Goal: Transaction & Acquisition: Subscribe to service/newsletter

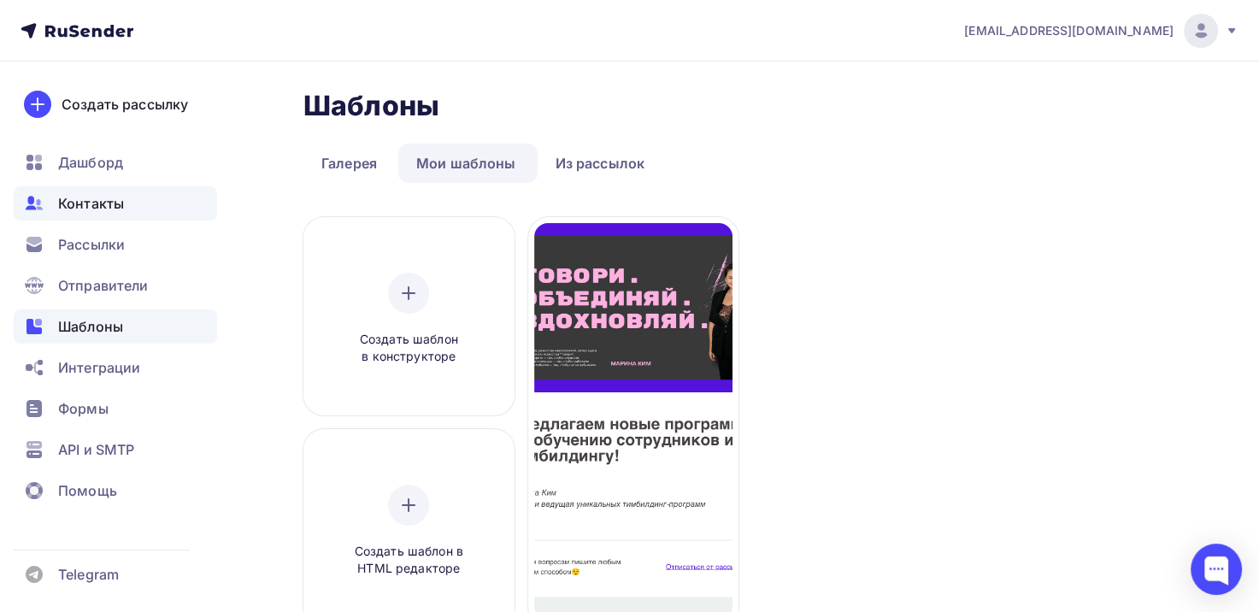
click at [89, 202] on span "Контакты" at bounding box center [91, 203] width 66 height 21
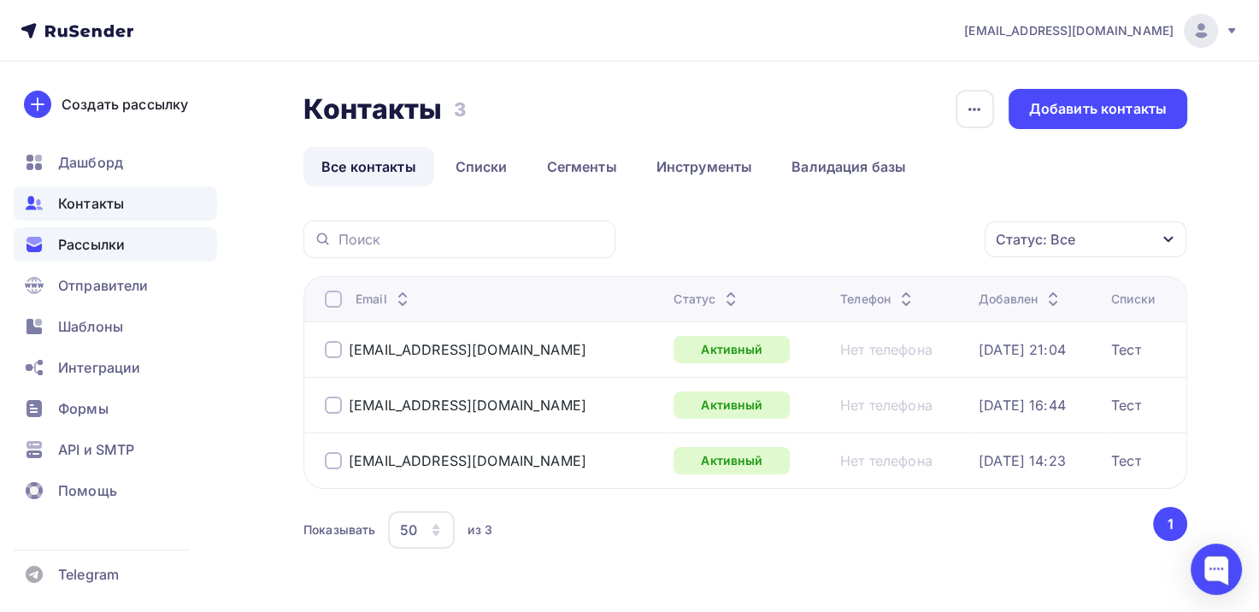
click at [92, 251] on span "Рассылки" at bounding box center [91, 244] width 67 height 21
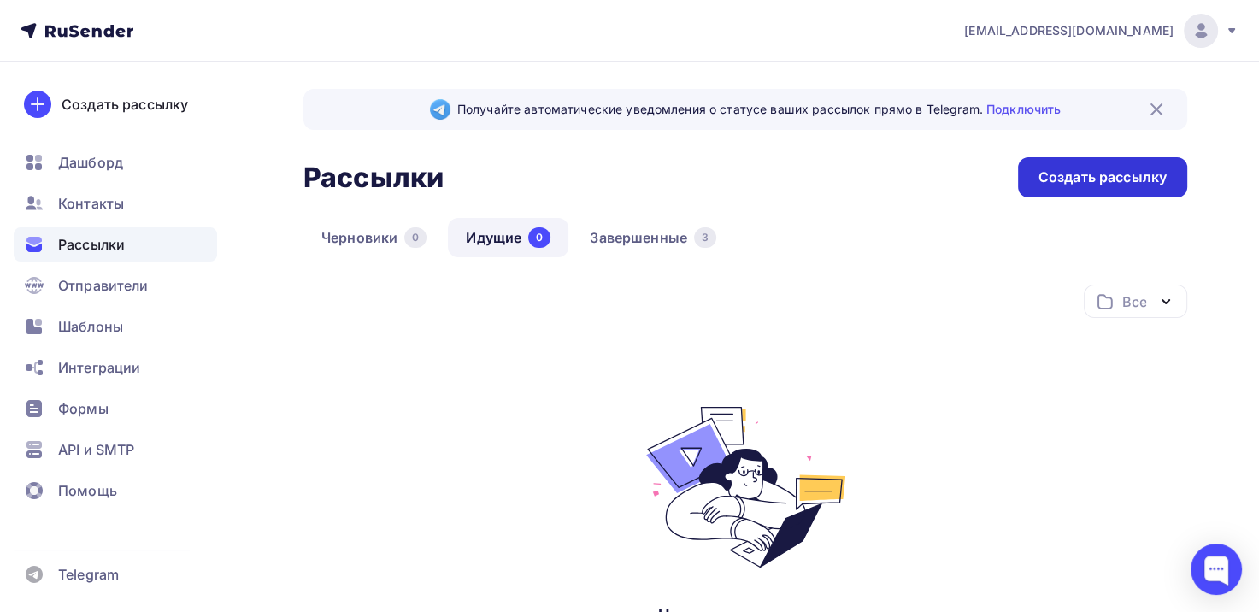
click at [1054, 181] on div "Создать рассылку" at bounding box center [1102, 177] width 128 height 20
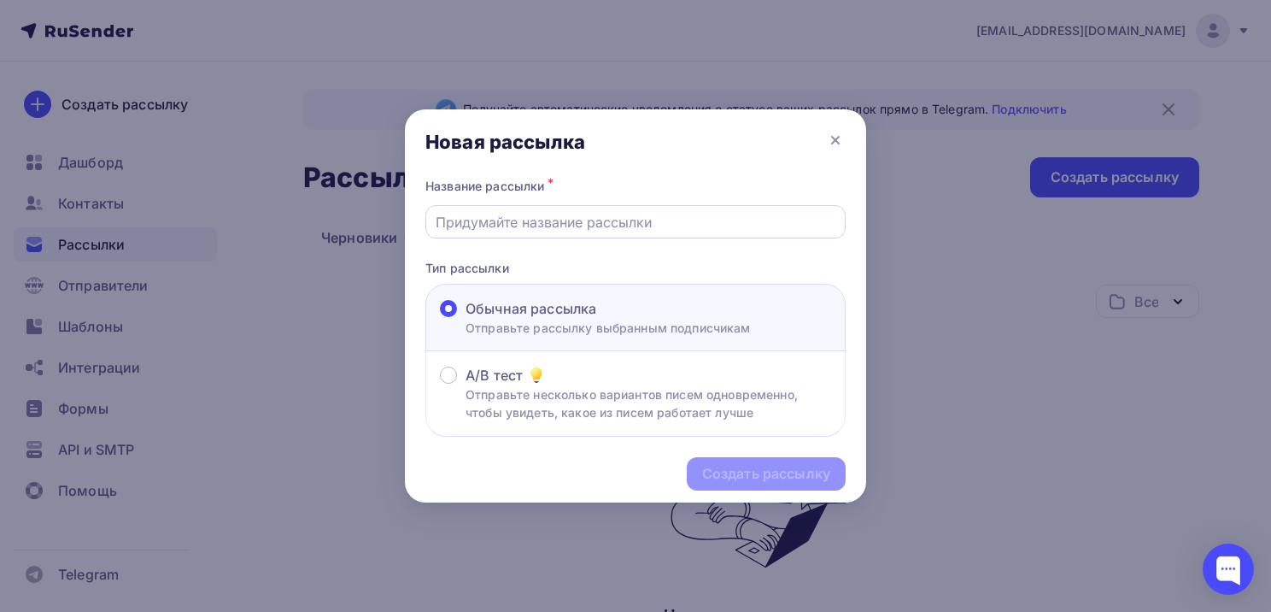
click at [539, 215] on input "text" at bounding box center [636, 222] width 401 height 21
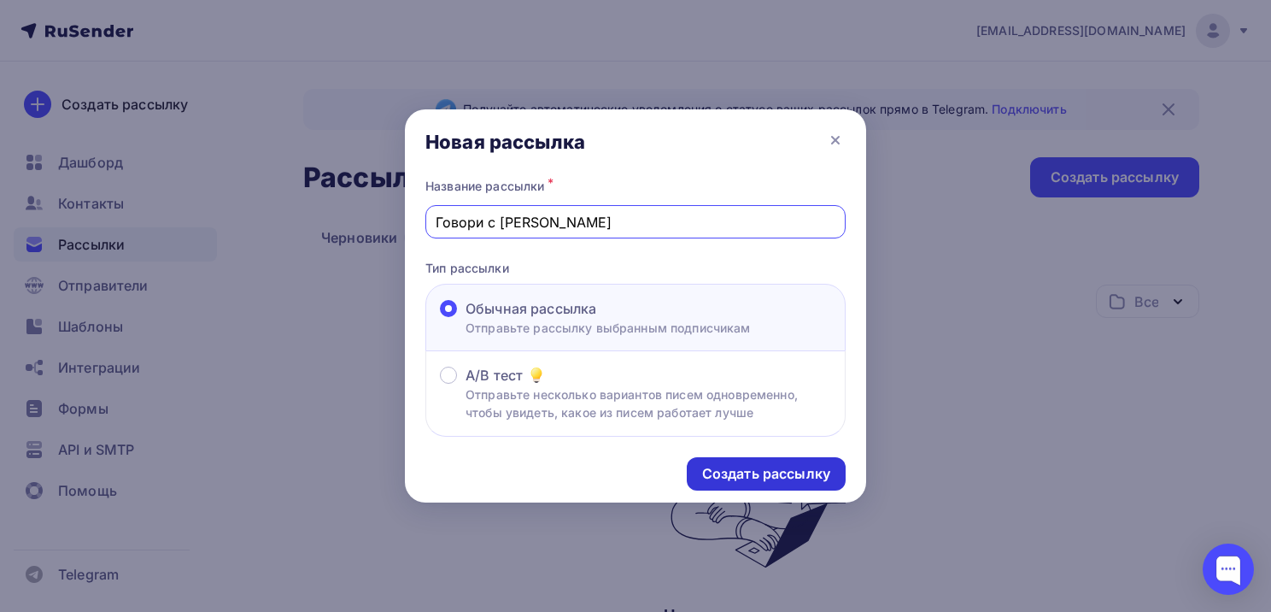
type input "Говори с [PERSON_NAME]"
click at [748, 465] on div "Создать рассылку" at bounding box center [766, 474] width 128 height 20
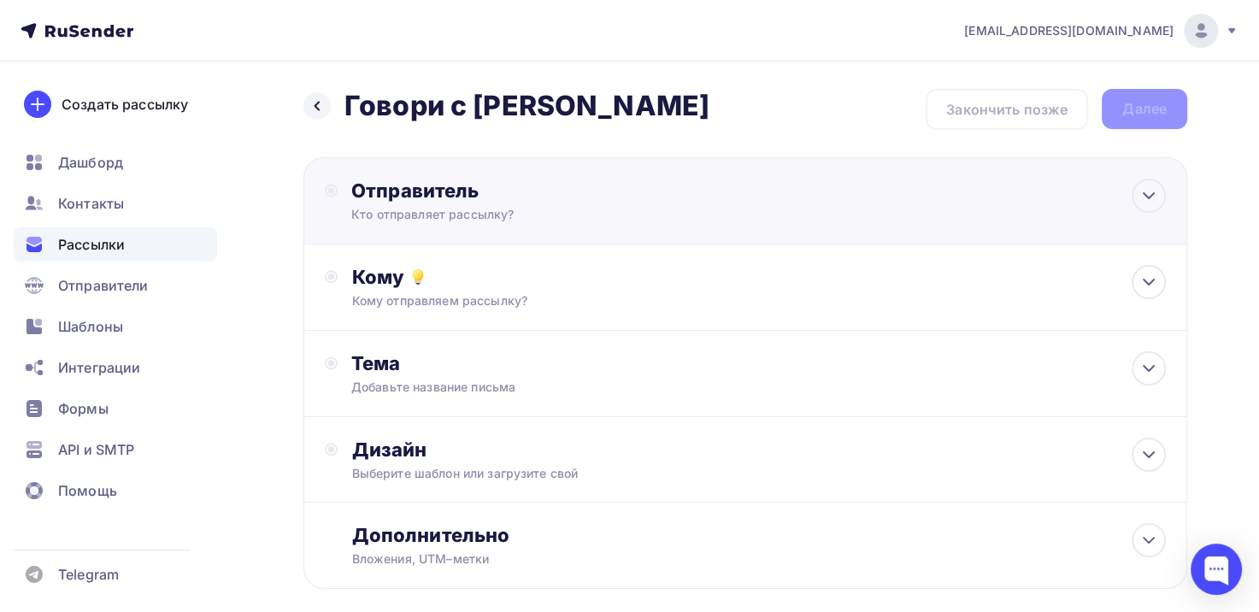
click at [559, 191] on div "Отправитель" at bounding box center [536, 191] width 370 height 24
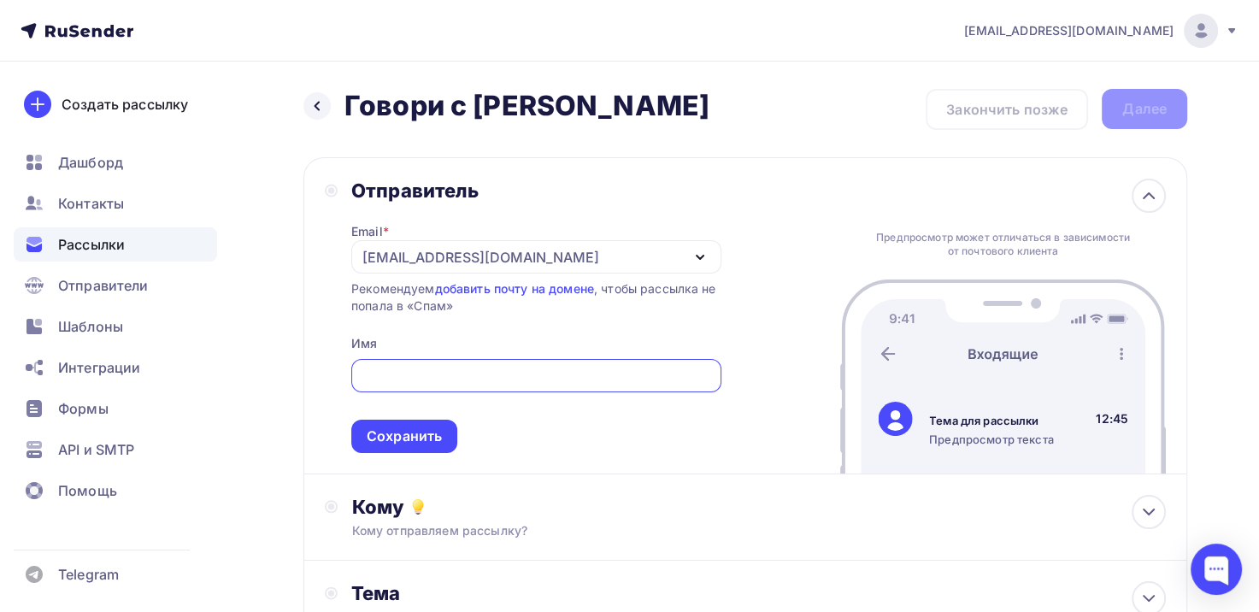
click at [427, 385] on div at bounding box center [536, 375] width 370 height 33
click at [528, 247] on div "[EMAIL_ADDRESS][DOMAIN_NAME]" at bounding box center [480, 257] width 237 height 21
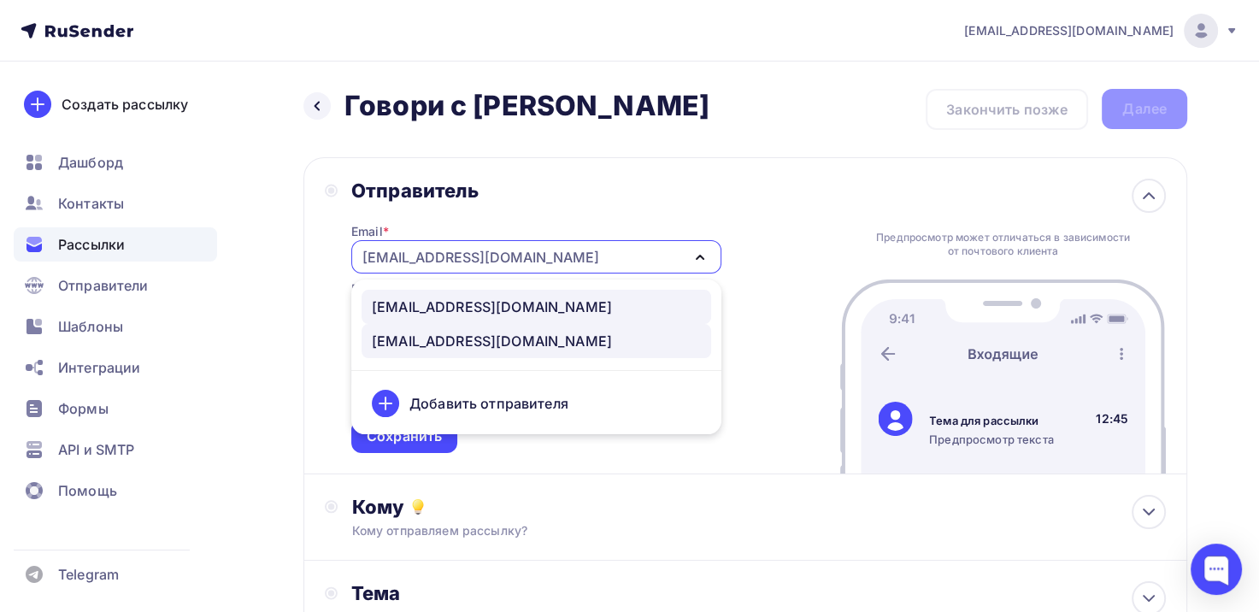
click at [449, 312] on div "mail@govoriskim.ru" at bounding box center [492, 306] width 240 height 21
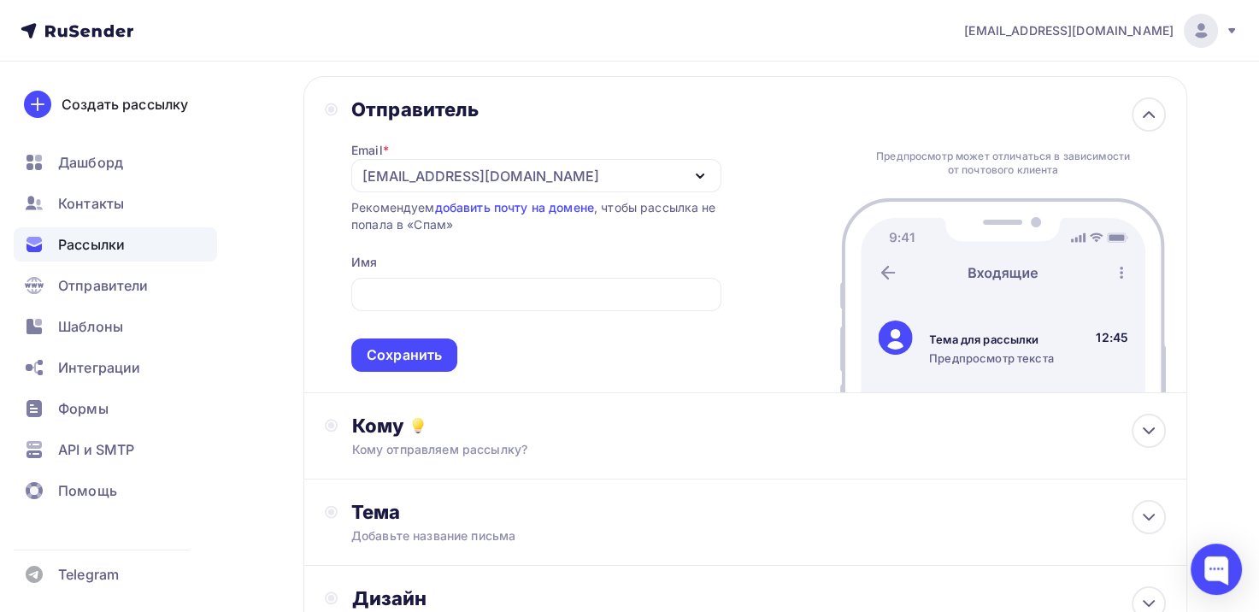
scroll to position [85, 0]
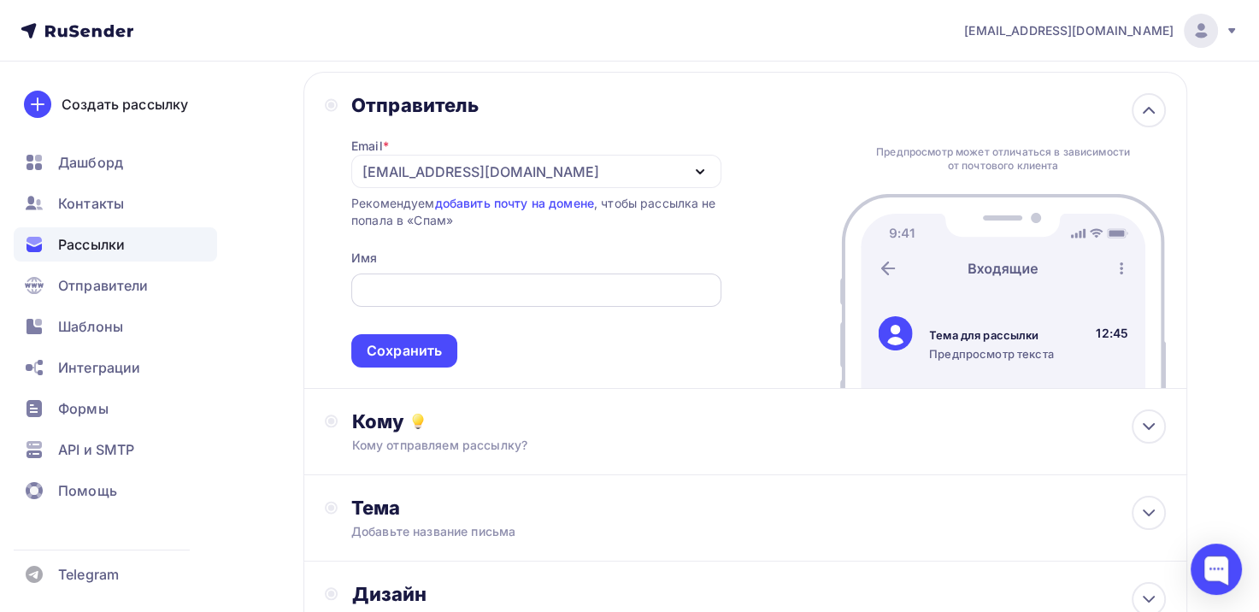
click at [422, 291] on input "text" at bounding box center [536, 290] width 350 height 21
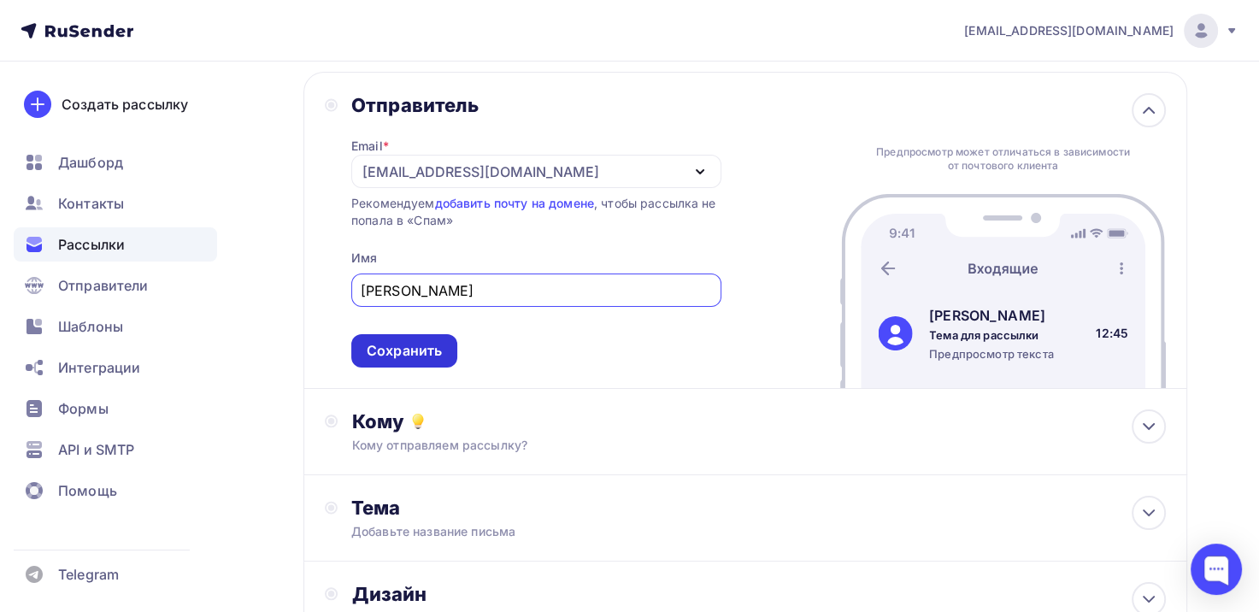
type input "Марина Ким"
click at [400, 358] on div "Сохранить" at bounding box center [404, 351] width 75 height 20
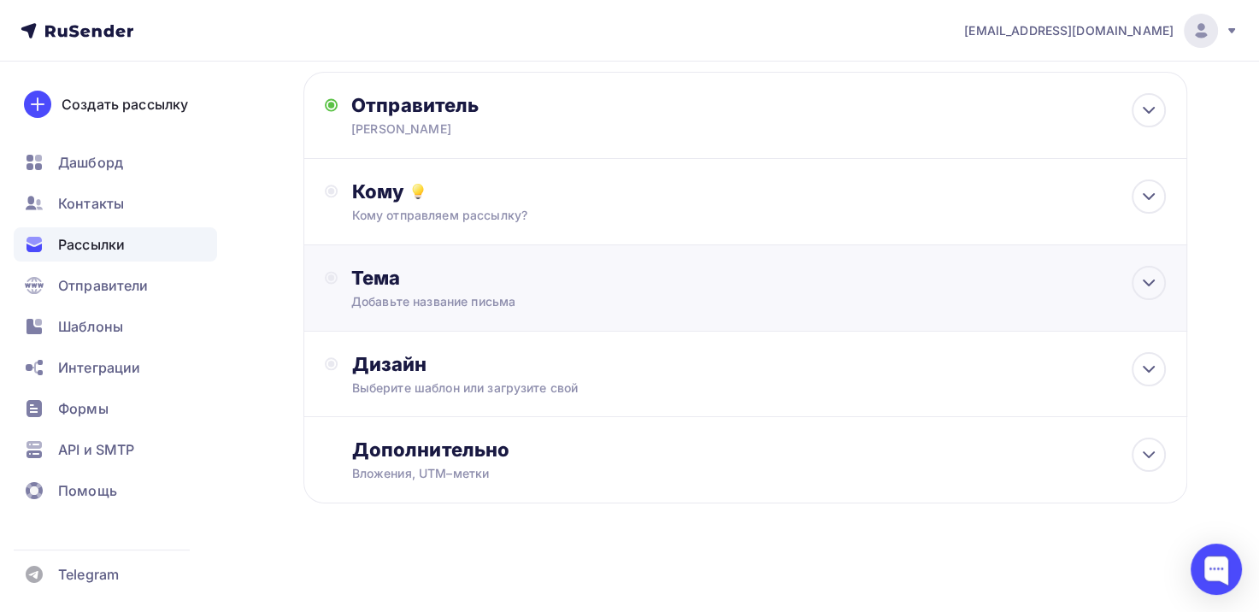
click at [458, 285] on div "Тема" at bounding box center [520, 278] width 338 height 24
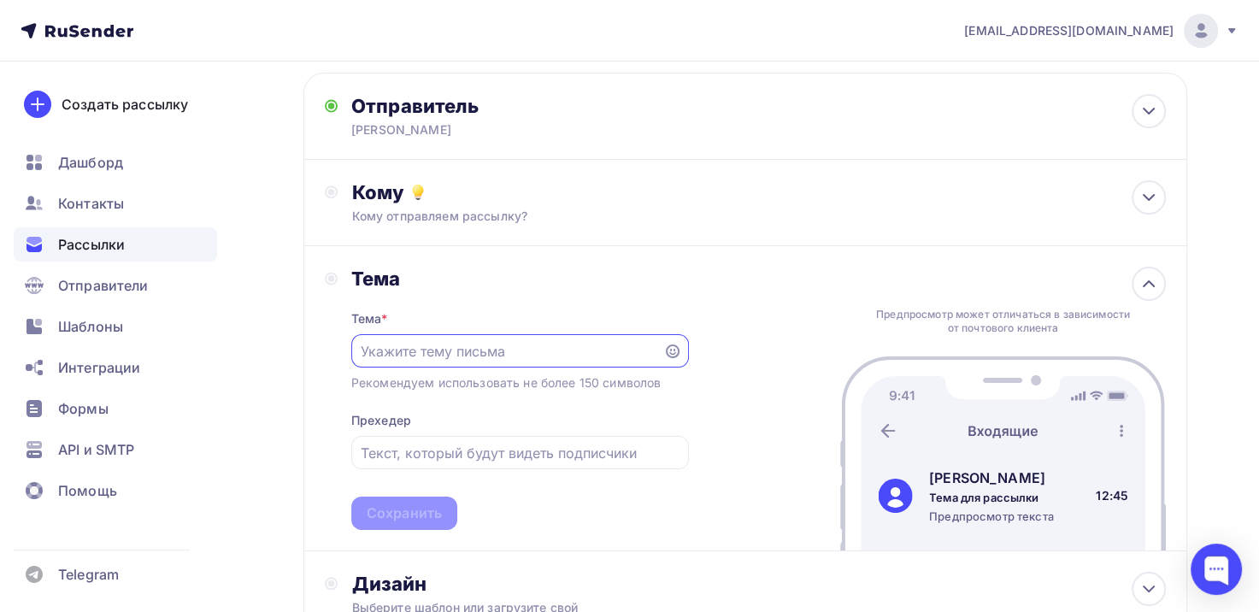
scroll to position [0, 0]
click at [458, 285] on div "Тема" at bounding box center [520, 279] width 338 height 24
click at [482, 195] on div "Кому" at bounding box center [758, 192] width 814 height 24
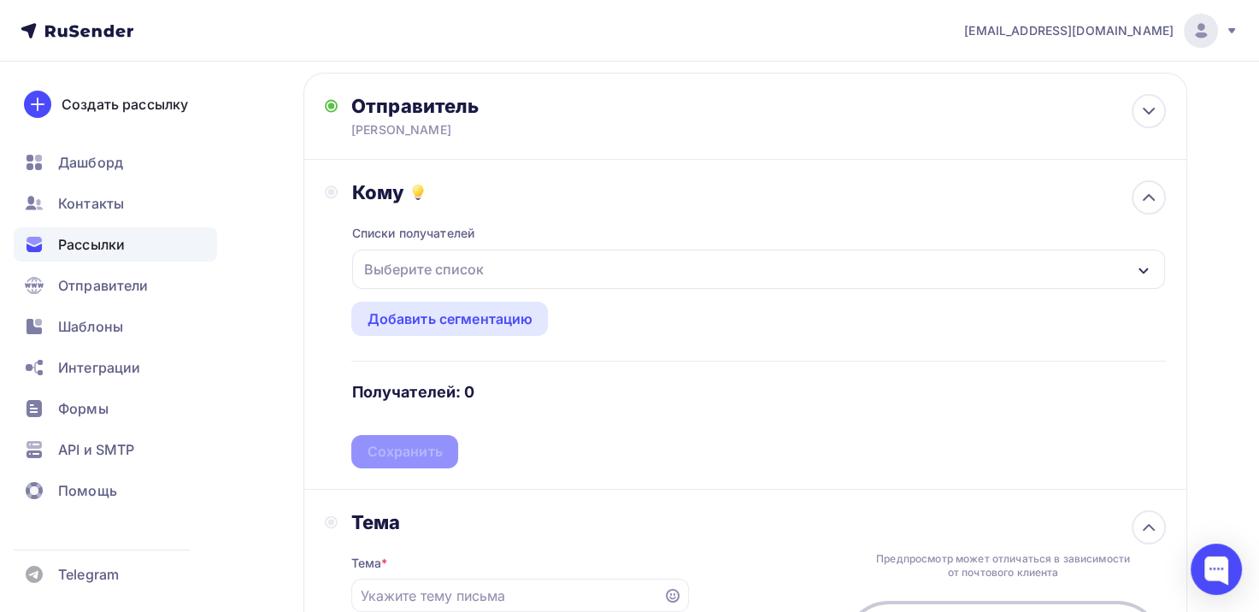
click at [417, 263] on div "Выберите список" at bounding box center [422, 269] width 133 height 31
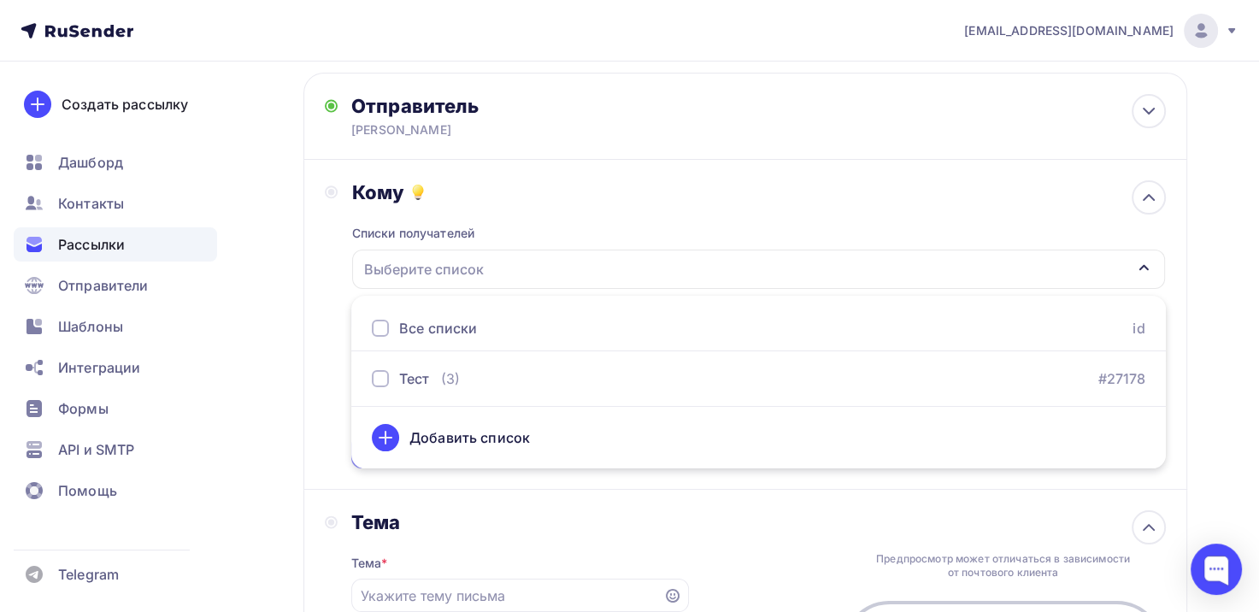
click at [394, 432] on icon at bounding box center [385, 437] width 21 height 21
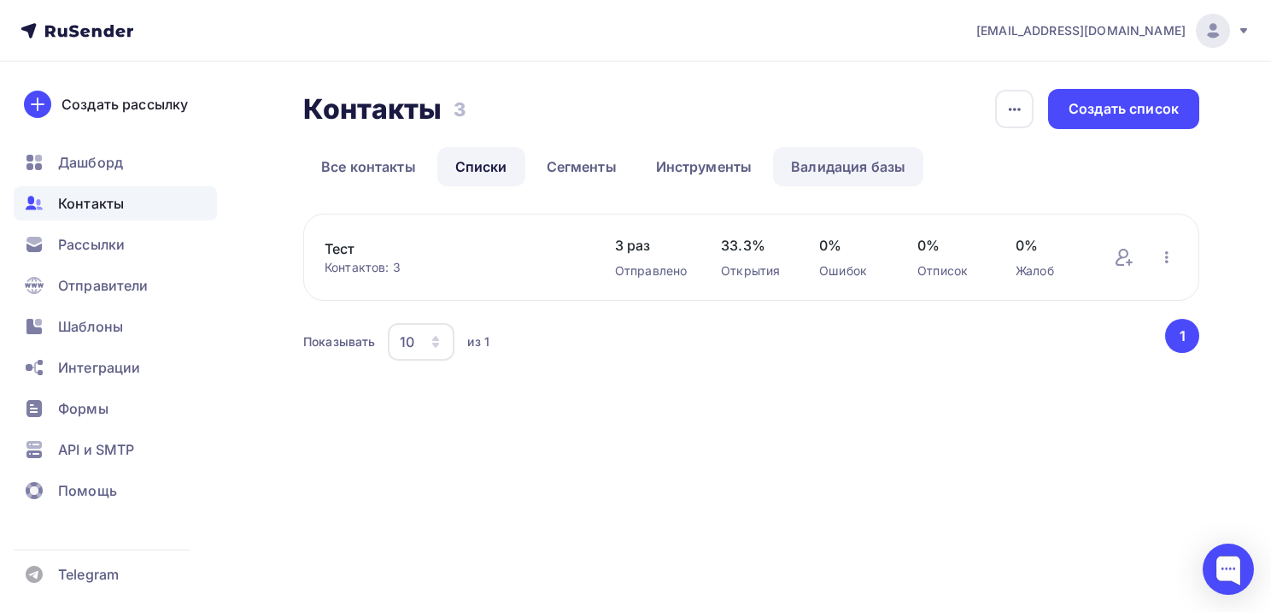
click at [860, 167] on link "Валидация базы" at bounding box center [848, 166] width 150 height 39
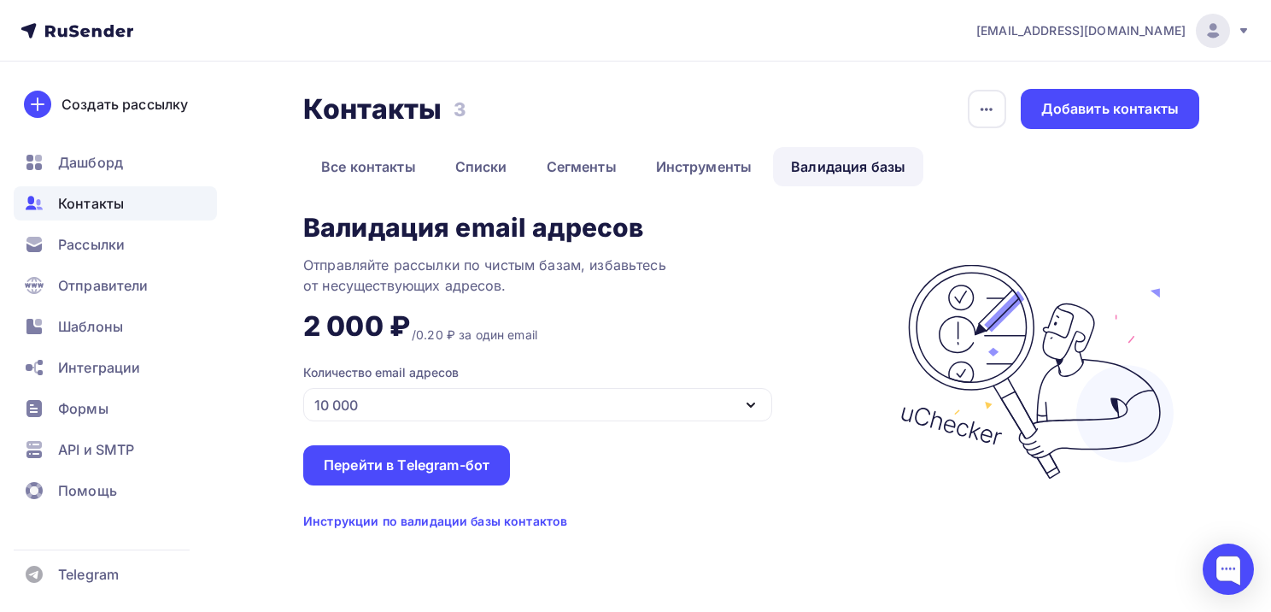
click at [441, 402] on div "10 000" at bounding box center [537, 404] width 469 height 33
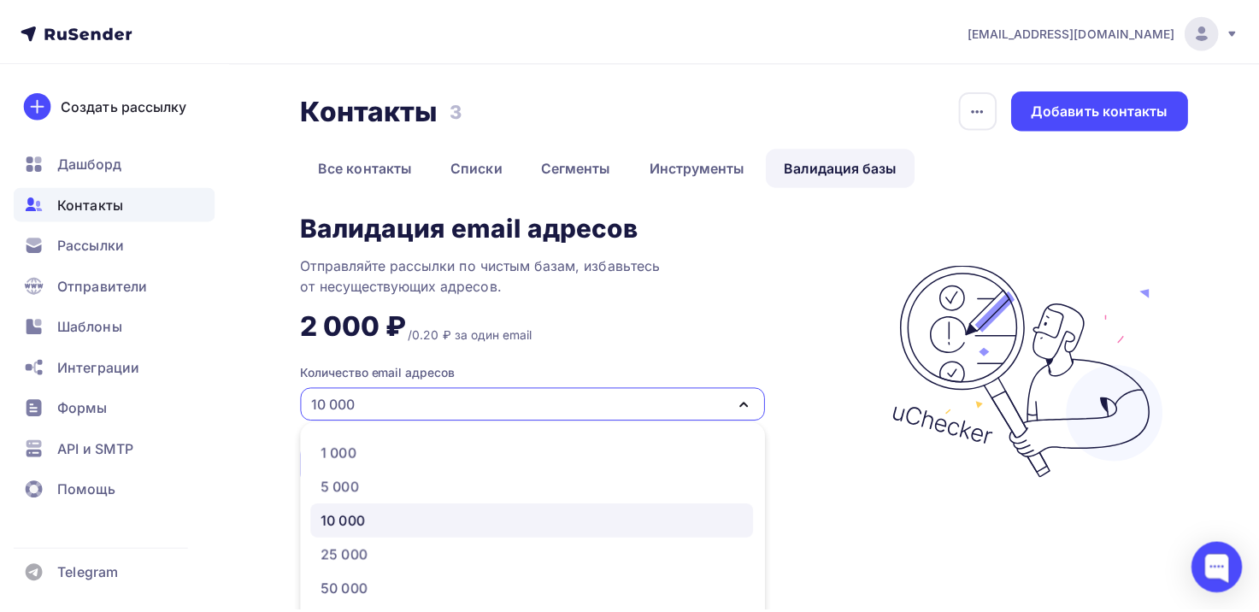
scroll to position [92, 0]
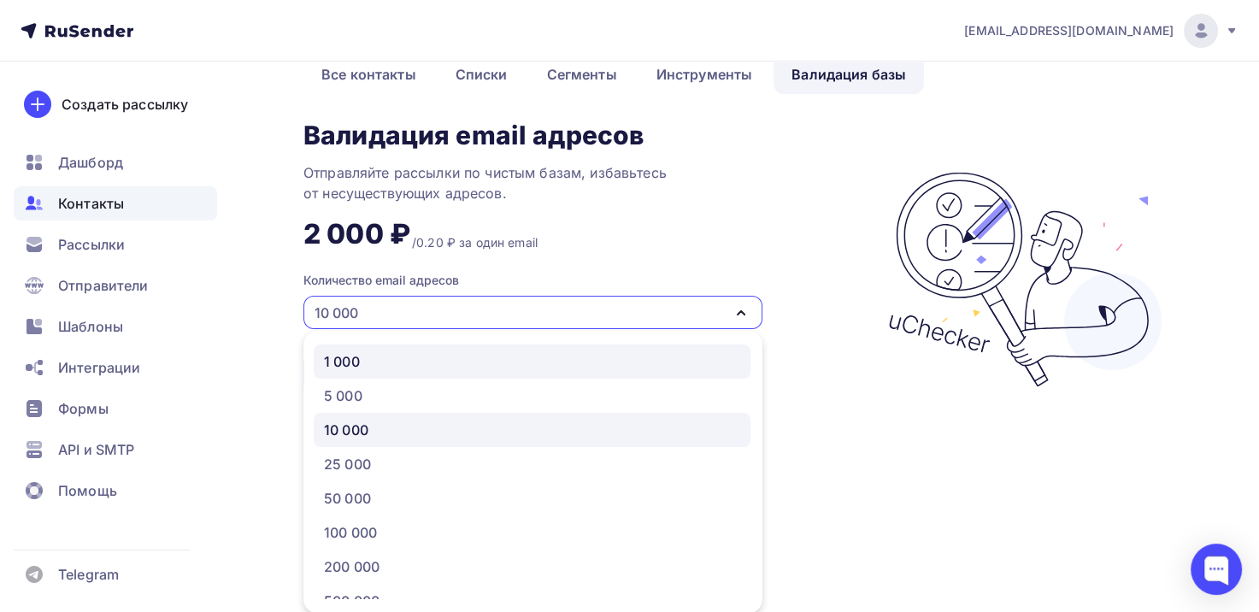
click at [428, 362] on div "1 000" at bounding box center [532, 361] width 416 height 21
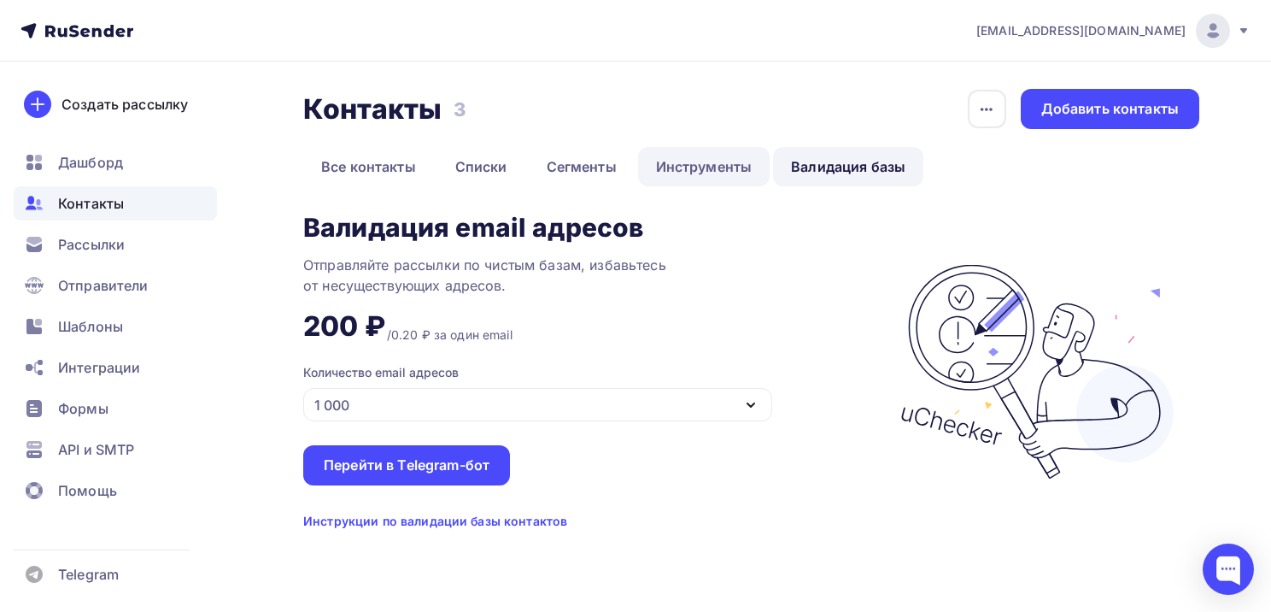
click at [719, 165] on link "Инструменты" at bounding box center [704, 166] width 132 height 39
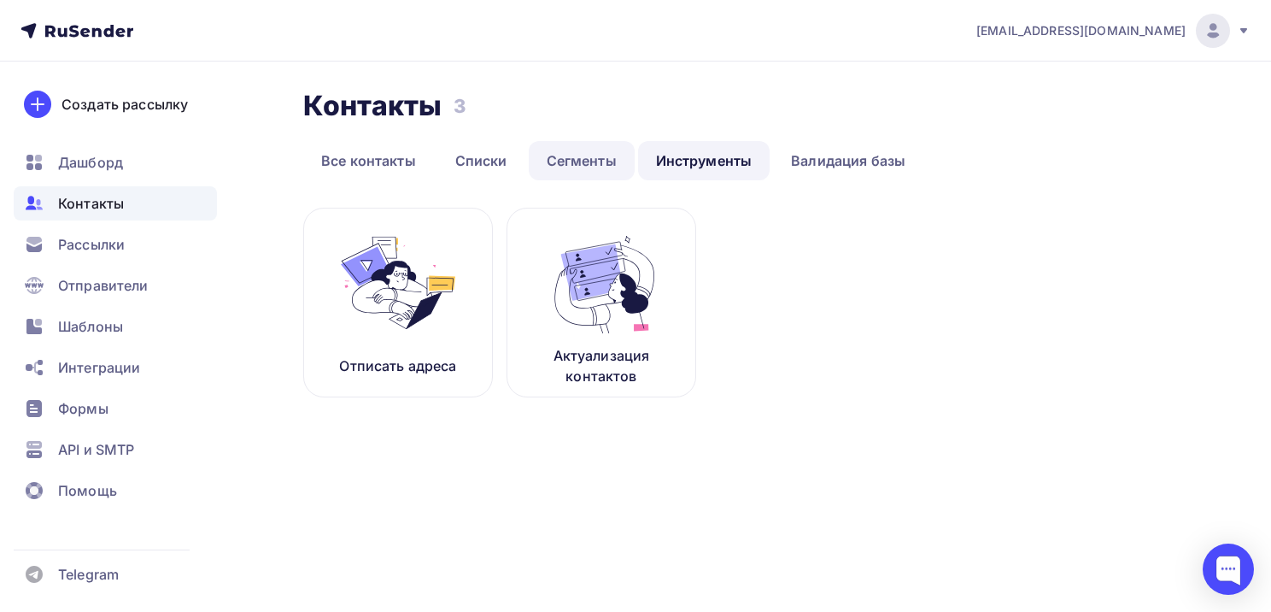
click at [572, 164] on link "Сегменты" at bounding box center [582, 160] width 106 height 39
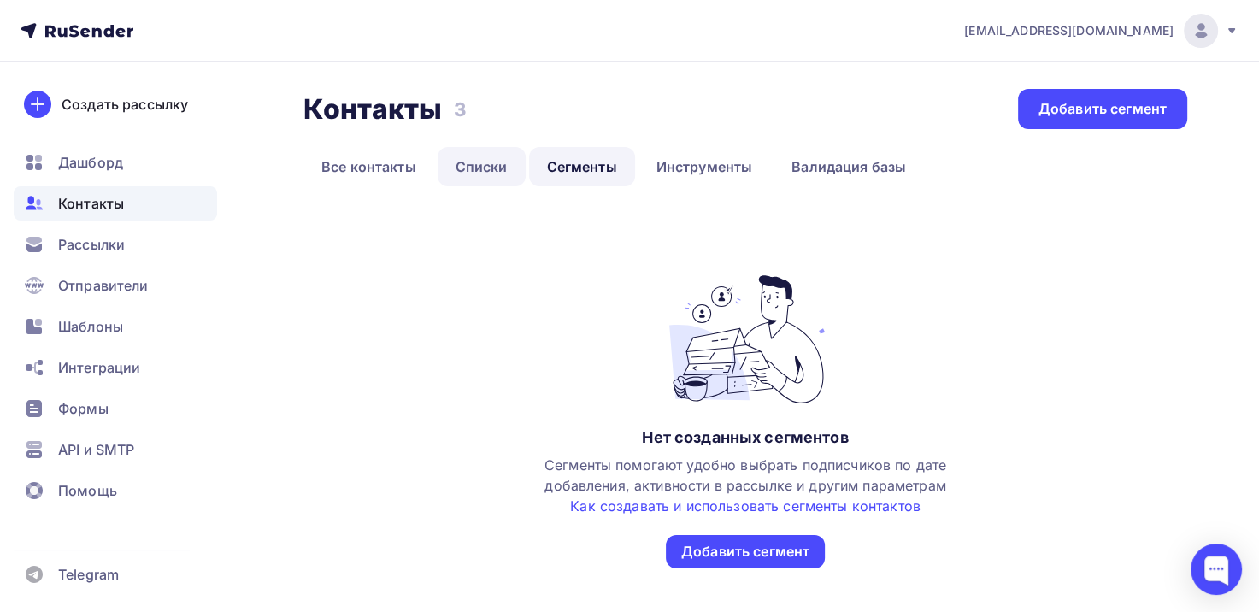
click at [505, 161] on link "Списки" at bounding box center [481, 166] width 88 height 39
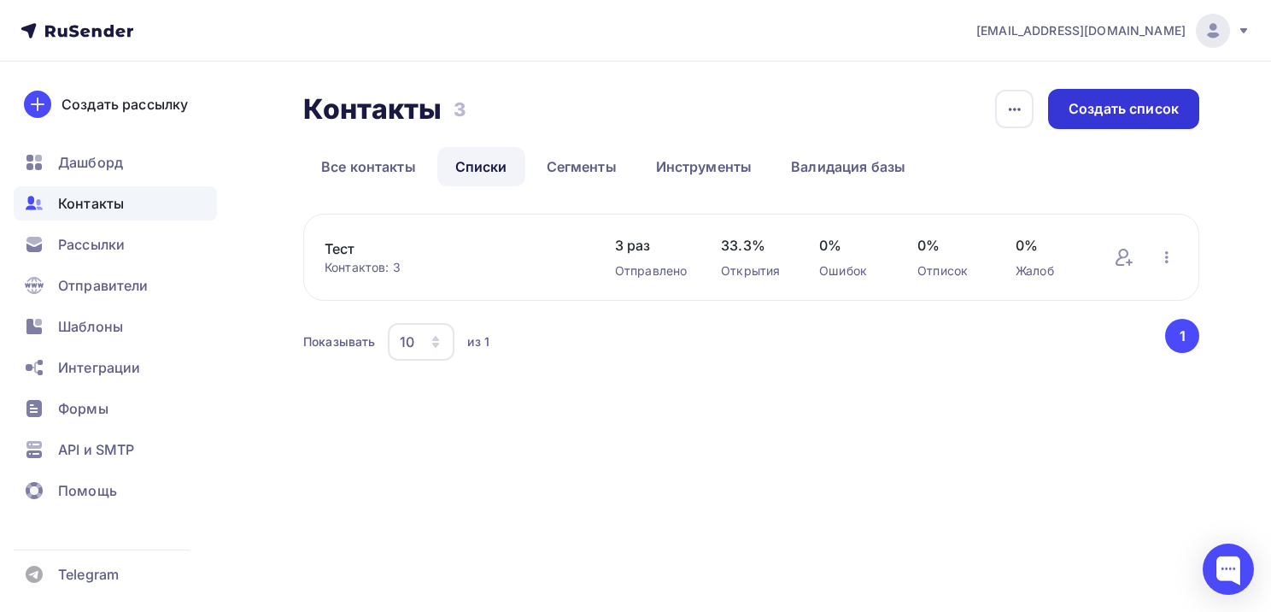
click at [1171, 103] on div "Создать список" at bounding box center [1124, 109] width 110 height 20
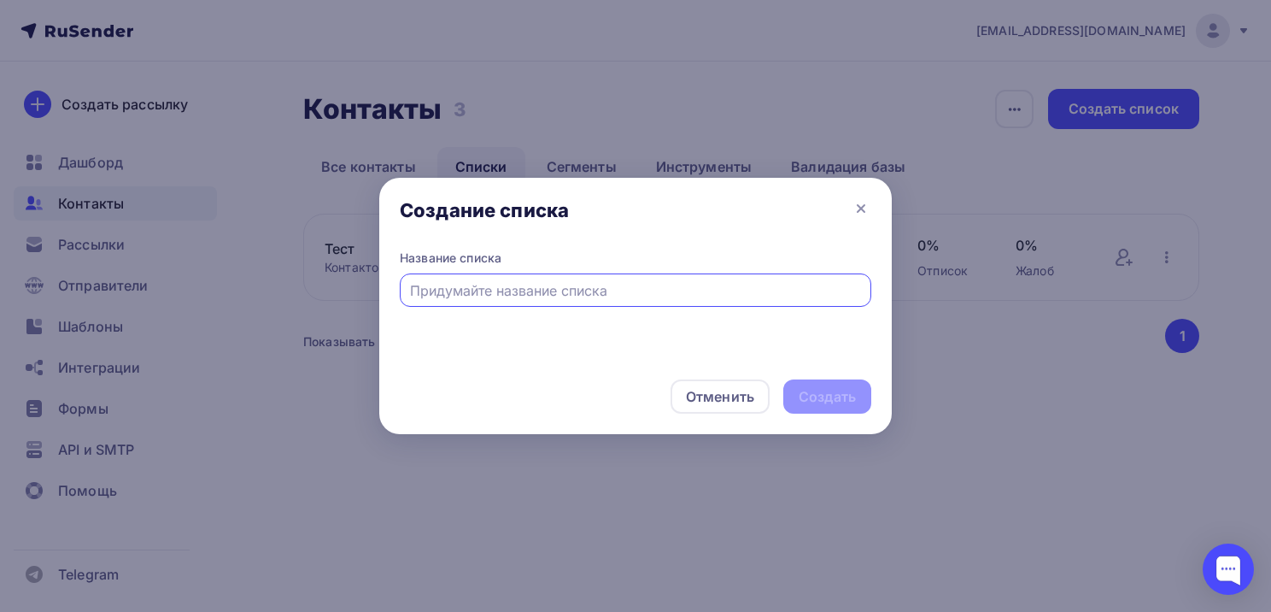
click at [486, 288] on input "text" at bounding box center [636, 290] width 452 height 21
type input "Сергиев Посад"
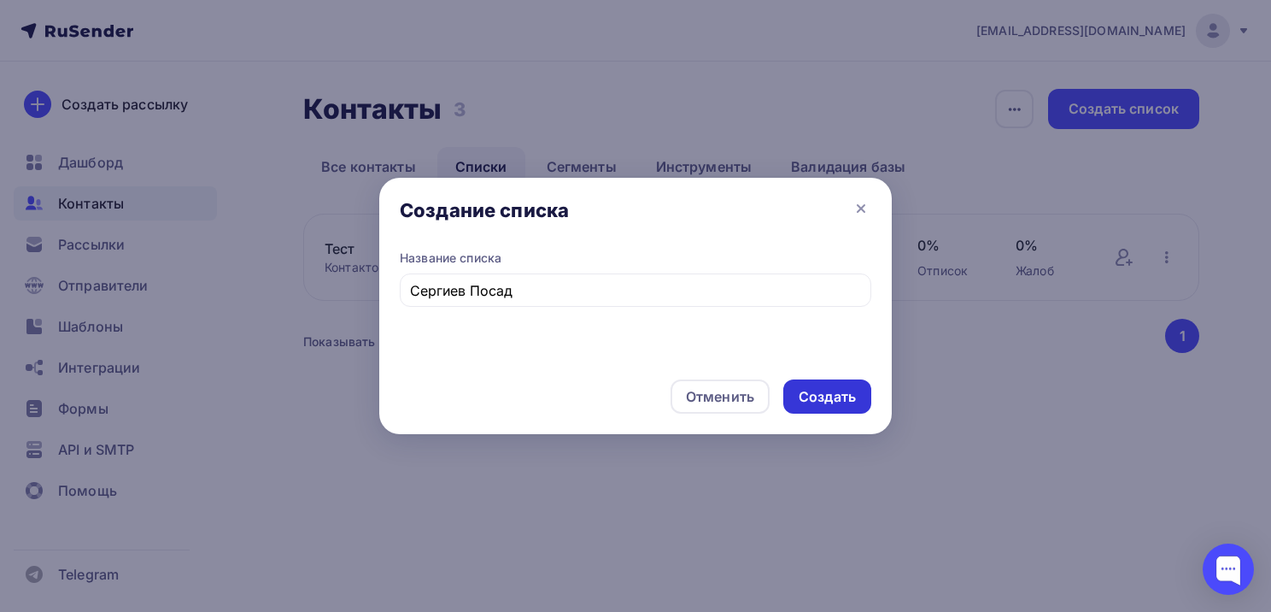
click at [827, 403] on div "Создать" at bounding box center [827, 397] width 57 height 20
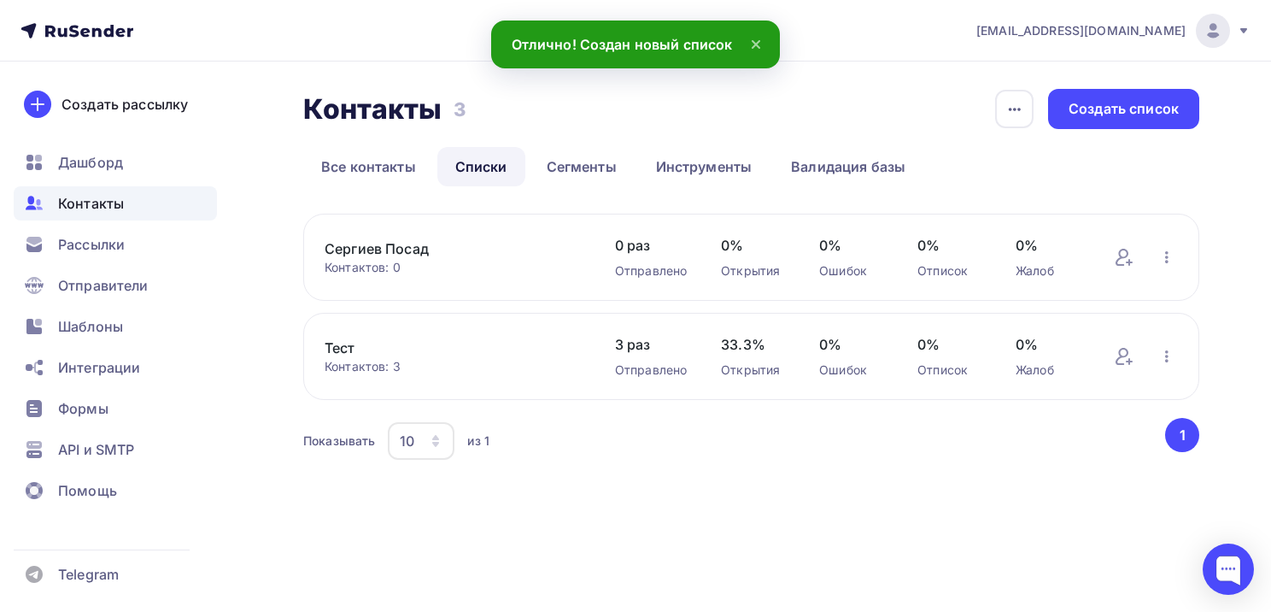
click at [451, 273] on div "Контактов: 0" at bounding box center [453, 267] width 256 height 17
click at [1167, 261] on icon "button" at bounding box center [1166, 257] width 3 height 12
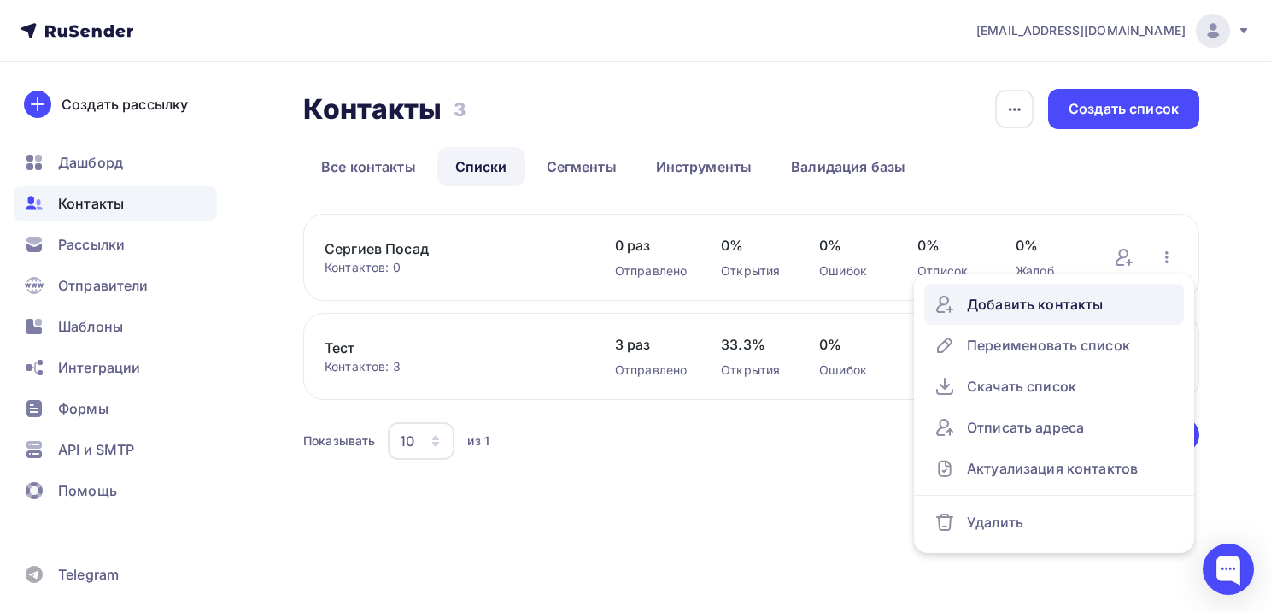
click at [1015, 303] on div "Добавить контакты" at bounding box center [1054, 304] width 239 height 27
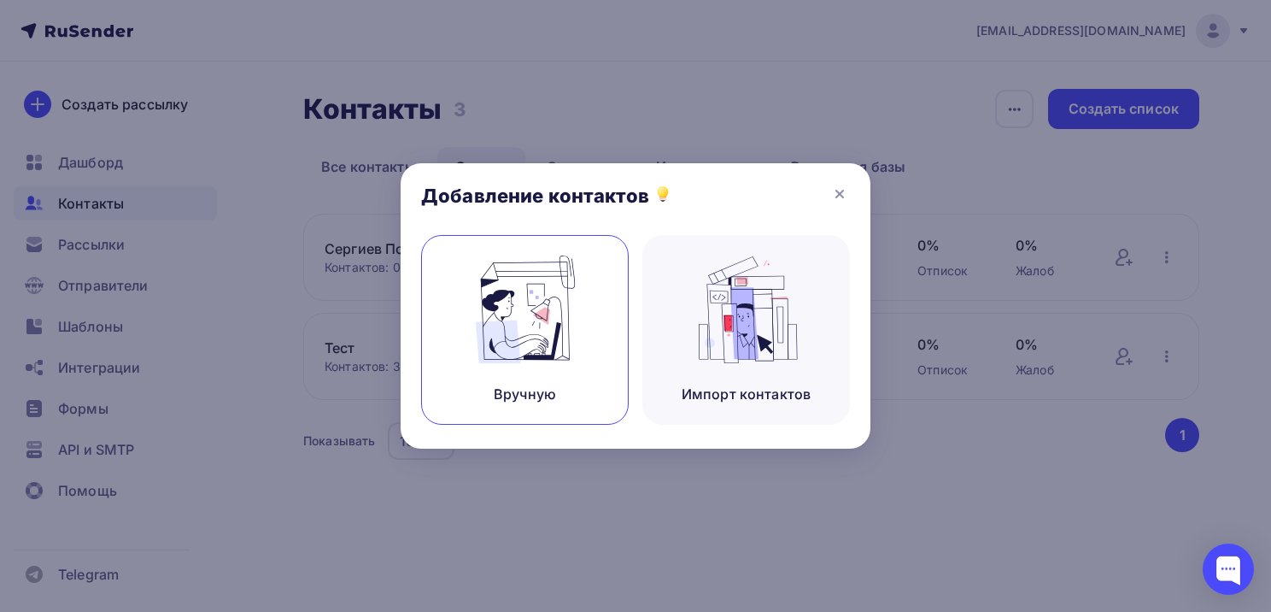
click at [516, 351] on img at bounding box center [525, 309] width 114 height 108
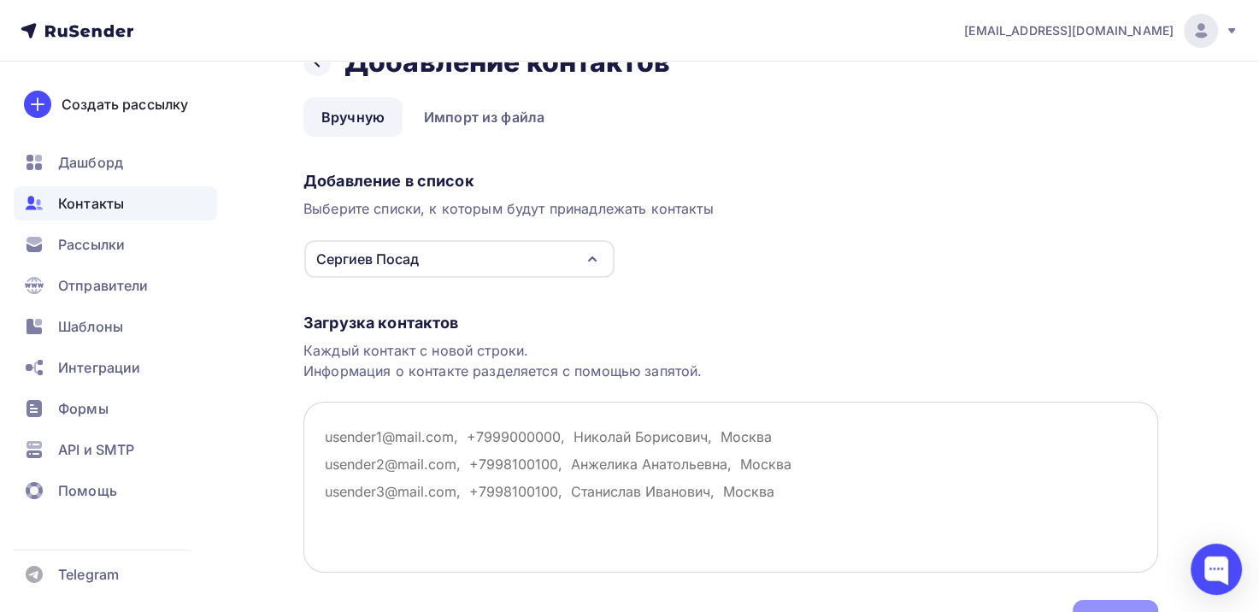
scroll to position [139, 0]
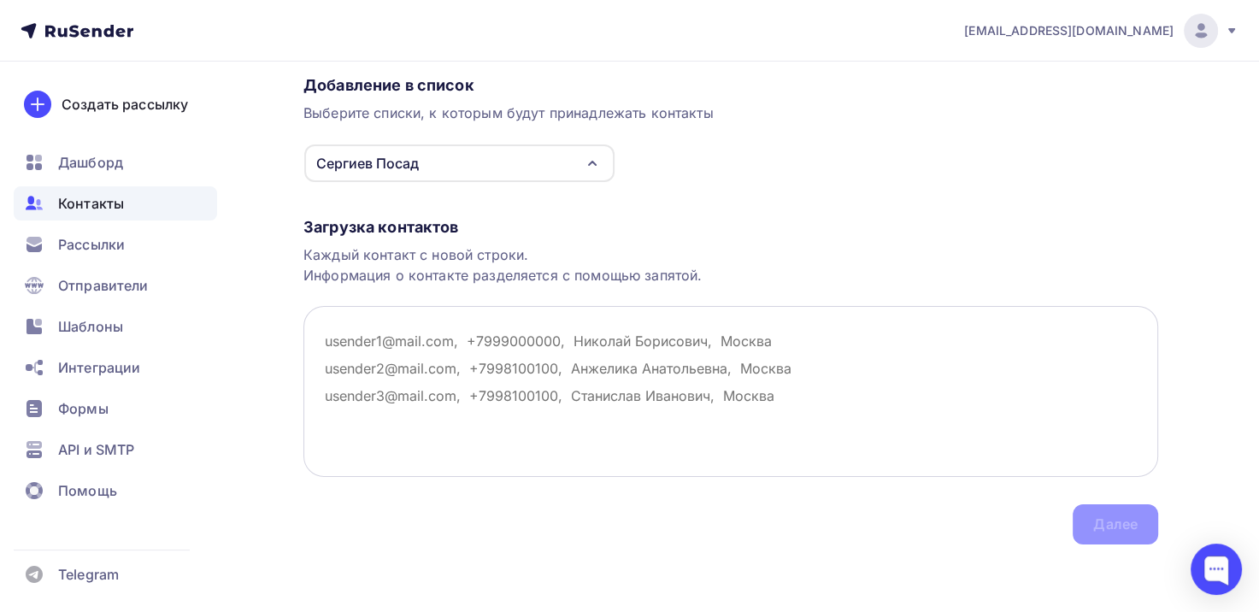
click at [362, 355] on textarea at bounding box center [730, 391] width 854 height 171
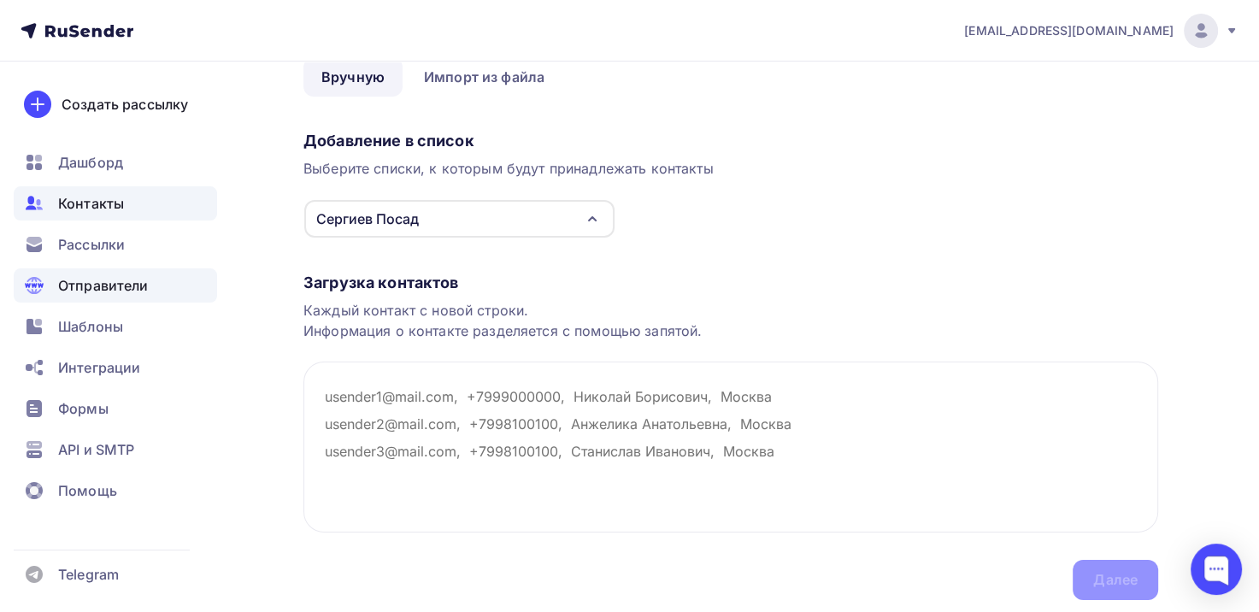
scroll to position [0, 0]
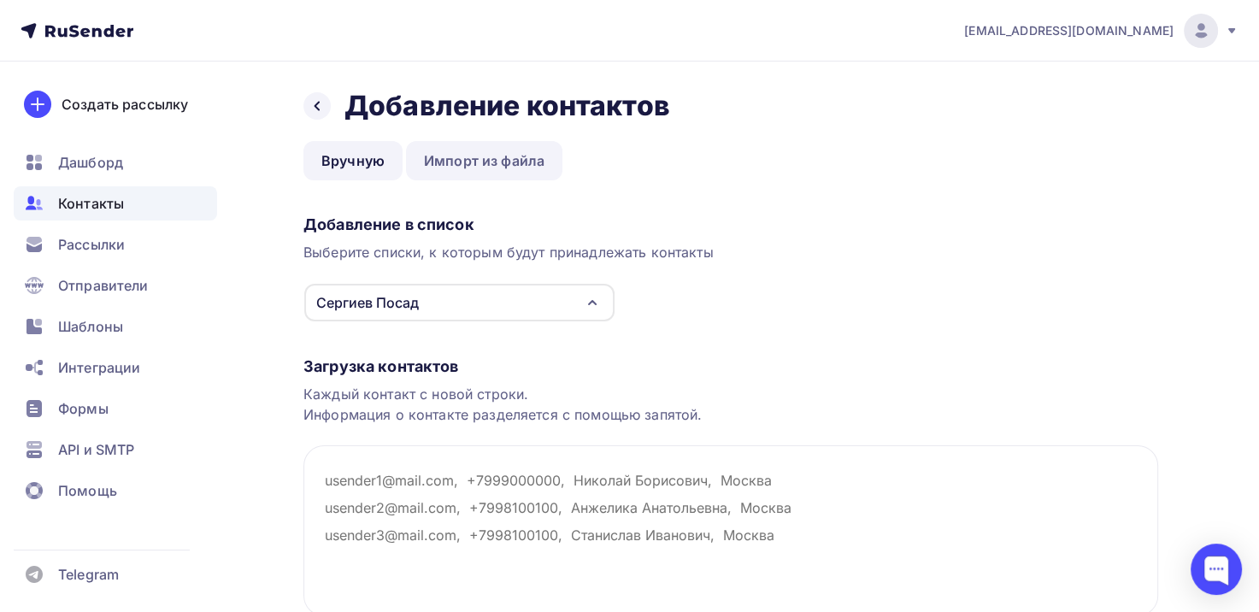
click at [446, 151] on link "Импорт из файла" at bounding box center [484, 160] width 156 height 39
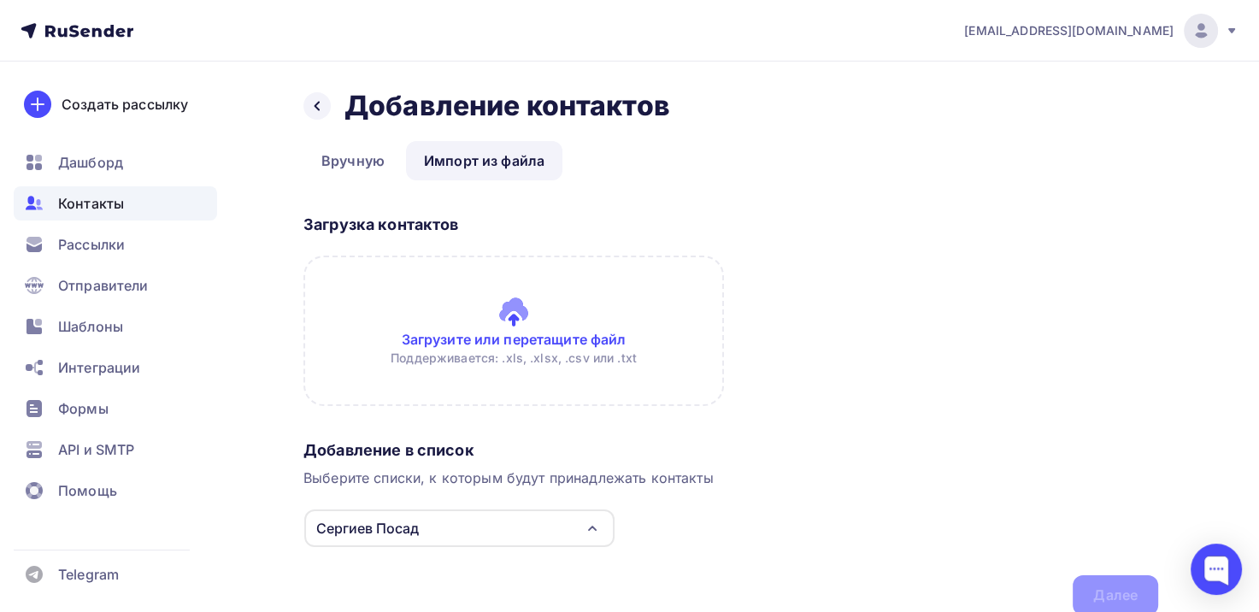
click at [529, 336] on input "file" at bounding box center [513, 330] width 420 height 150
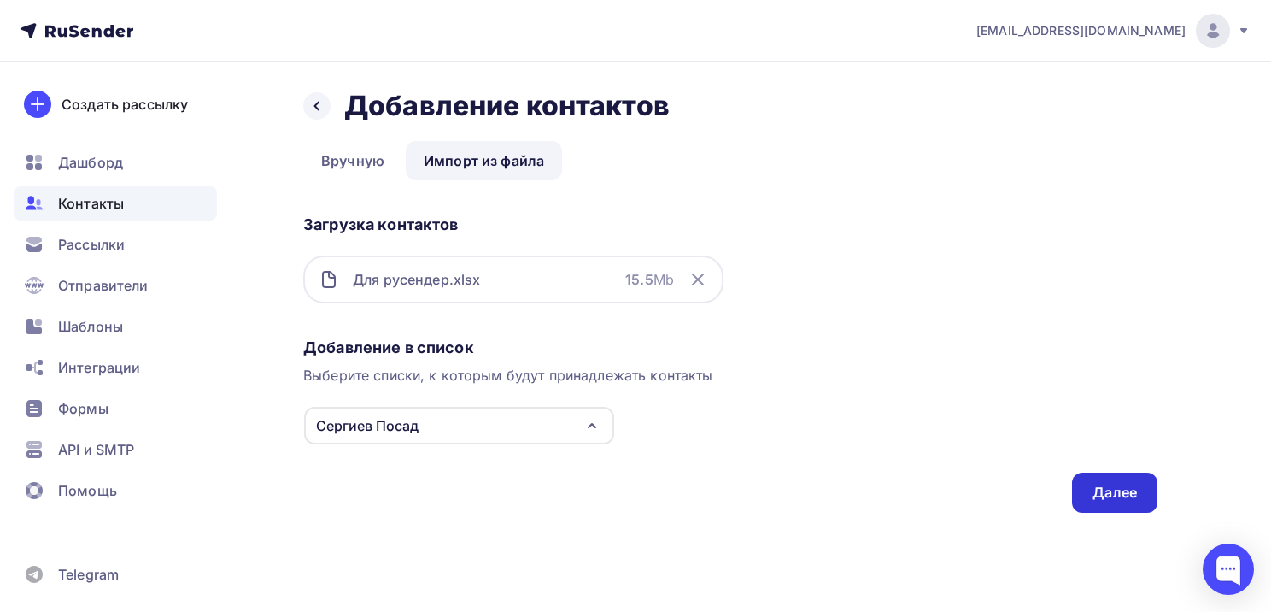
click at [1106, 475] on div "Далее" at bounding box center [1114, 493] width 85 height 40
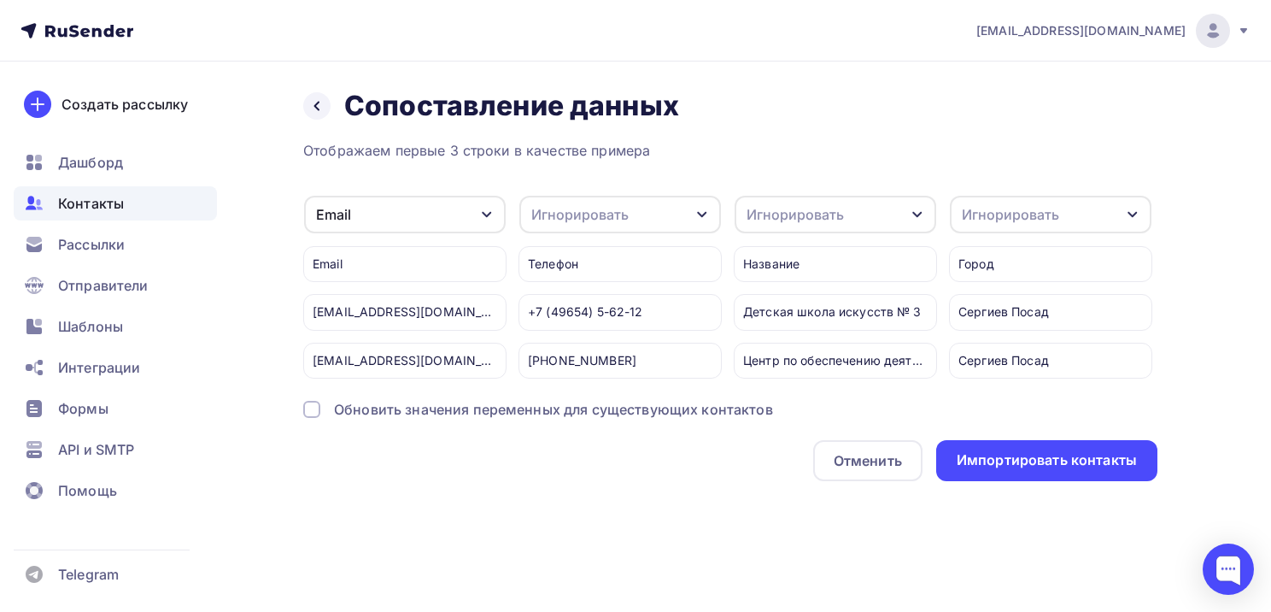
click at [315, 410] on div at bounding box center [311, 409] width 17 height 17
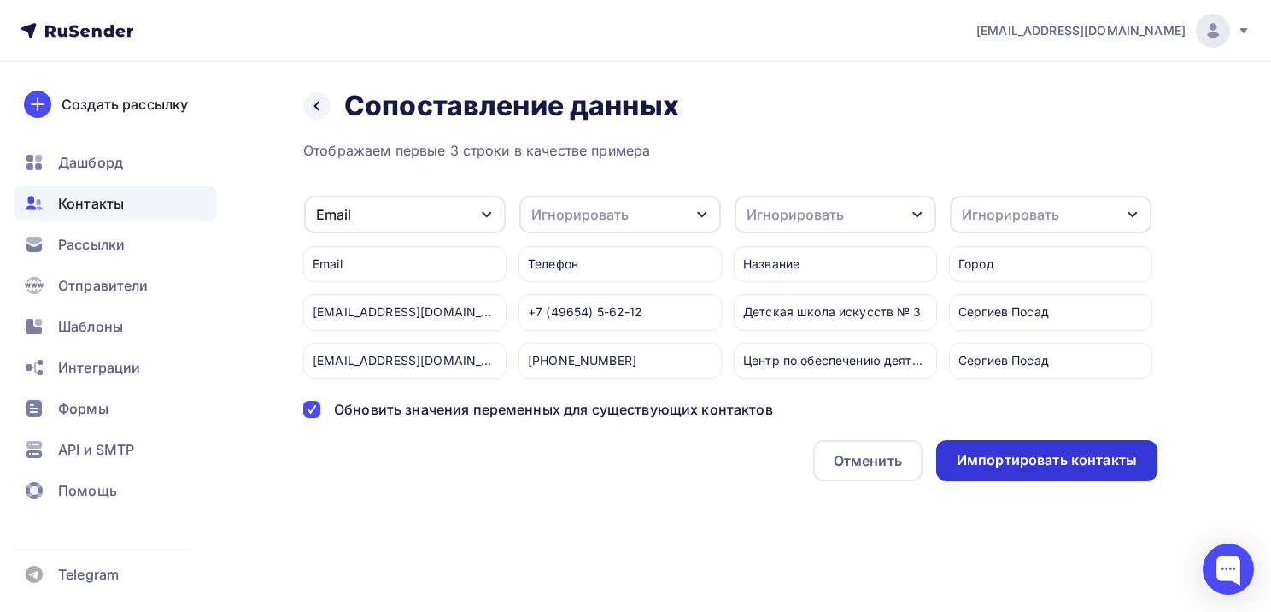
click at [1044, 472] on div "Импортировать контакты" at bounding box center [1046, 460] width 221 height 41
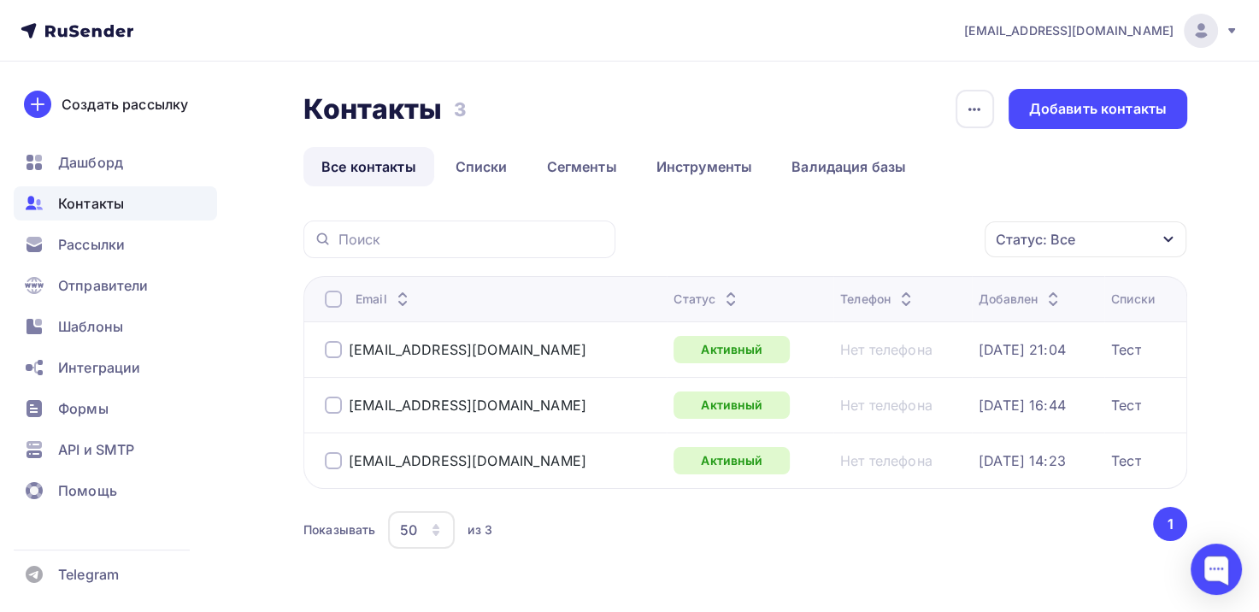
click at [373, 168] on link "Все контакты" at bounding box center [368, 166] width 131 height 39
click at [465, 166] on link "Списки" at bounding box center [481, 166] width 88 height 39
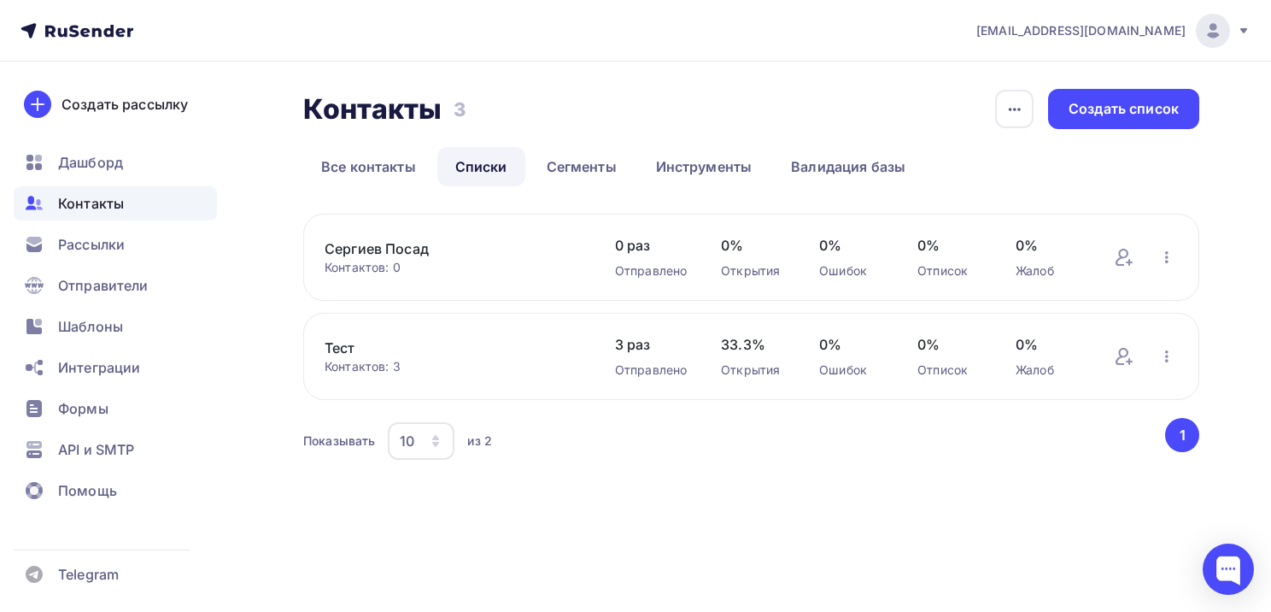
click at [407, 250] on link "Сергиев Посад" at bounding box center [453, 248] width 256 height 21
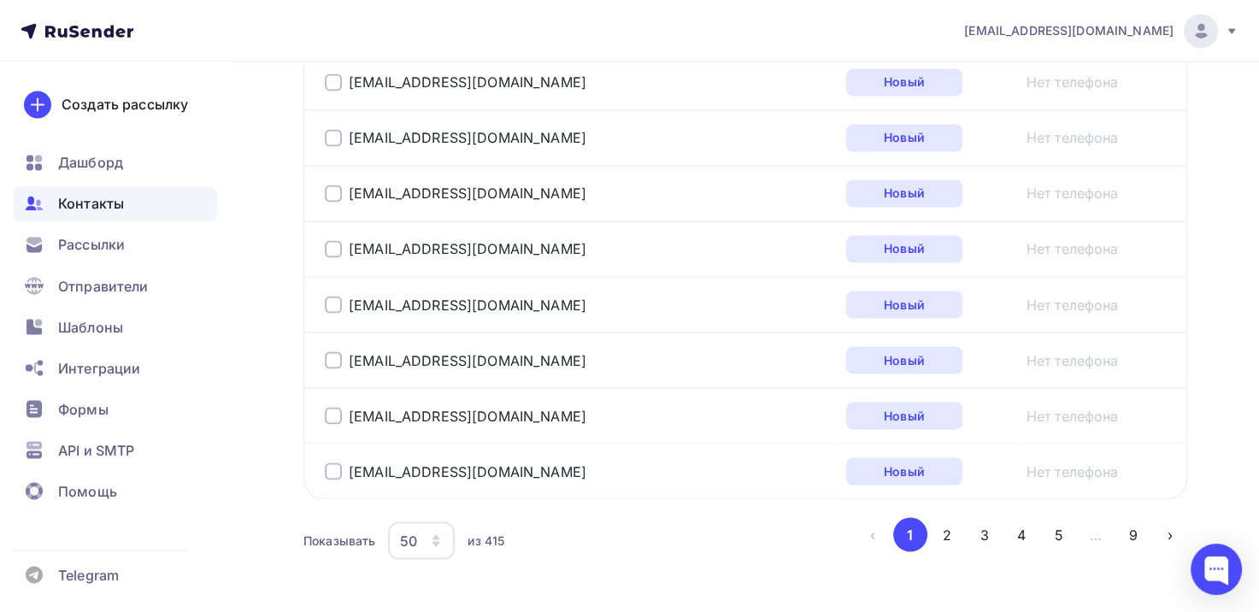
scroll to position [2933, 0]
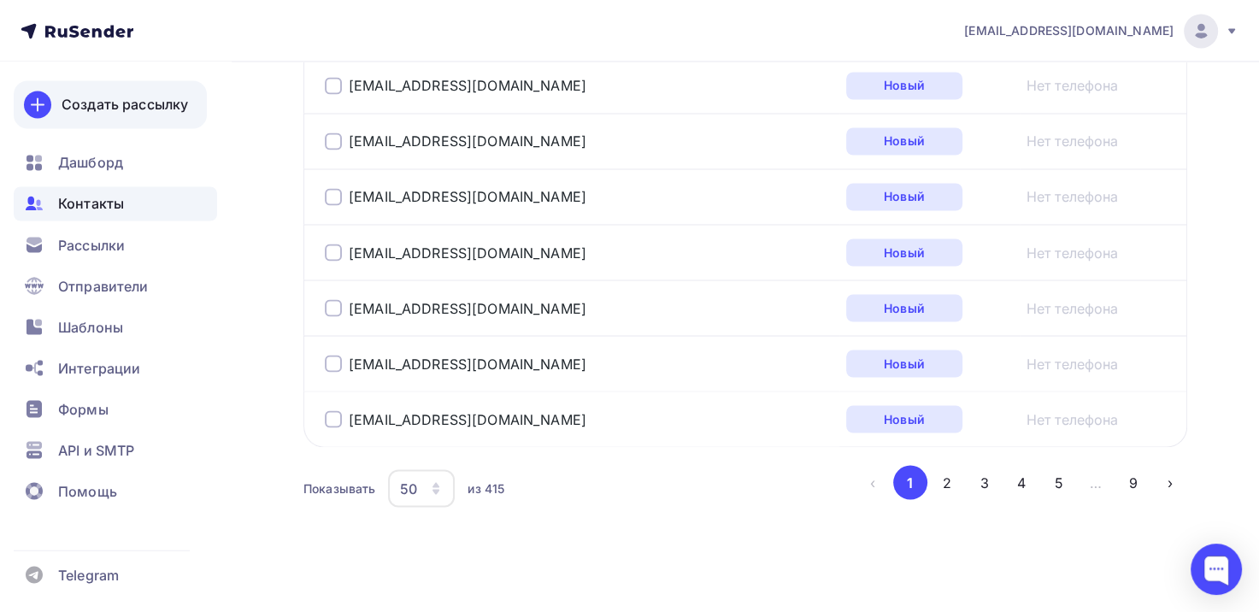
click at [75, 103] on div "Создать рассылку" at bounding box center [125, 104] width 126 height 21
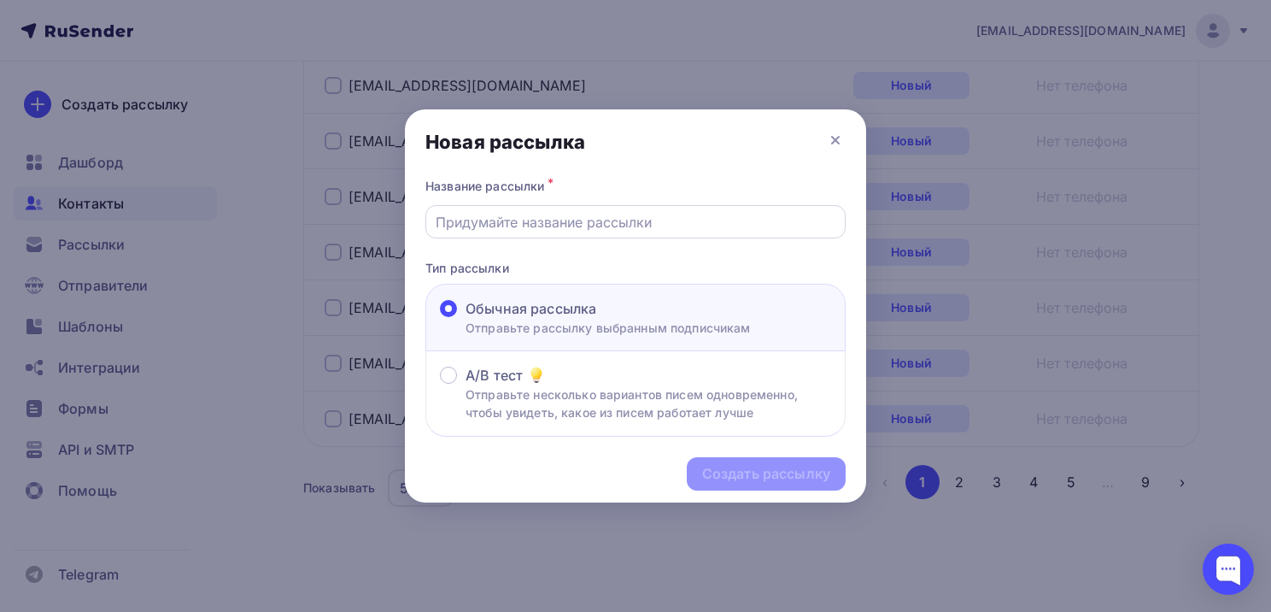
click at [519, 205] on div at bounding box center [636, 221] width 420 height 33
click at [515, 216] on input "text" at bounding box center [636, 222] width 401 height 21
type input "Говори с [PERSON_NAME]"
click at [748, 471] on div "Создать рассылку" at bounding box center [766, 474] width 128 height 20
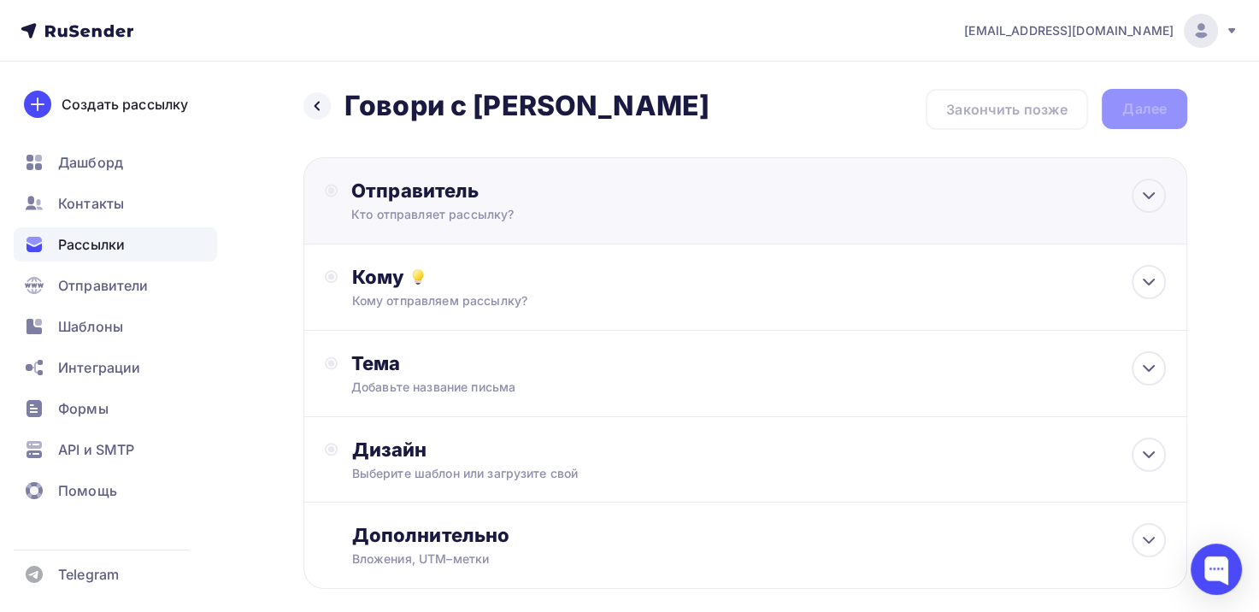
click at [499, 208] on div "Кто отправляет рассылку?" at bounding box center [517, 214] width 333 height 17
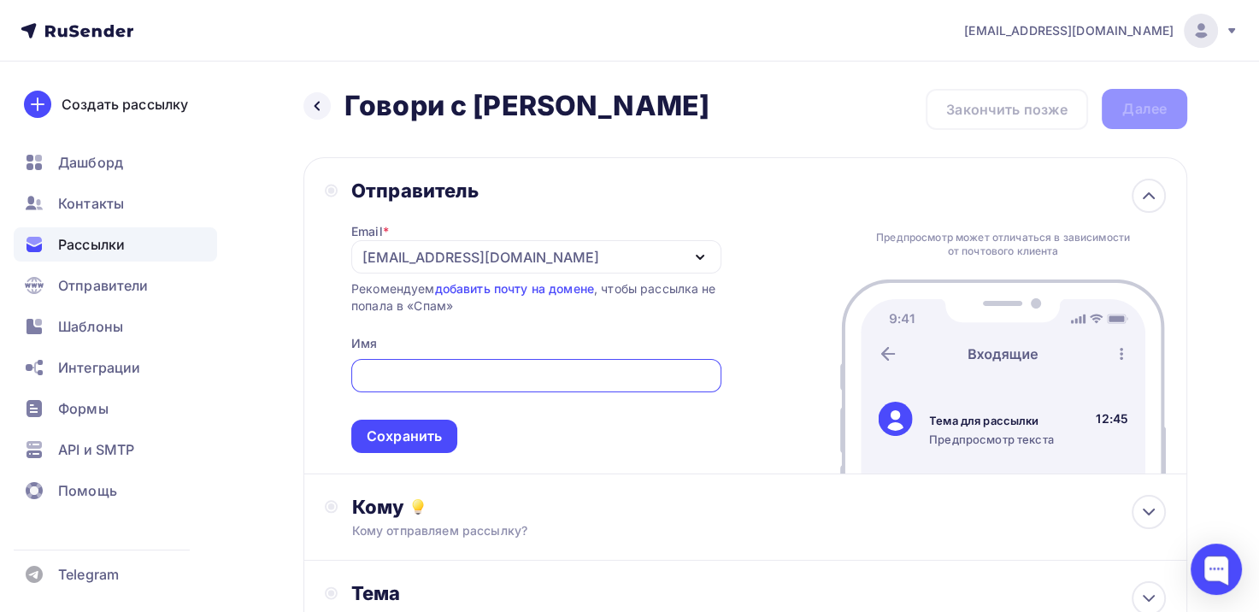
click at [413, 385] on div at bounding box center [536, 375] width 370 height 33
click at [585, 261] on div "[EMAIL_ADDRESS][DOMAIN_NAME]" at bounding box center [480, 257] width 237 height 21
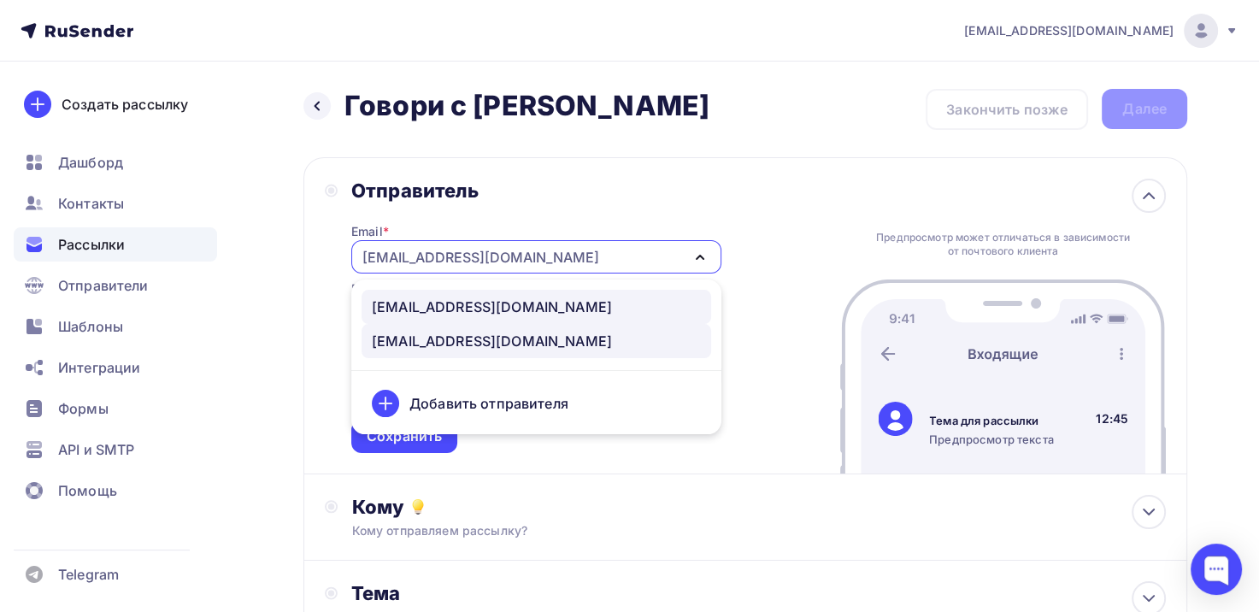
click at [520, 315] on div "mail@govoriskim.ru" at bounding box center [536, 306] width 329 height 21
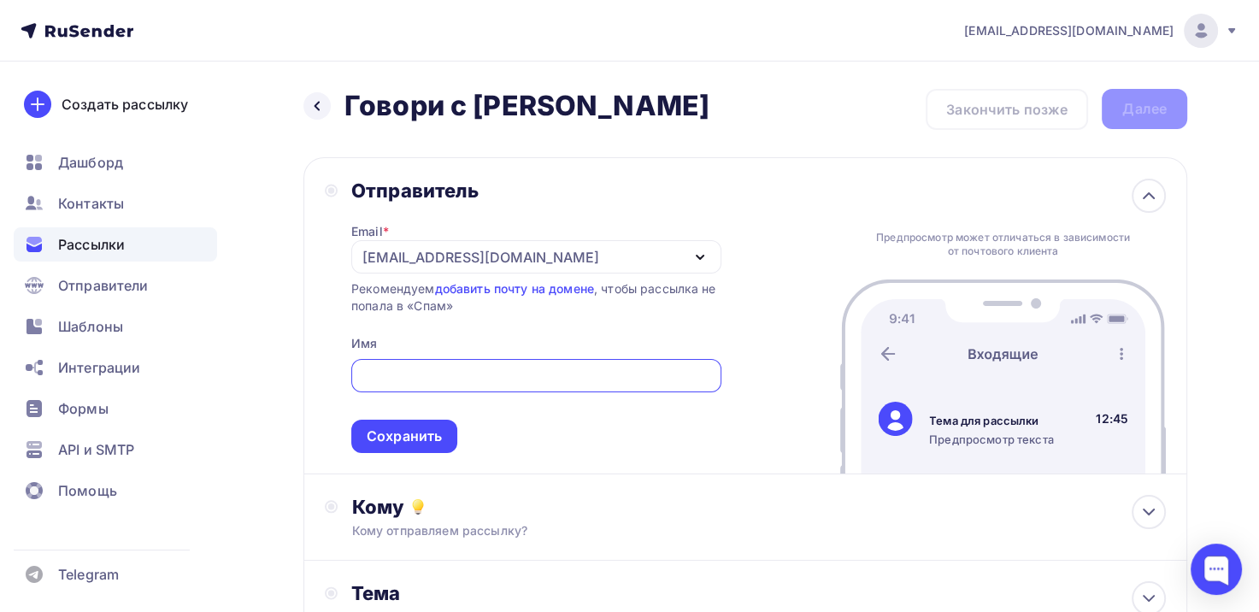
click at [420, 371] on input "text" at bounding box center [536, 376] width 350 height 21
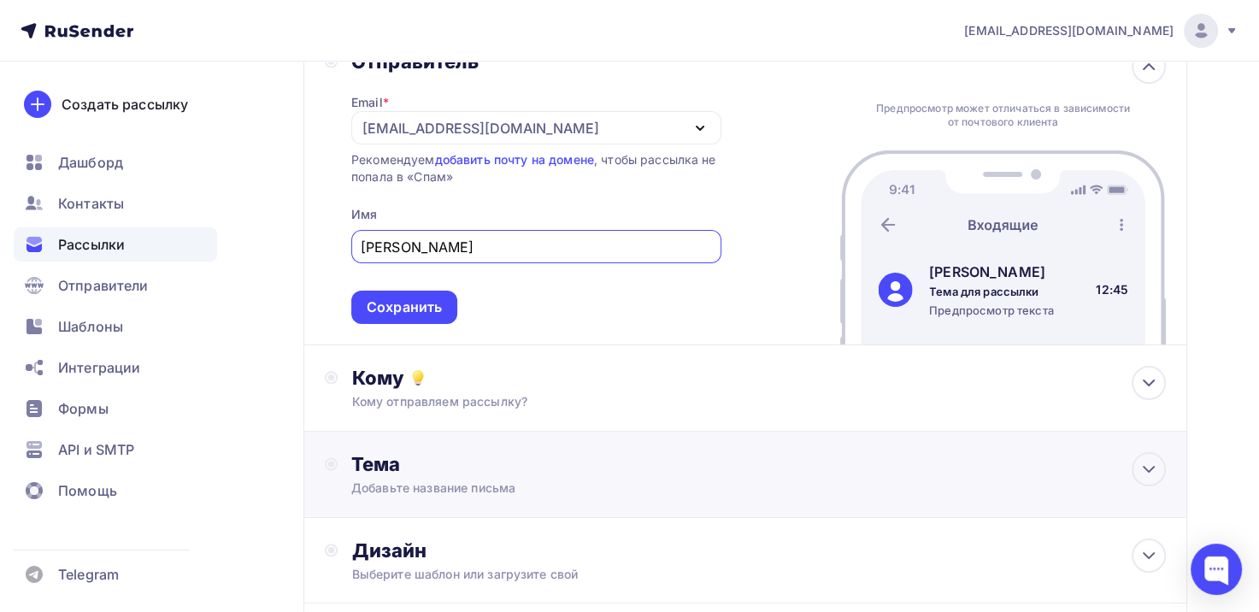
scroll to position [171, 0]
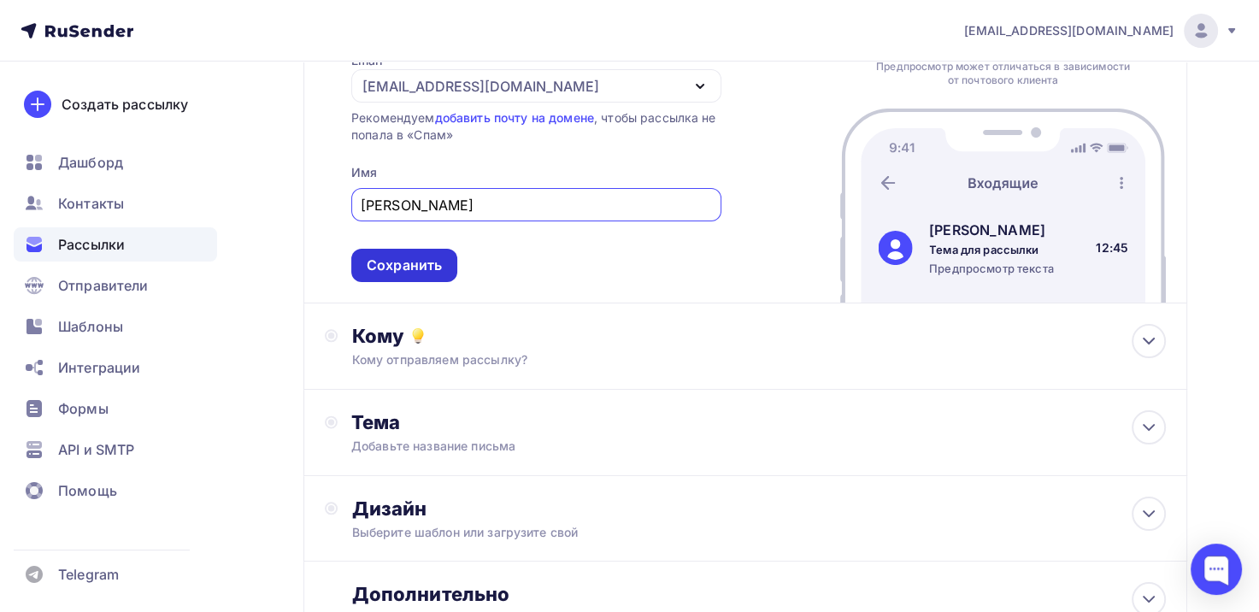
type input "Марина Ким"
click at [443, 271] on div "Сохранить" at bounding box center [404, 265] width 106 height 33
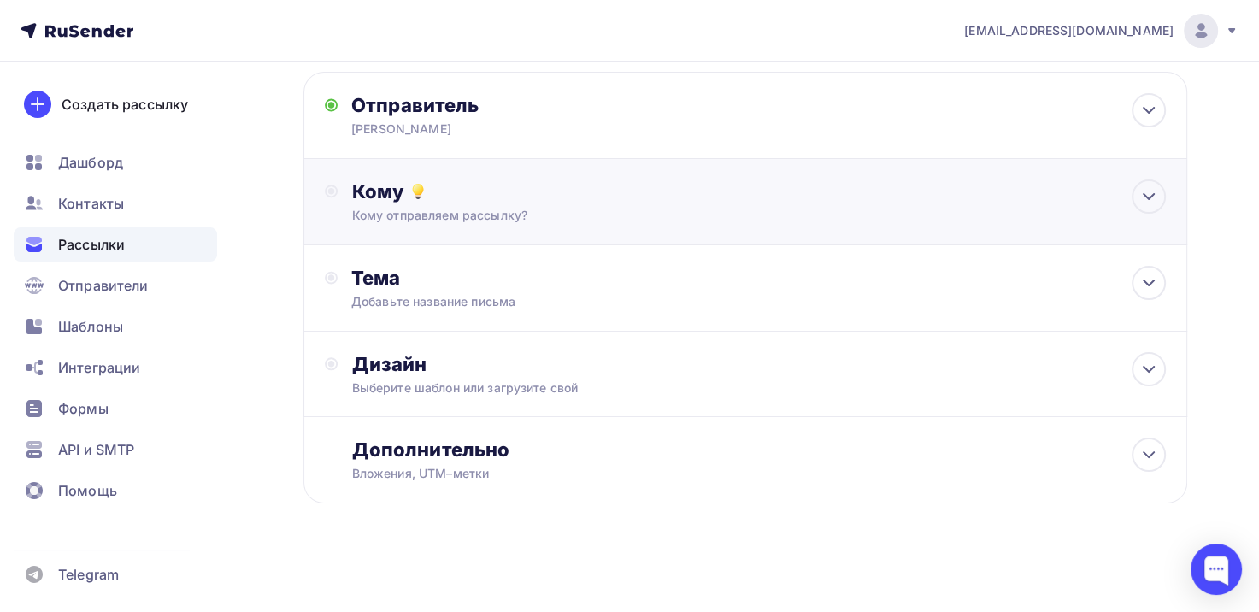
click at [547, 197] on div "Кому" at bounding box center [758, 191] width 814 height 24
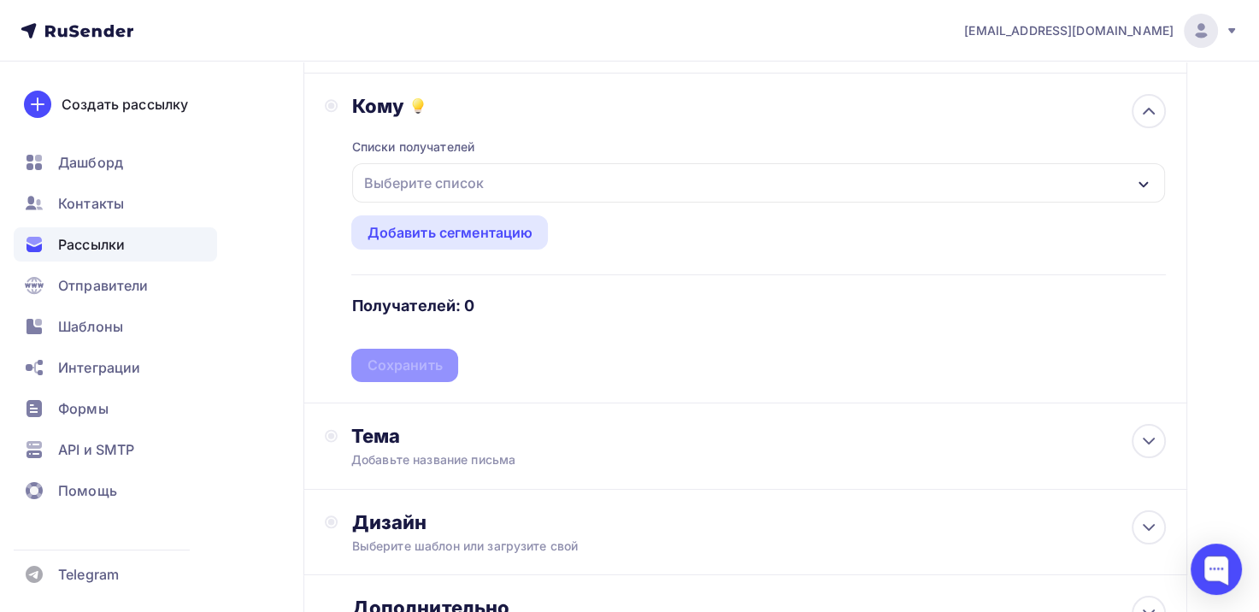
click at [473, 175] on div "Выберите список" at bounding box center [422, 182] width 133 height 31
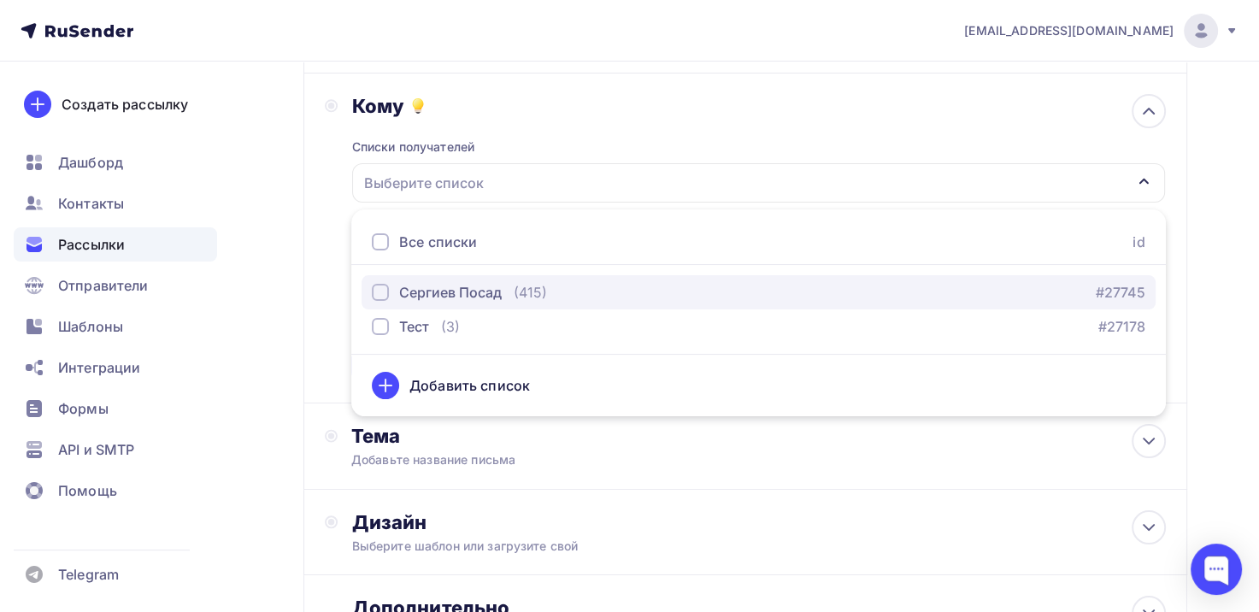
click at [436, 295] on div "Сергиев Посад" at bounding box center [450, 292] width 103 height 21
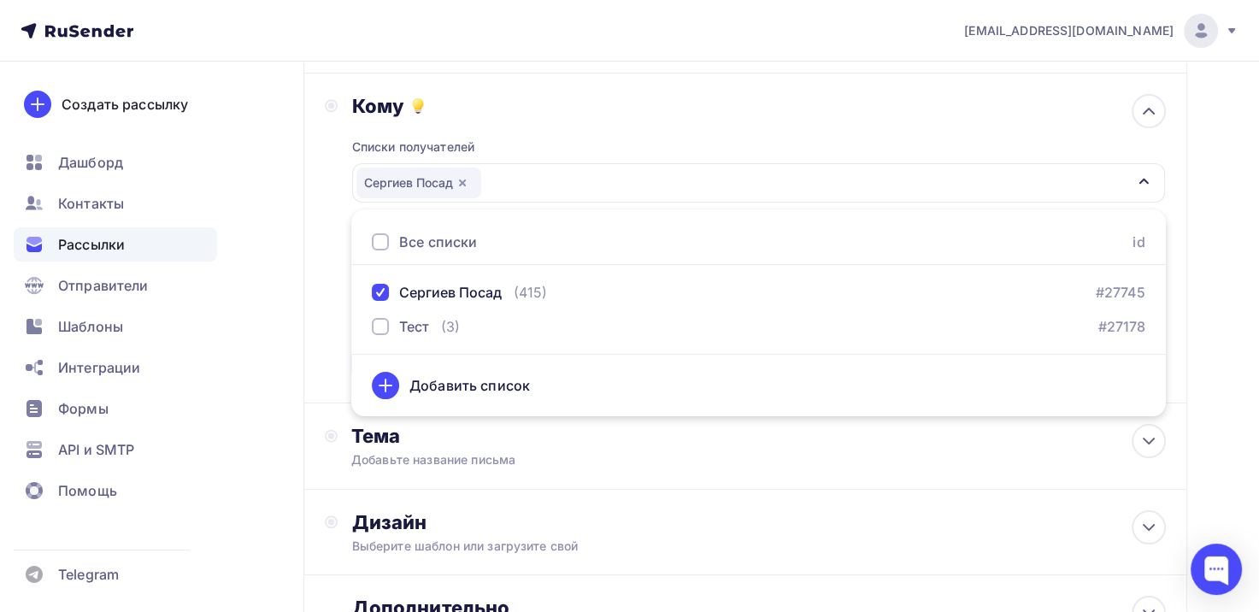
click at [315, 291] on div "Кому Списки получателей Сергиев Посад Все списки id Сергиев Посад (415) #27745 …" at bounding box center [745, 238] width 884 height 330
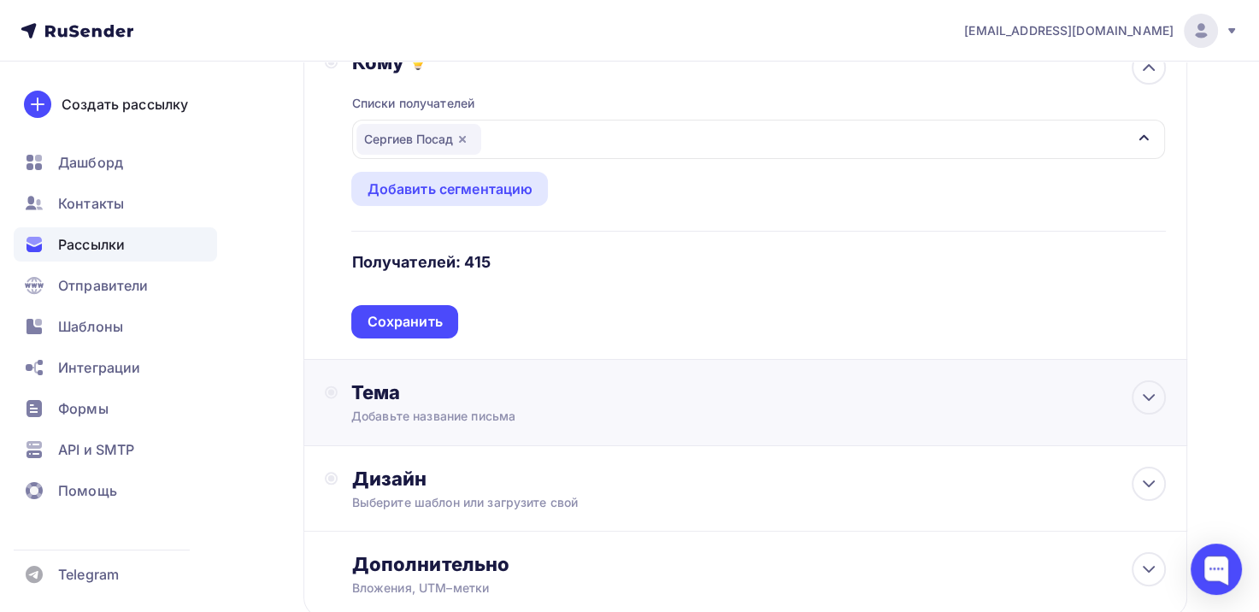
scroll to position [256, 0]
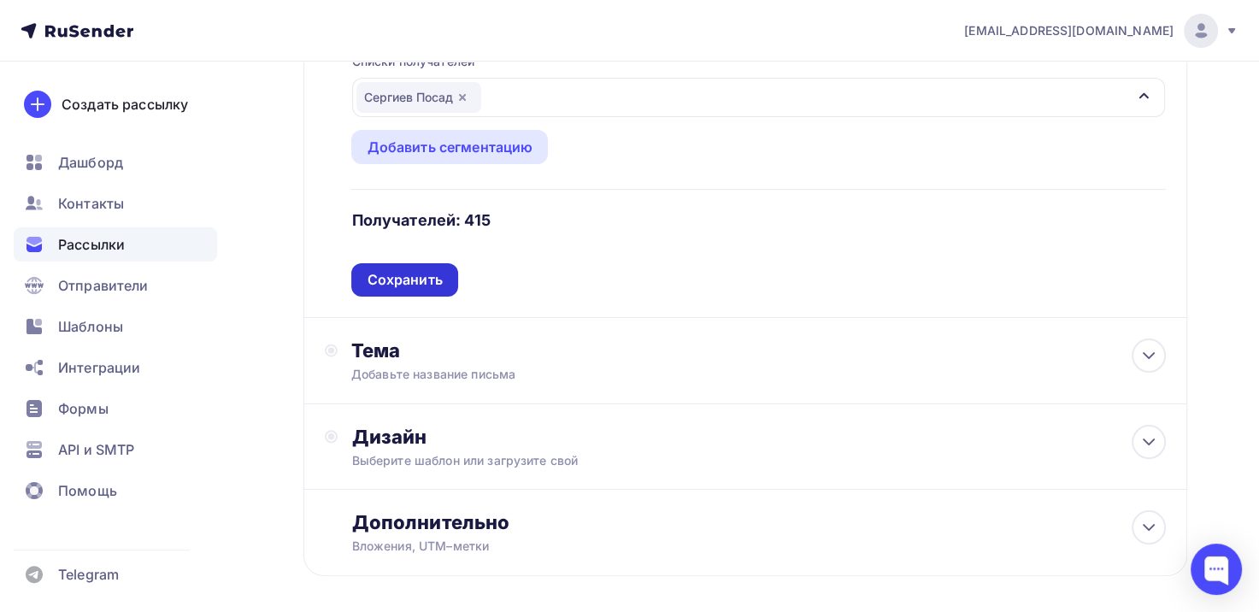
click at [420, 280] on div "Сохранить" at bounding box center [404, 280] width 75 height 20
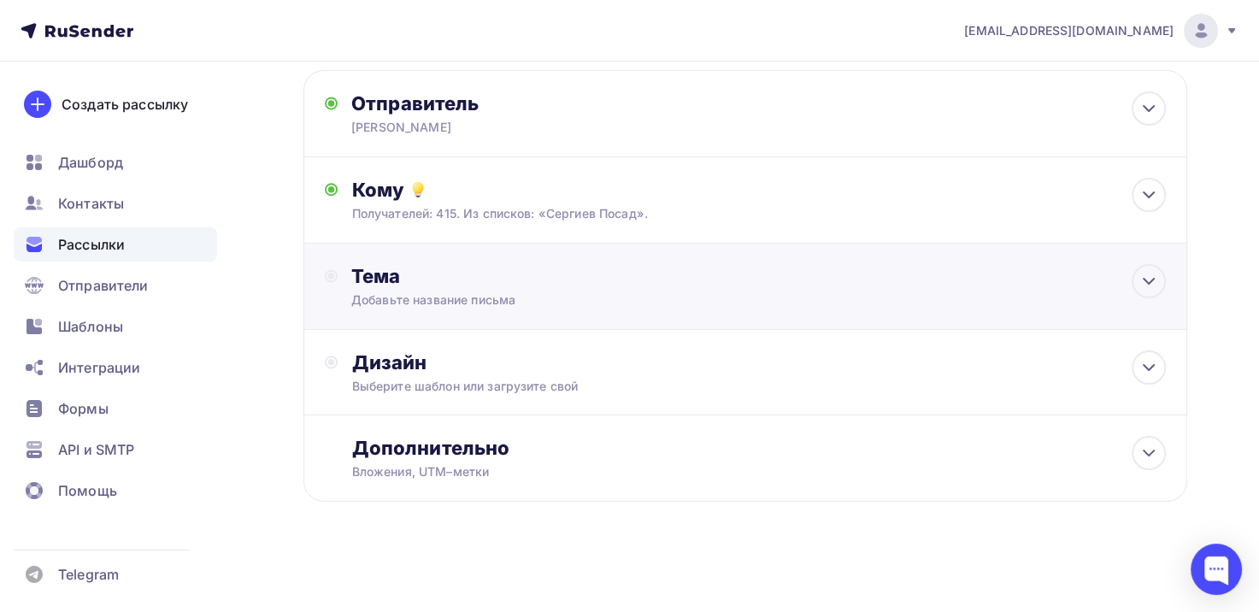
scroll to position [85, 0]
click at [420, 309] on div "Тема Добавьте название письма Тема * Рекомендуем использовать не более 150 симв…" at bounding box center [745, 288] width 884 height 86
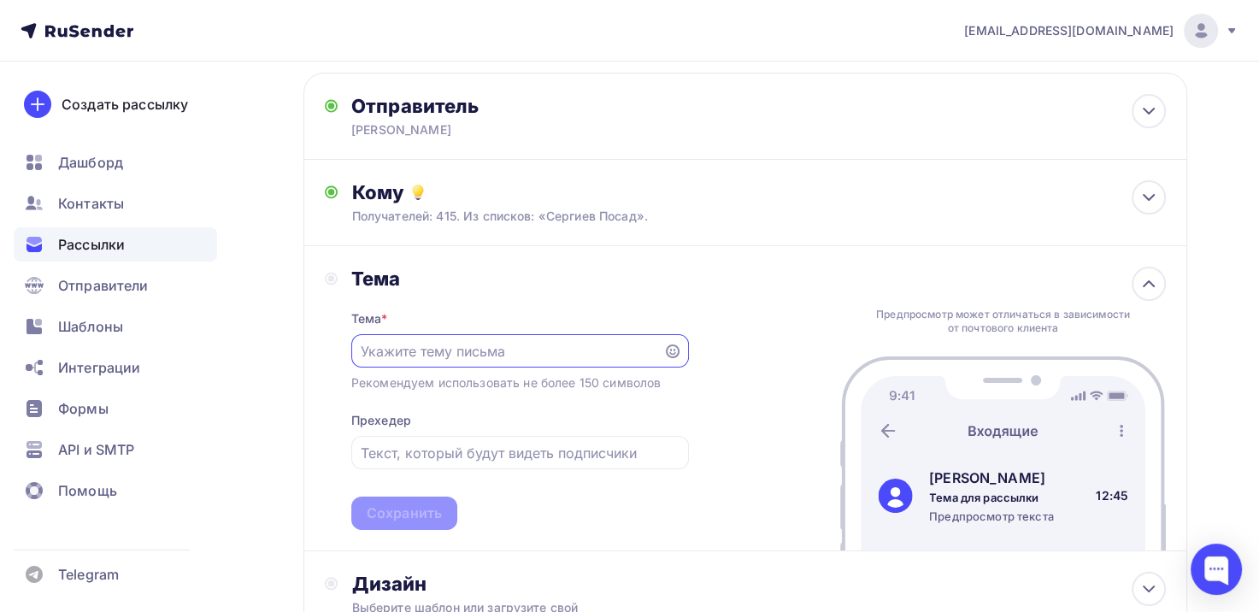
scroll to position [0, 0]
click at [435, 355] on input "text" at bounding box center [507, 352] width 292 height 21
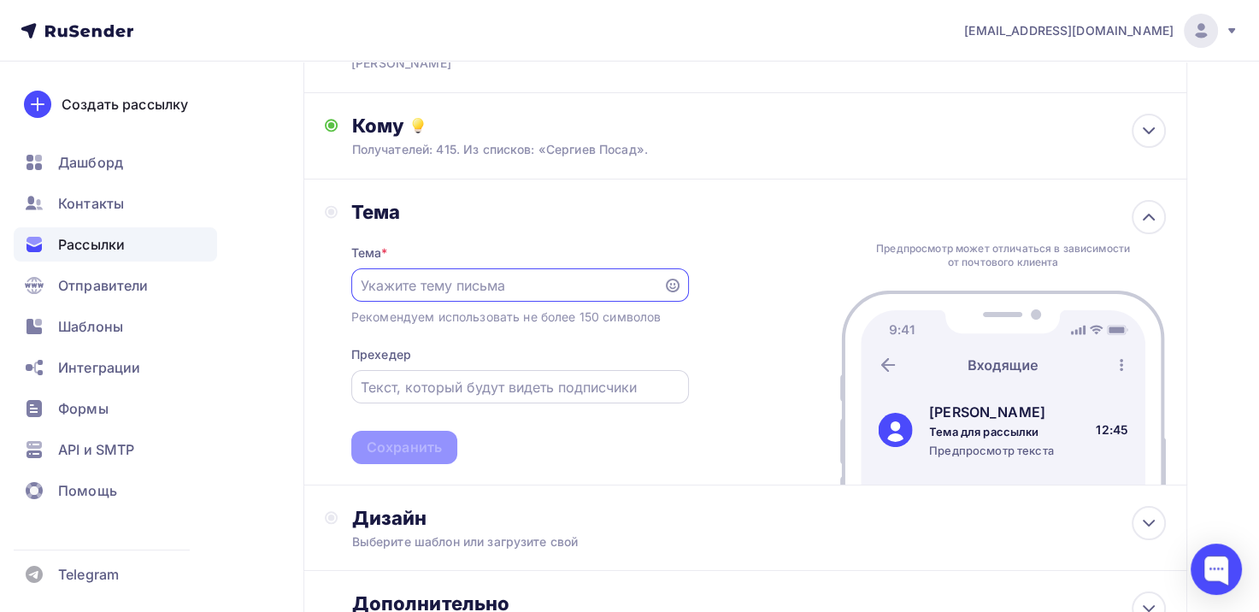
scroll to position [170, 0]
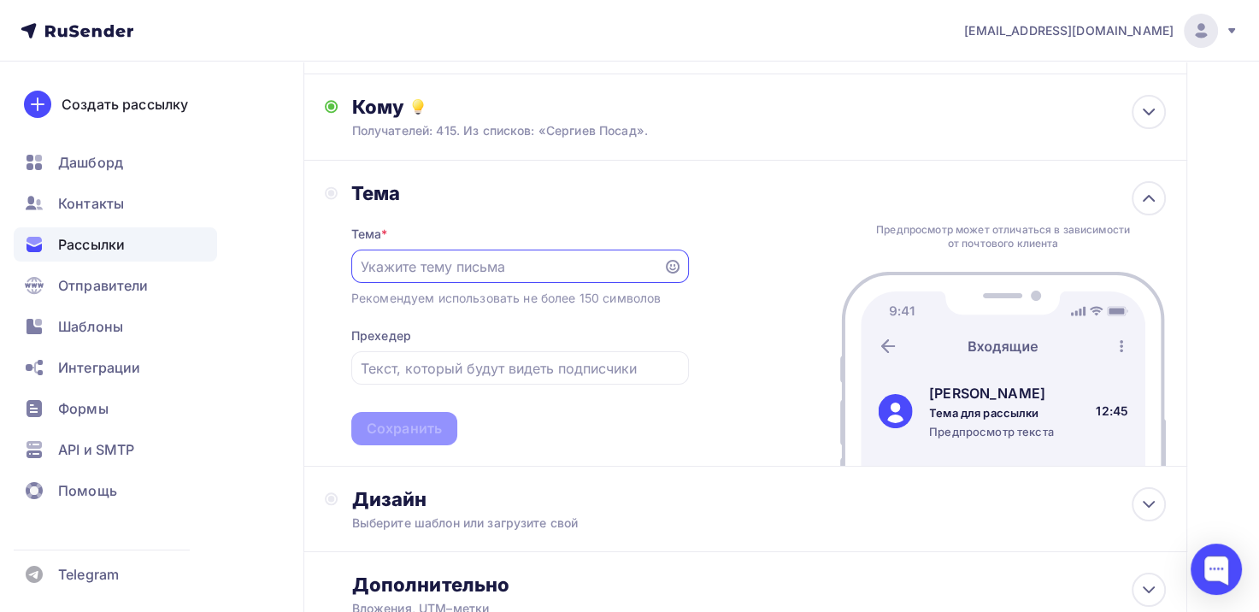
click at [414, 253] on div at bounding box center [520, 266] width 338 height 33
click at [396, 267] on input "text" at bounding box center [507, 266] width 292 height 21
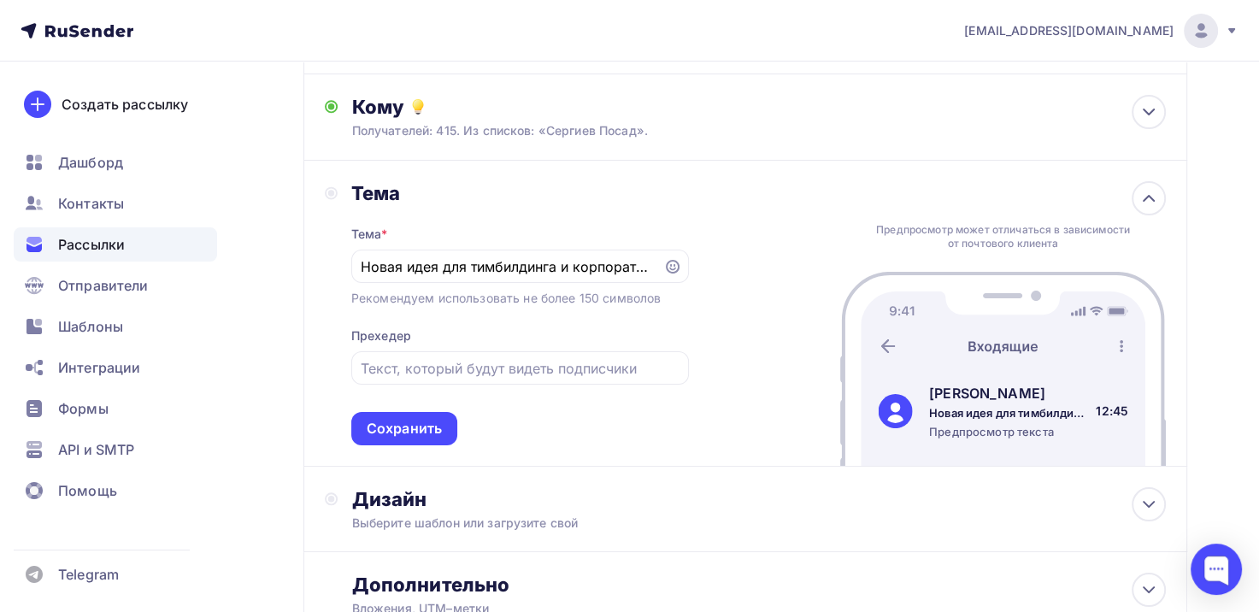
click at [686, 317] on div "Тема * Новая идея для тимбилдинга и корпоратива Рекомендуем использовать не бол…" at bounding box center [520, 325] width 338 height 240
click at [425, 366] on input "text" at bounding box center [520, 368] width 318 height 21
drag, startPoint x: 360, startPoint y: 267, endPoint x: 466, endPoint y: 262, distance: 106.0
click at [466, 262] on input "Новая идея для тимбилдинга и корпоратива" at bounding box center [507, 266] width 292 height 21
click at [487, 369] on input "text" at bounding box center [520, 368] width 318 height 21
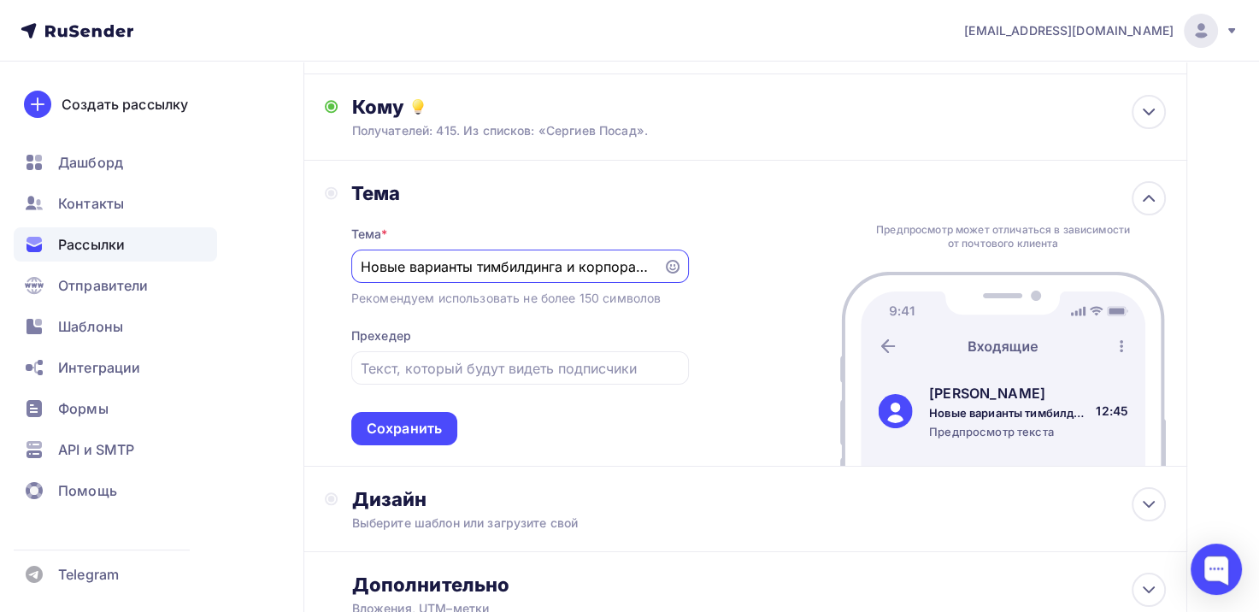
click at [591, 261] on input "Новые варианты тимбилдинга и корпоратива" at bounding box center [507, 266] width 292 height 21
type input "Новые варианты тимбилдинга и корпоратива!"
click at [523, 359] on input "text" at bounding box center [520, 368] width 318 height 21
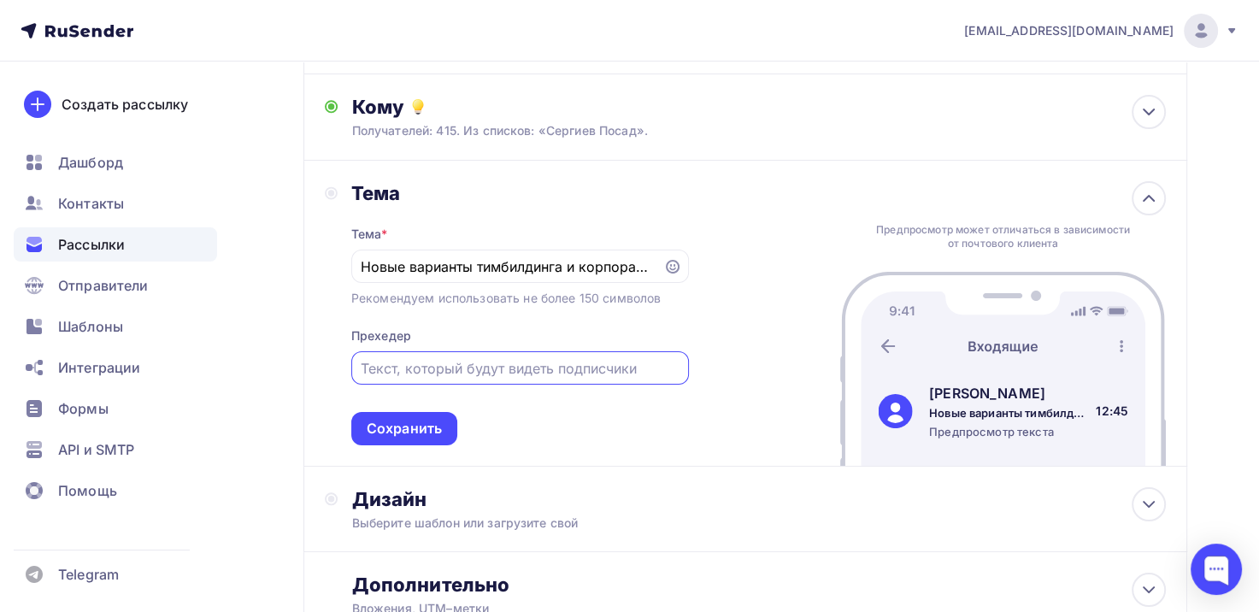
click at [529, 361] on input "text" at bounding box center [520, 368] width 318 height 21
click at [446, 430] on div "Сохранить" at bounding box center [404, 428] width 106 height 33
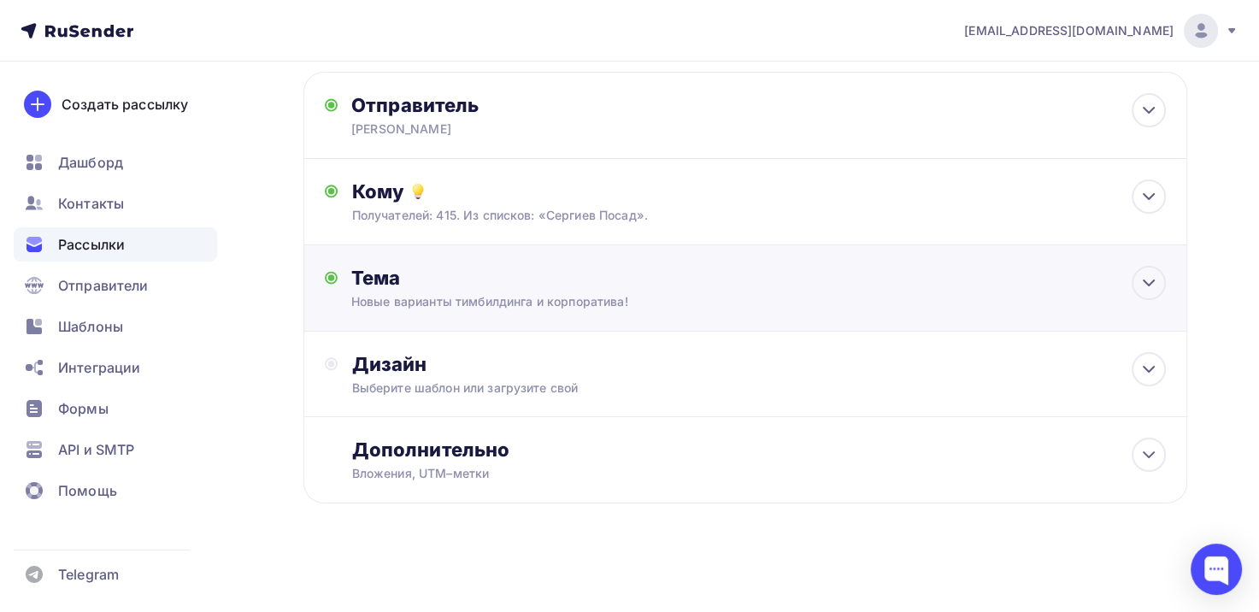
click at [1035, 287] on div "Тема Новые варианты тимбилдинга и корпоратива! Тема * Новые варианты тимбилдинг…" at bounding box center [745, 288] width 884 height 86
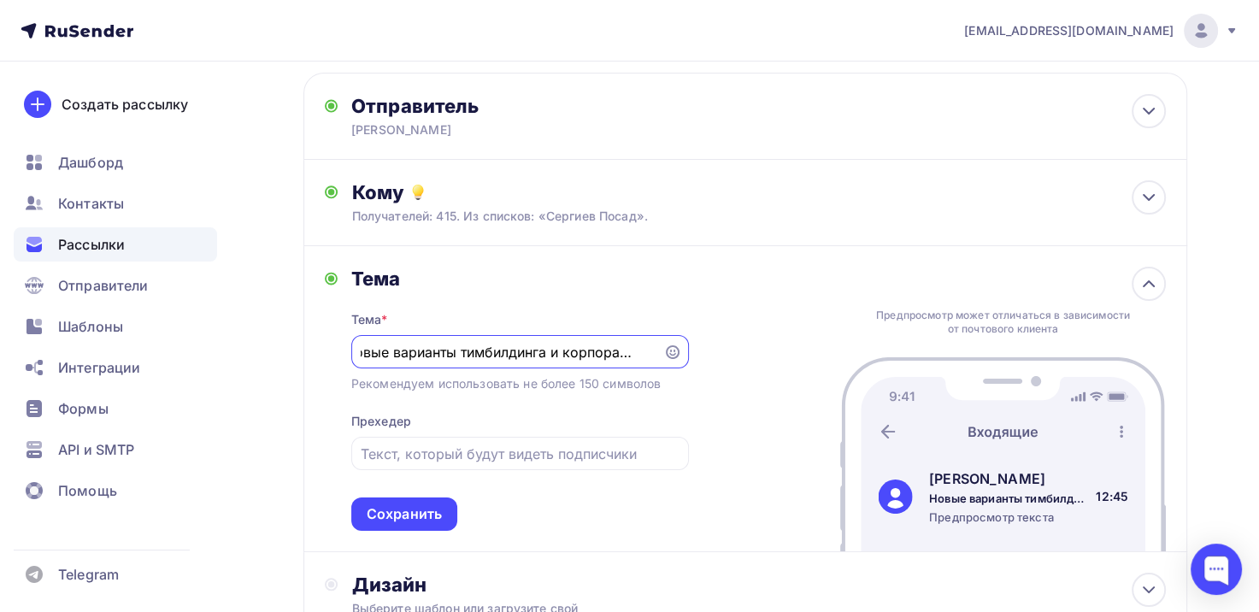
click at [407, 513] on div "Сохранить" at bounding box center [404, 514] width 75 height 20
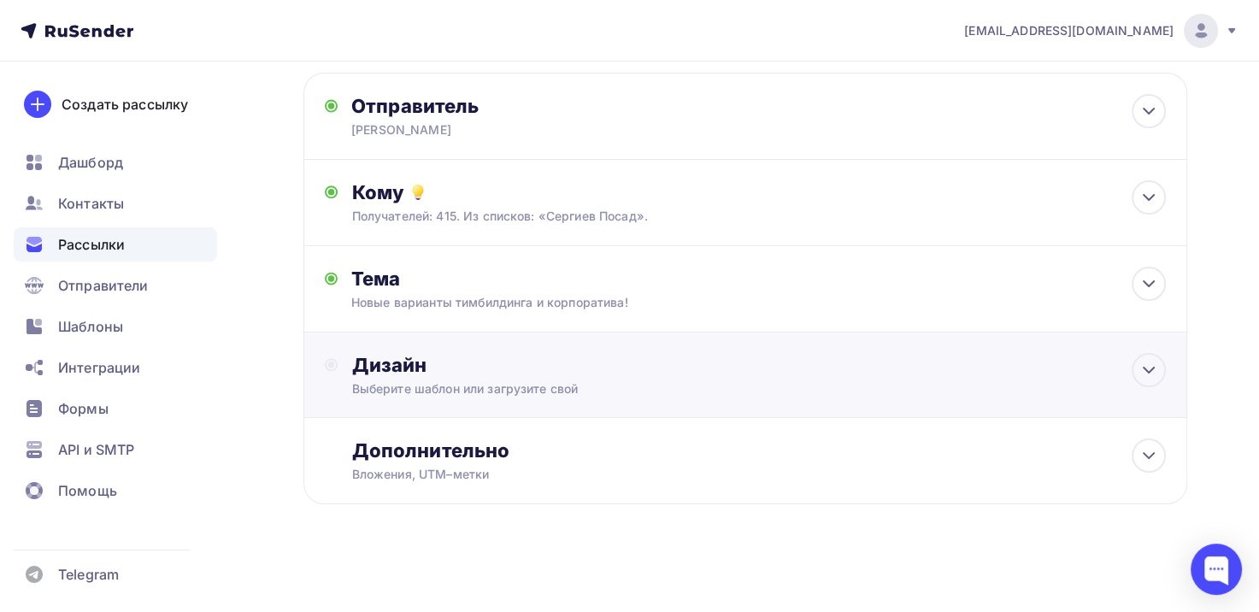
click at [476, 353] on div "Дизайн" at bounding box center [758, 365] width 814 height 24
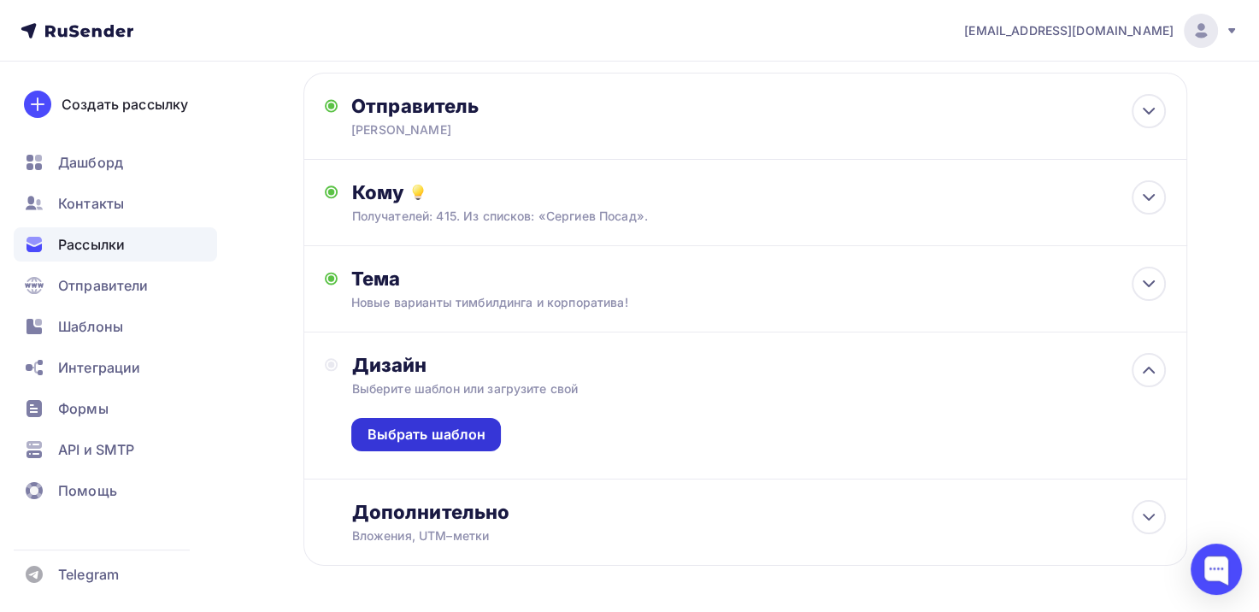
click at [444, 431] on div "Выбрать шаблон" at bounding box center [426, 435] width 119 height 20
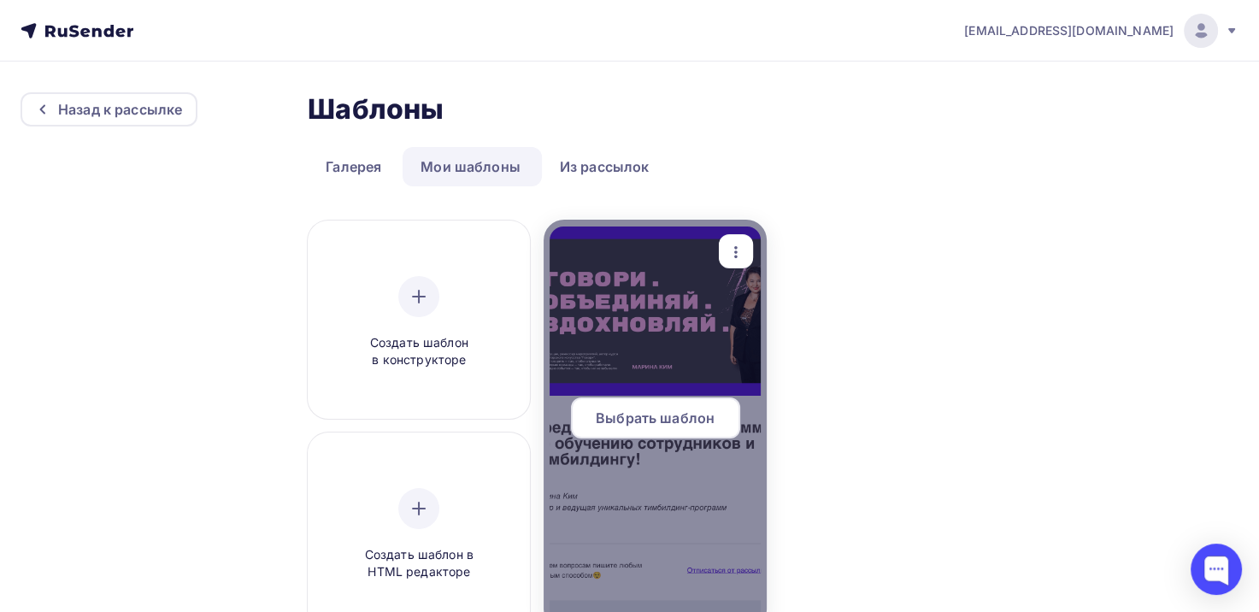
click at [672, 409] on span "Выбрать шаблон" at bounding box center [655, 418] width 119 height 21
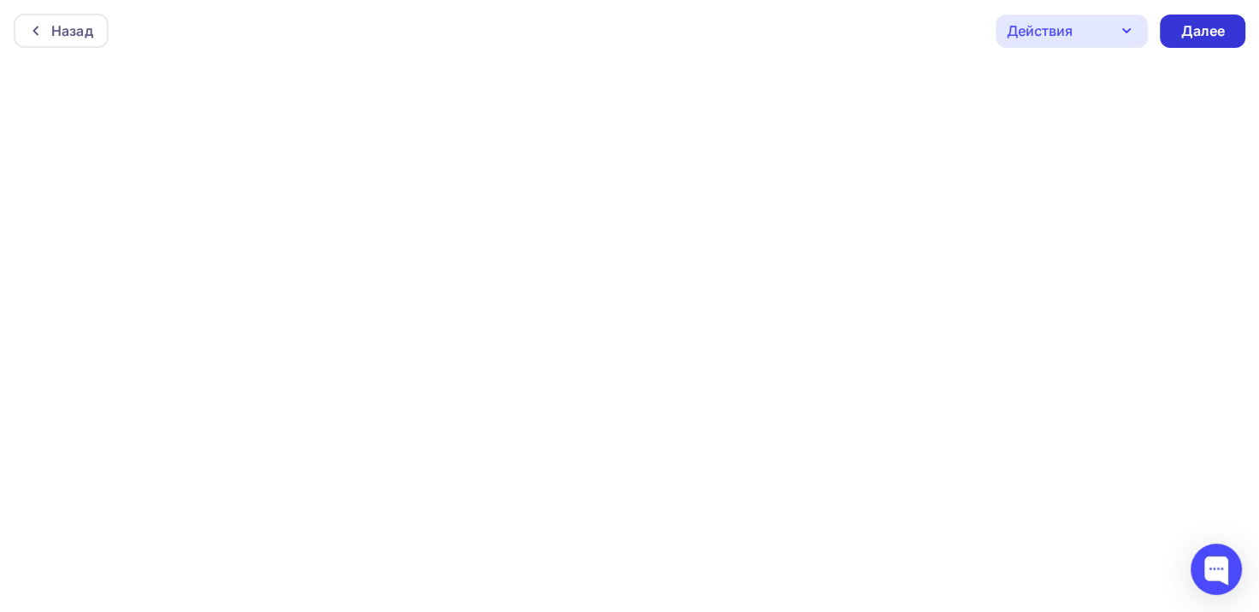
click at [1192, 27] on div "Далее" at bounding box center [1202, 31] width 44 height 20
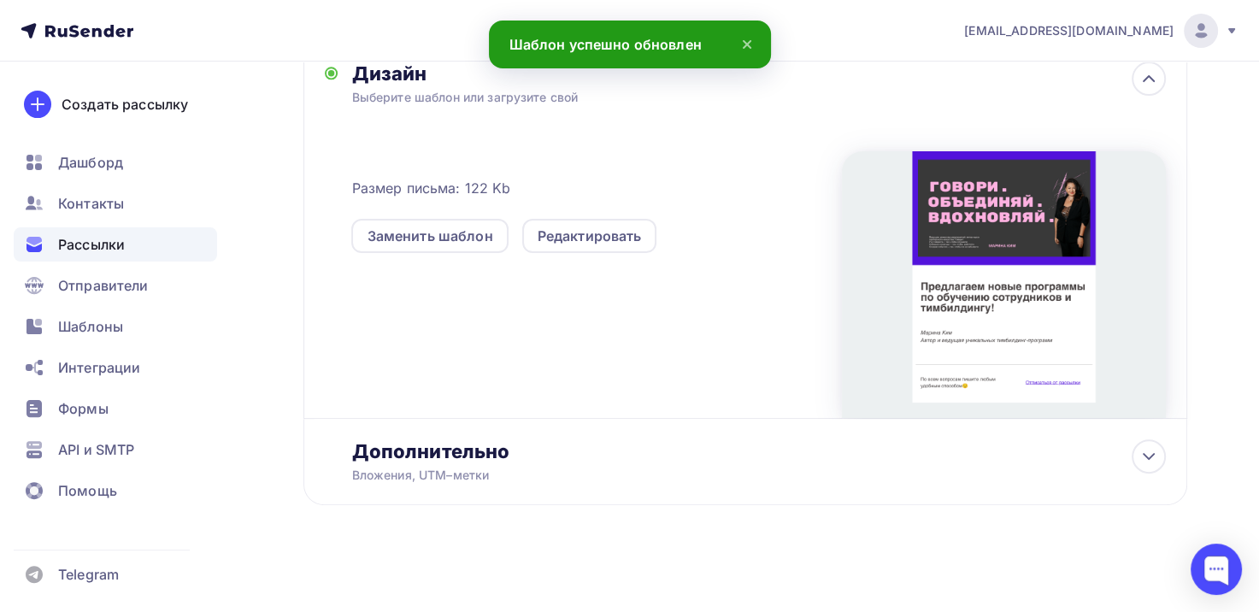
scroll to position [378, 0]
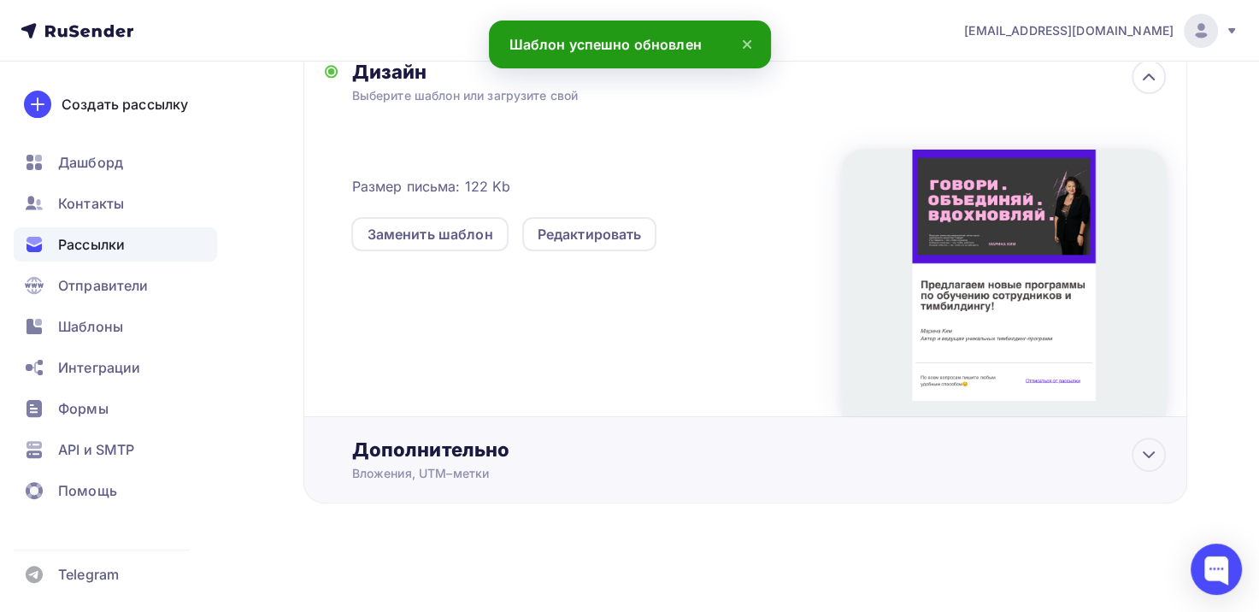
click at [595, 448] on div "Дополнительно" at bounding box center [758, 449] width 814 height 24
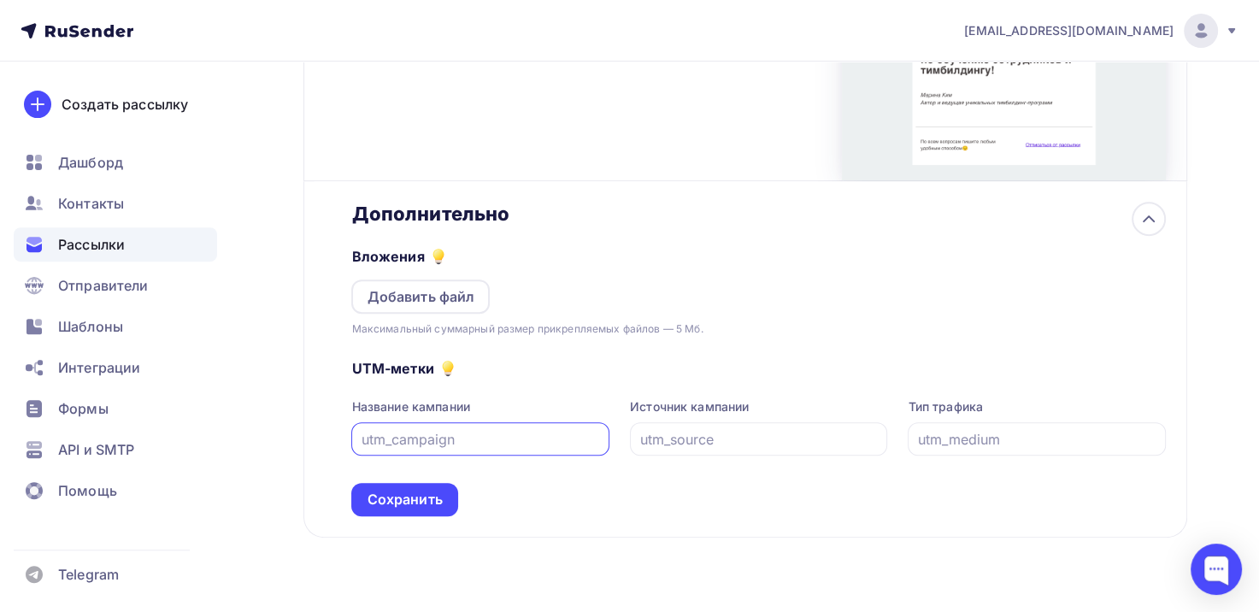
scroll to position [646, 0]
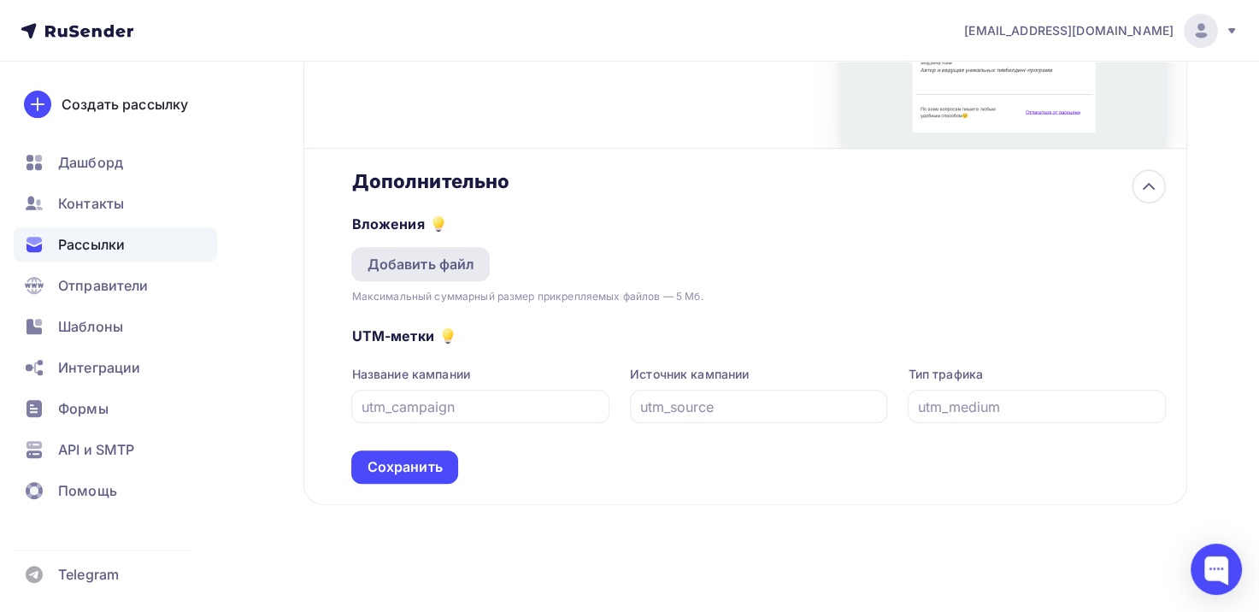
click at [417, 260] on div "Добавить файл" at bounding box center [421, 264] width 108 height 21
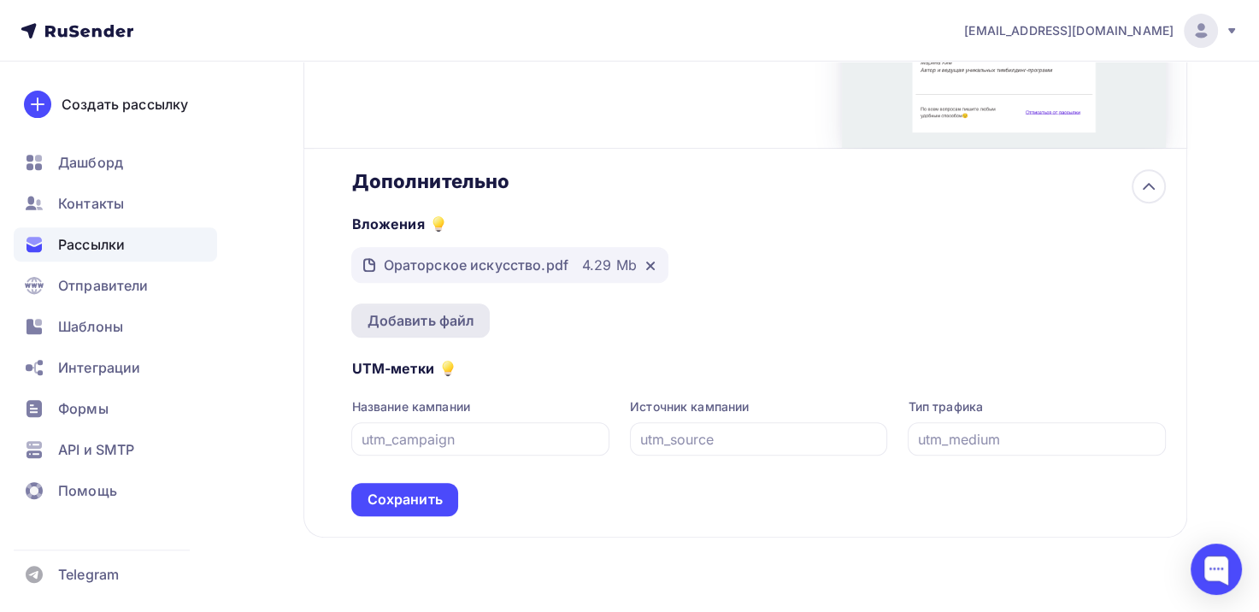
click at [426, 304] on div "Добавить файл" at bounding box center [420, 320] width 138 height 34
click at [647, 267] on icon at bounding box center [650, 266] width 14 height 14
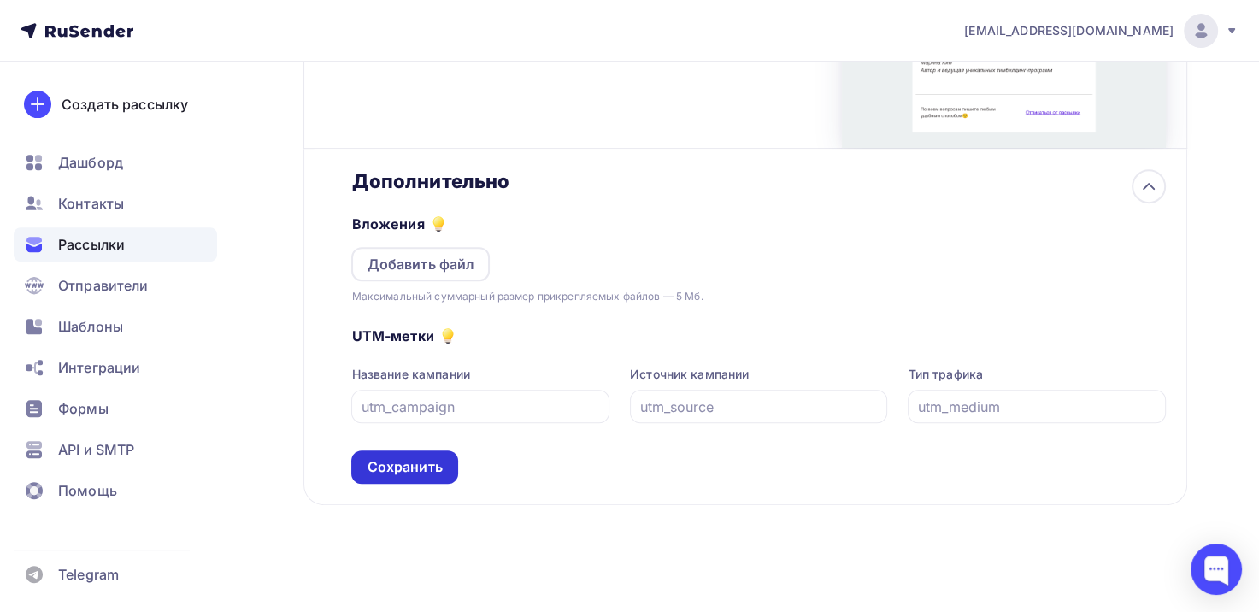
click at [407, 465] on div "Сохранить" at bounding box center [404, 467] width 75 height 20
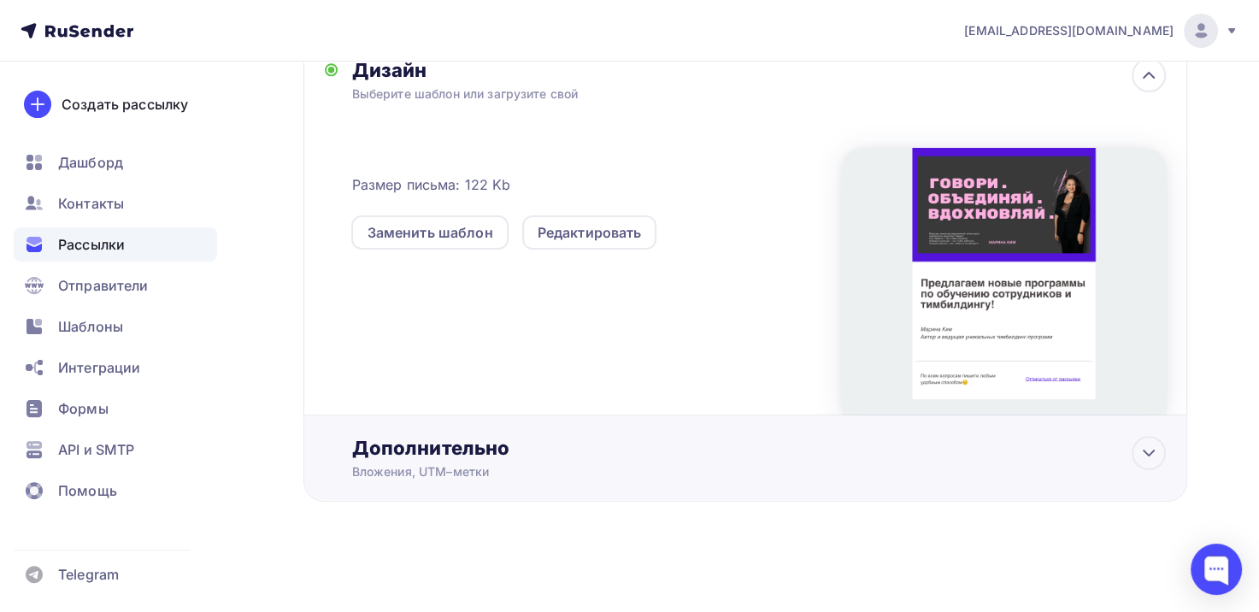
scroll to position [378, 0]
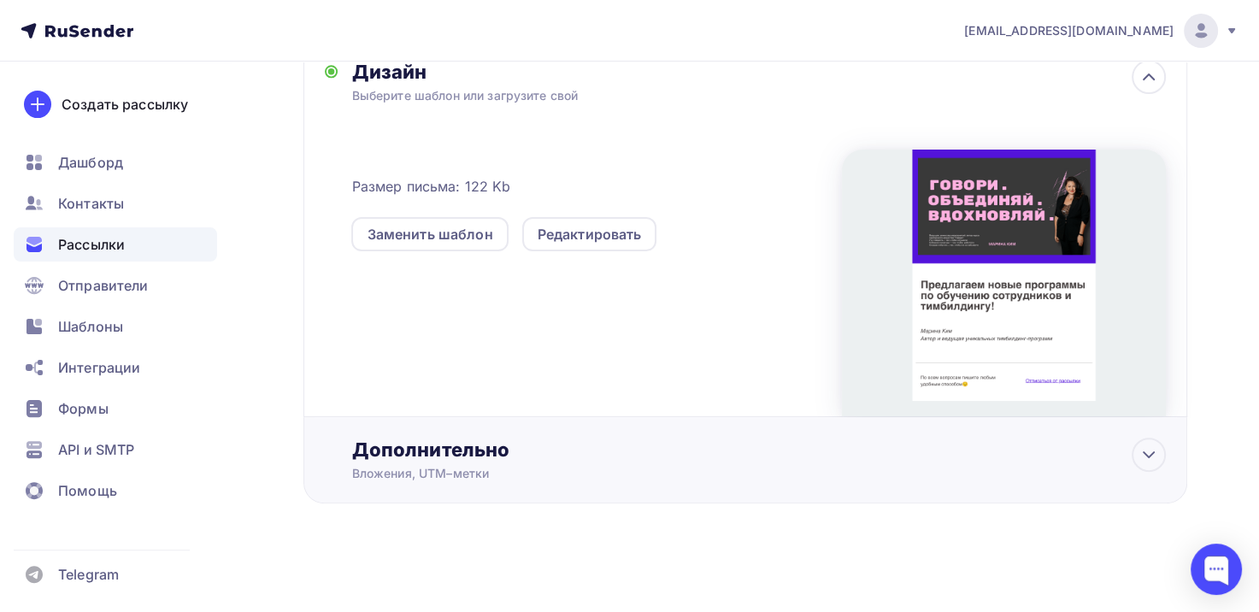
click at [407, 465] on div "Вложения, UTM–метки" at bounding box center [717, 473] width 732 height 17
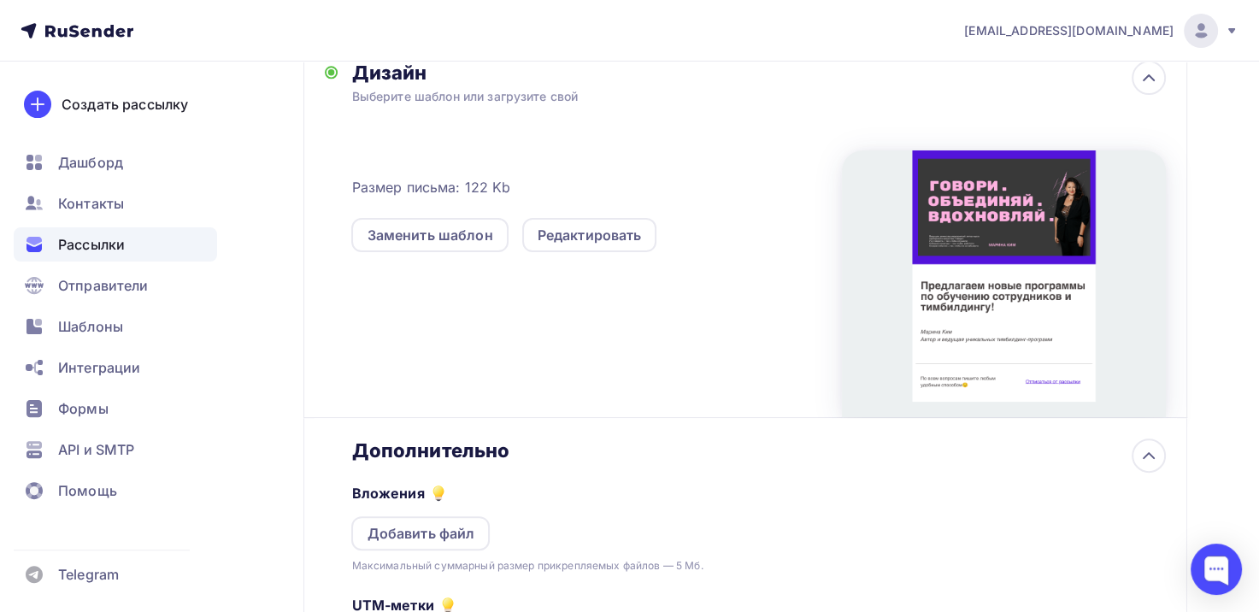
scroll to position [462, 0]
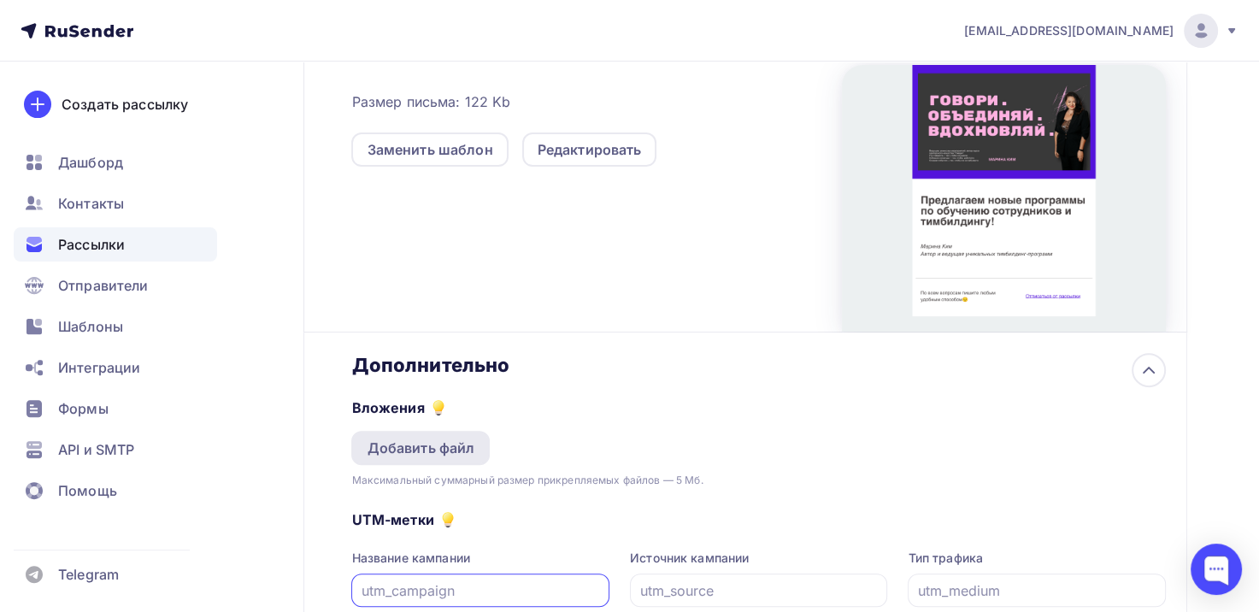
click at [455, 439] on div "Добавить файл" at bounding box center [421, 447] width 108 height 21
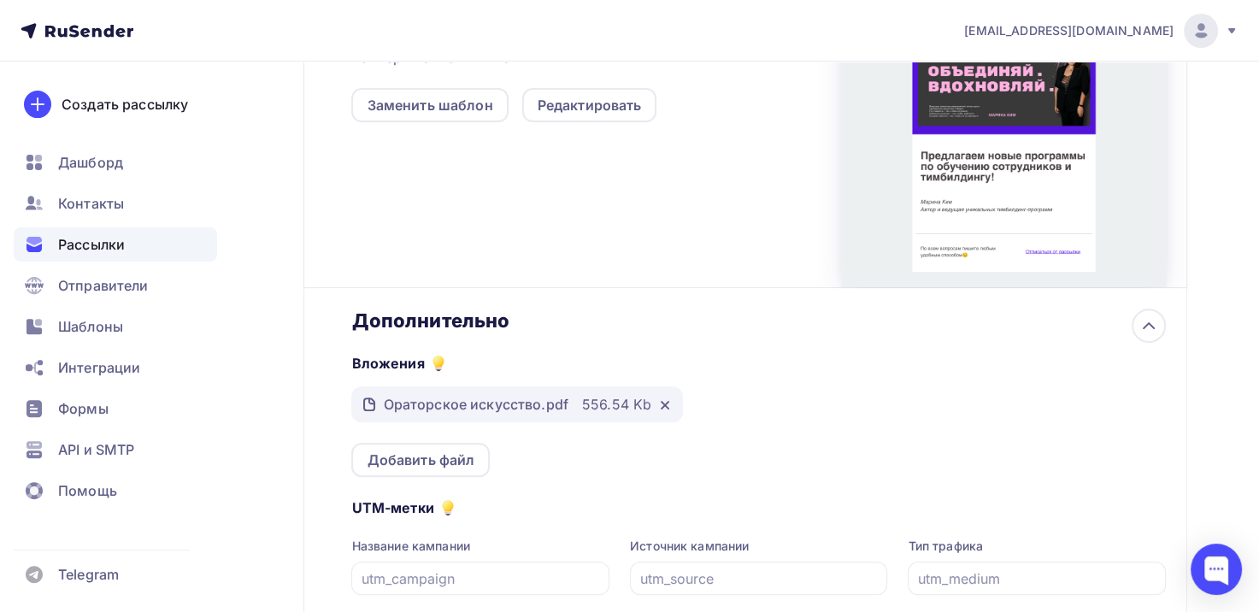
scroll to position [548, 0]
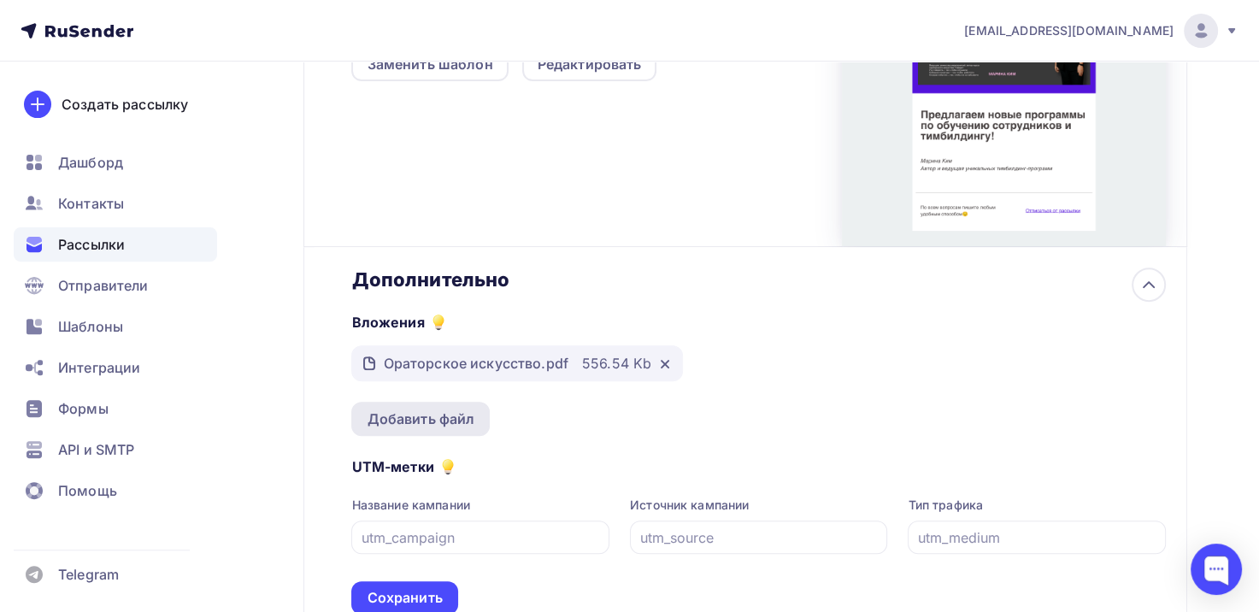
click at [398, 423] on div "Добавить файл" at bounding box center [421, 418] width 108 height 21
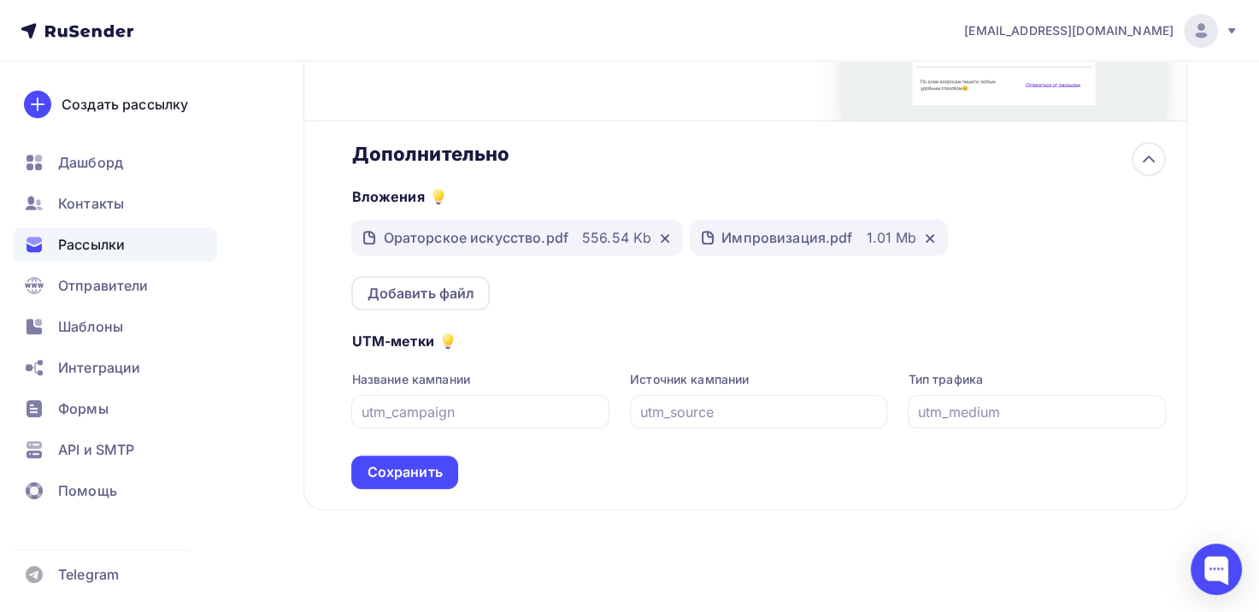
scroll to position [678, 0]
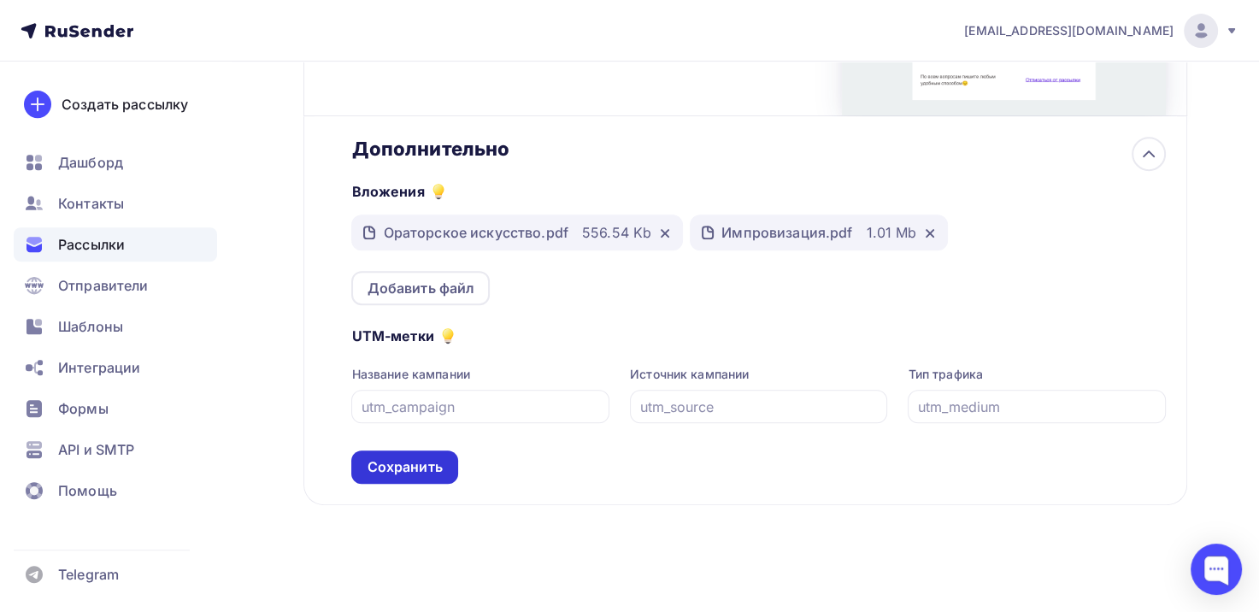
click at [410, 472] on div "Сохранить" at bounding box center [404, 467] width 75 height 20
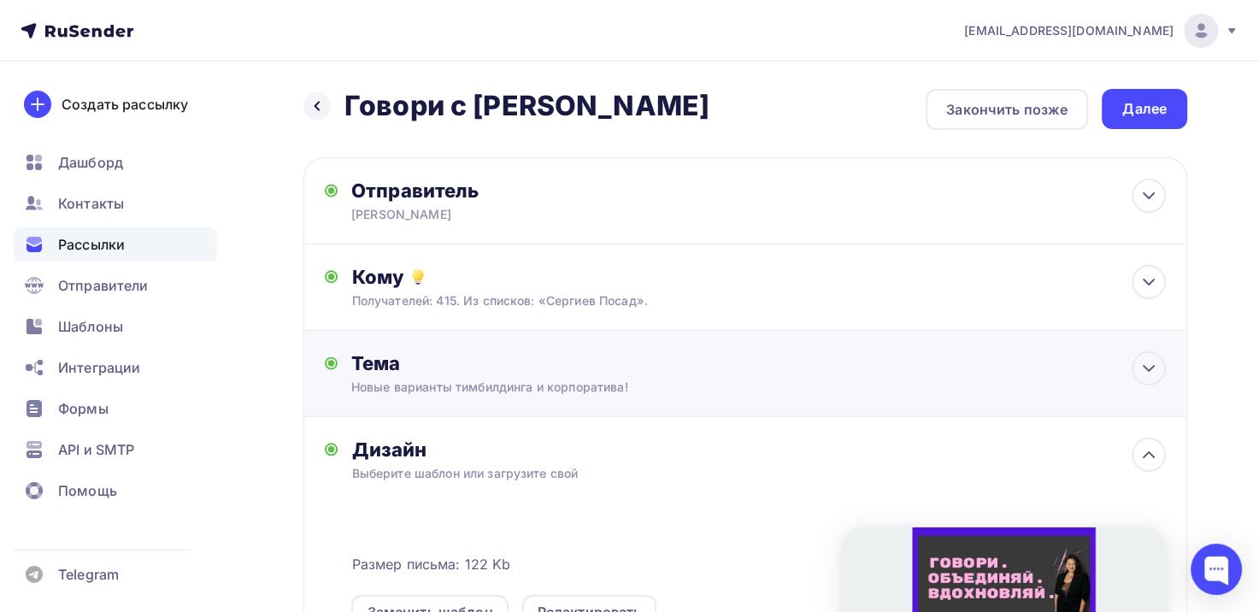
scroll to position [0, 0]
click at [449, 367] on div "Тема" at bounding box center [520, 363] width 338 height 24
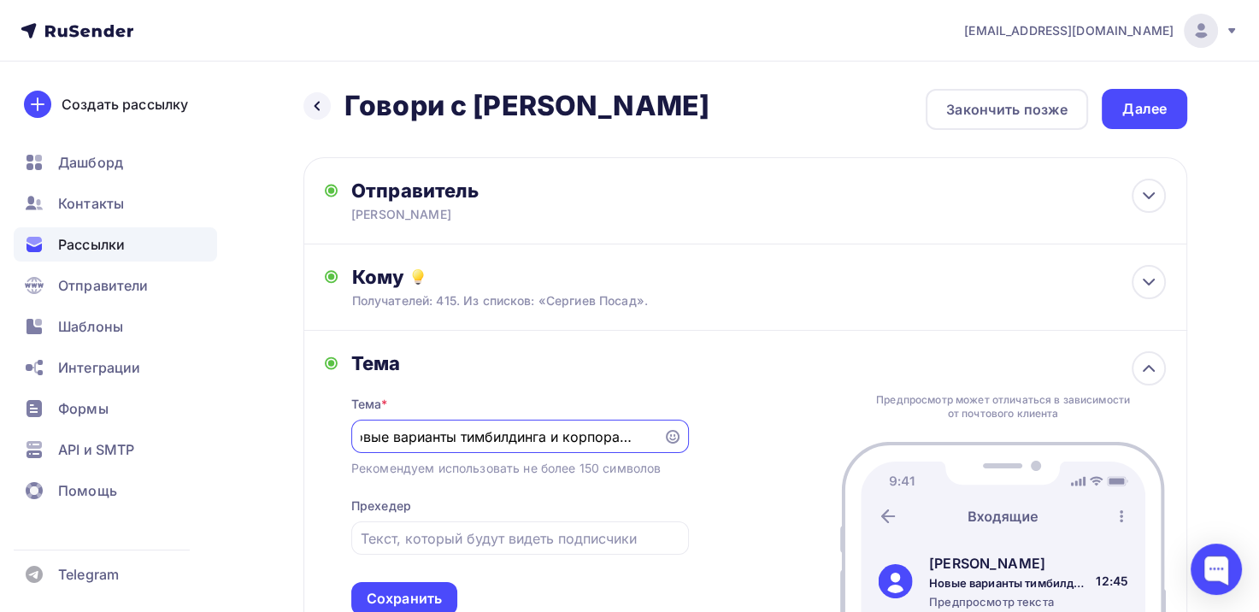
click at [410, 441] on input "Новые варианты тимбилдинга и корпоратива!" at bounding box center [507, 436] width 292 height 21
drag, startPoint x: 455, startPoint y: 433, endPoint x: 326, endPoint y: 431, distance: 129.9
click at [326, 431] on div "Тема Тема * Новые варианты тимбилдинга и корпоратива! Рекомендуем использовать …" at bounding box center [507, 483] width 364 height 264
click at [523, 431] on input "Предложение для тимбилдинга и корпоратива!" at bounding box center [507, 436] width 292 height 21
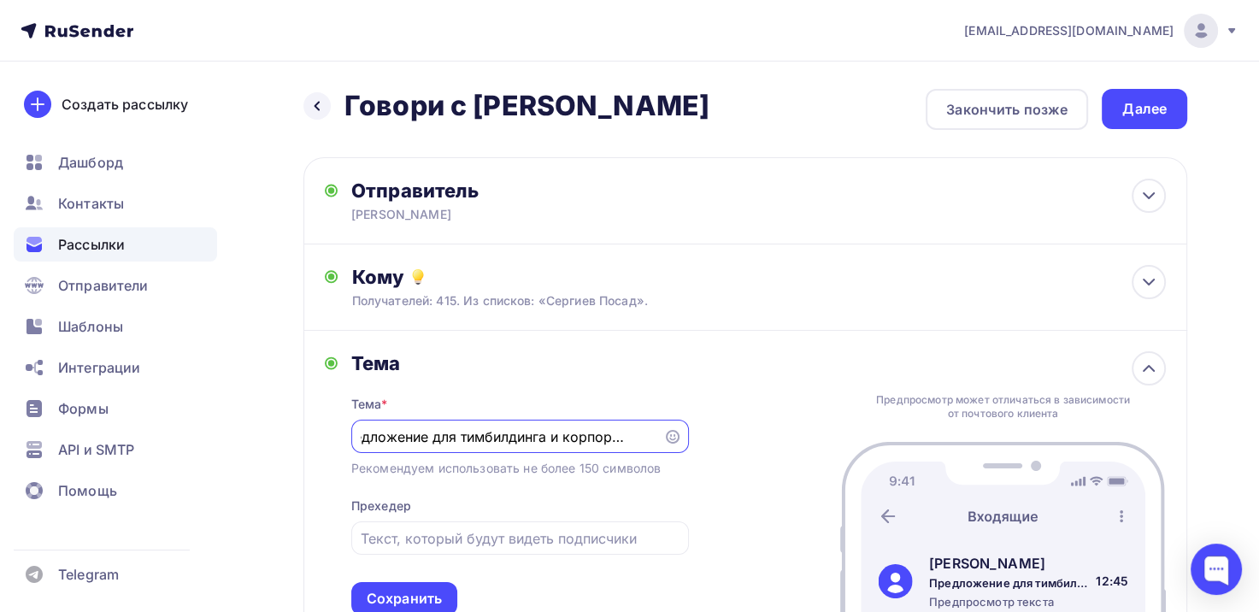
drag, startPoint x: 461, startPoint y: 434, endPoint x: 669, endPoint y: 434, distance: 207.6
click at [669, 434] on div "Предложение для тимбилдинга и корпоратива!" at bounding box center [520, 436] width 338 height 33
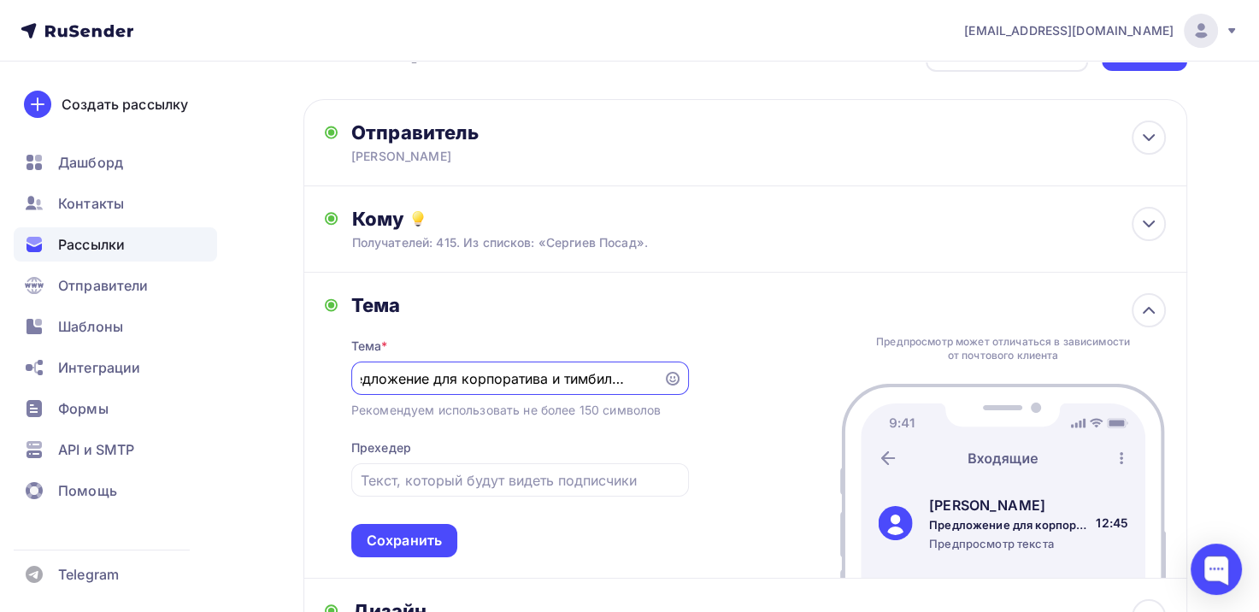
scroll to position [85, 0]
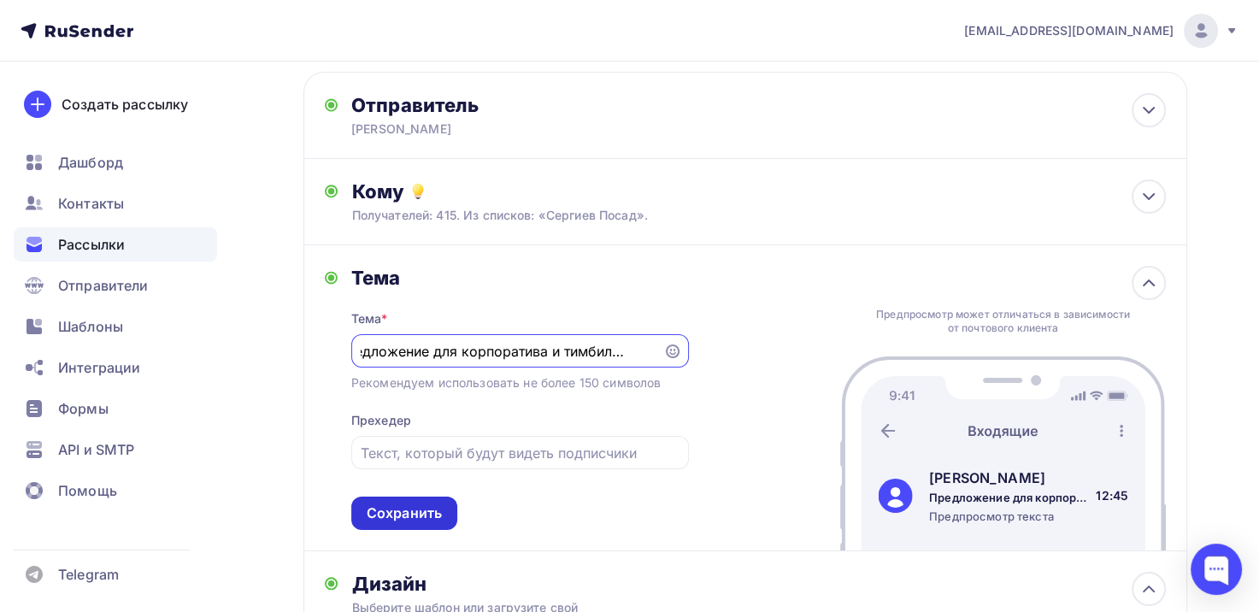
type input "Предложение для корпоратива и тимбилдинга!"
click at [420, 509] on div "Сохранить" at bounding box center [404, 513] width 75 height 20
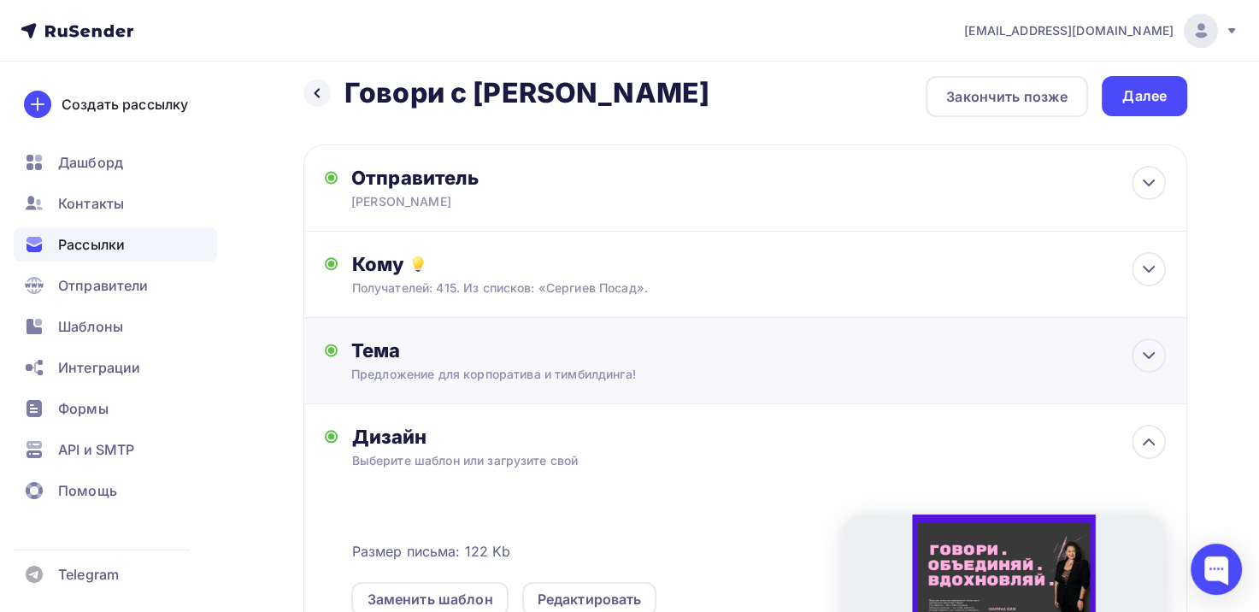
scroll to position [0, 0]
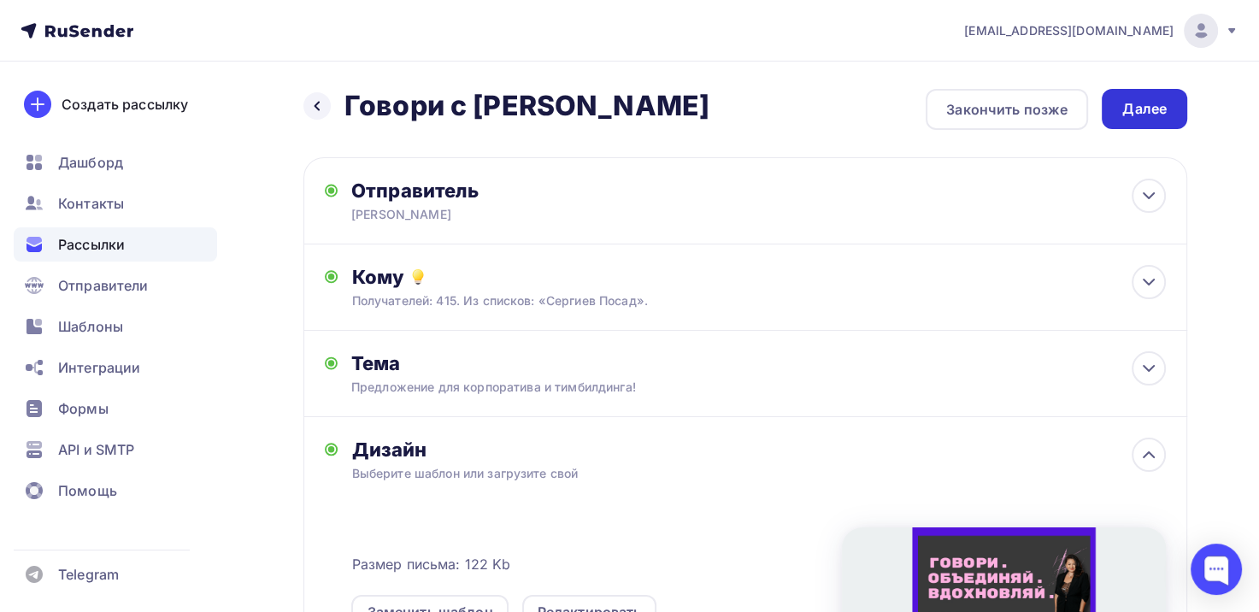
click at [1147, 109] on div "Далее" at bounding box center [1144, 109] width 44 height 20
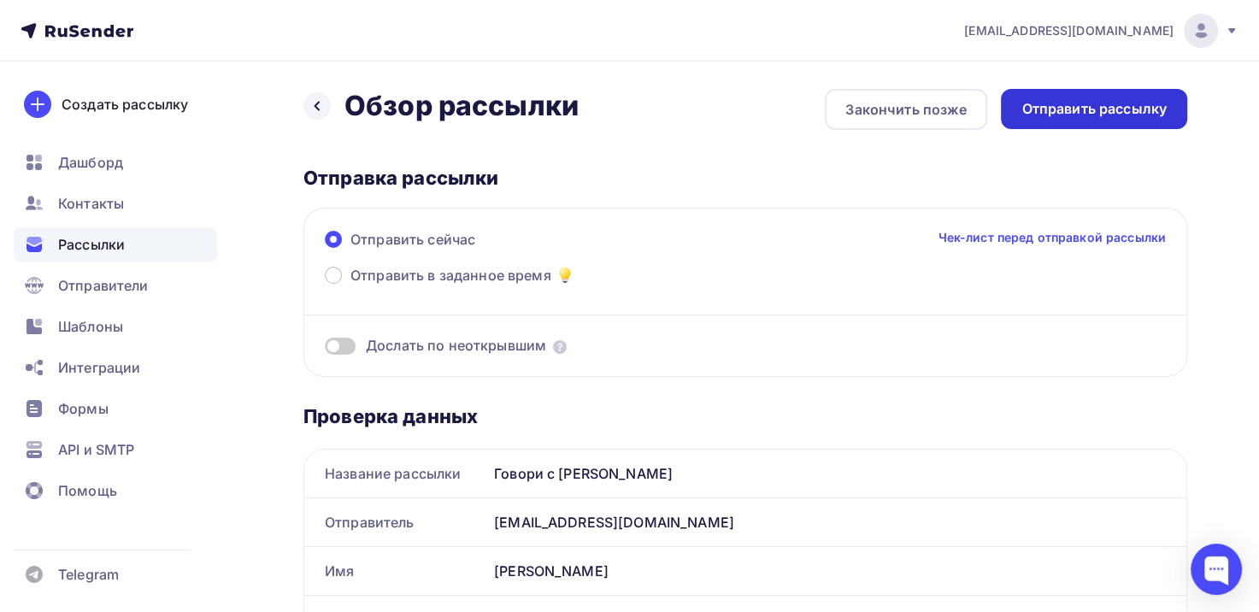
click at [1110, 109] on div "Отправить рассылку" at bounding box center [1093, 109] width 145 height 20
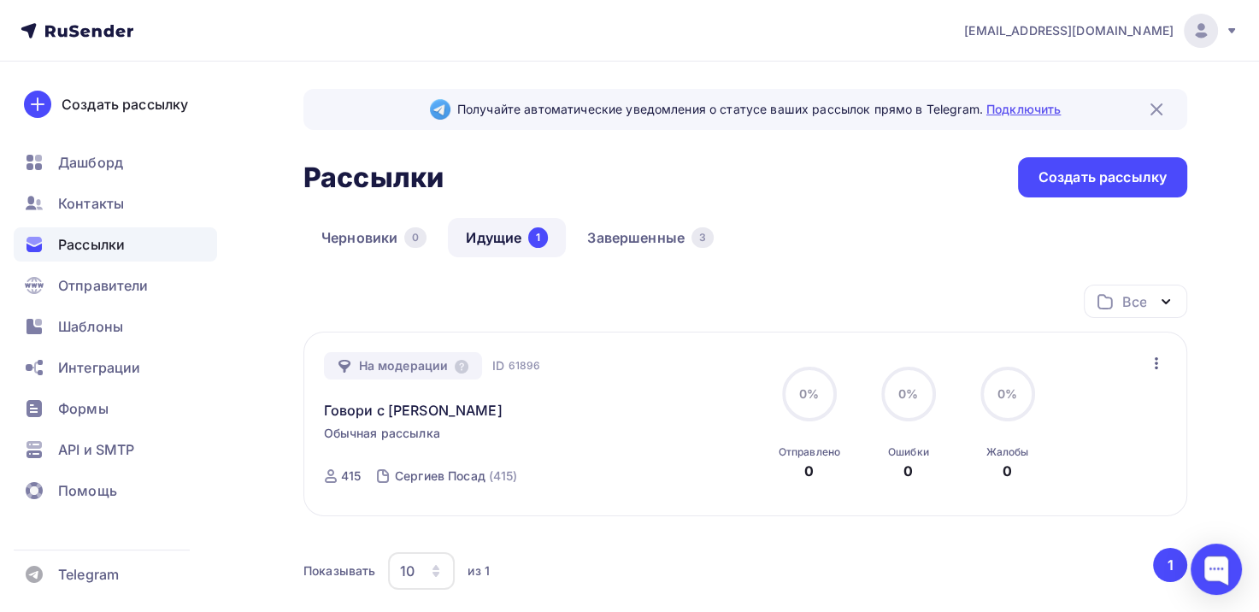
click at [1025, 106] on link "Подключить" at bounding box center [1023, 109] width 74 height 15
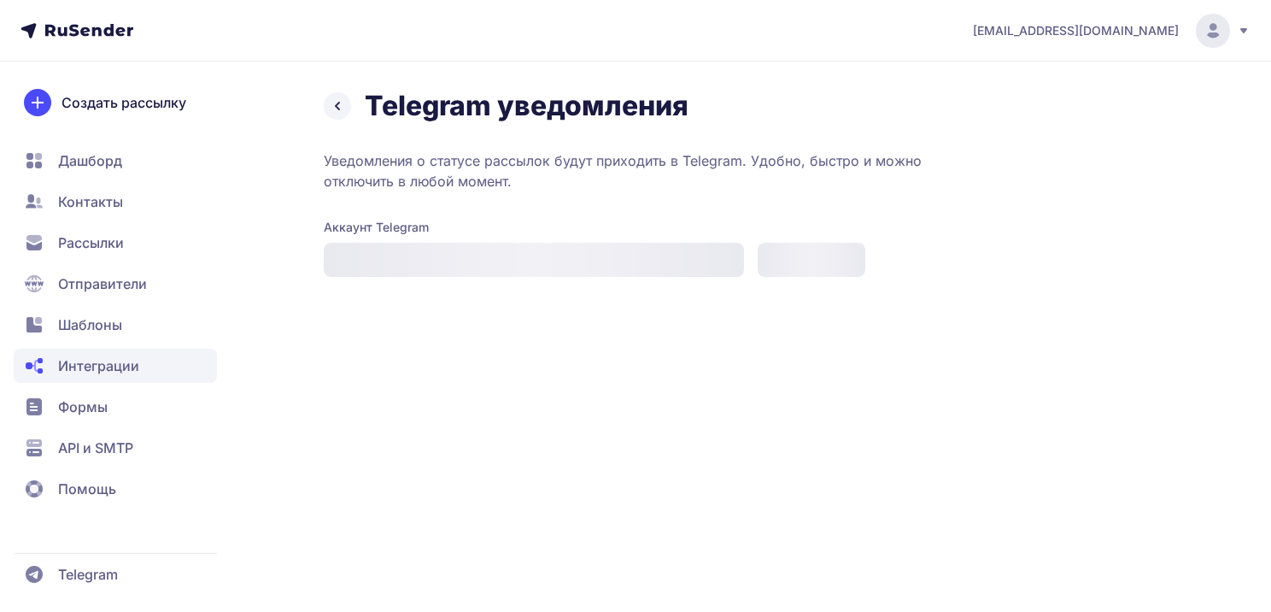
click at [420, 256] on div at bounding box center [534, 260] width 420 height 34
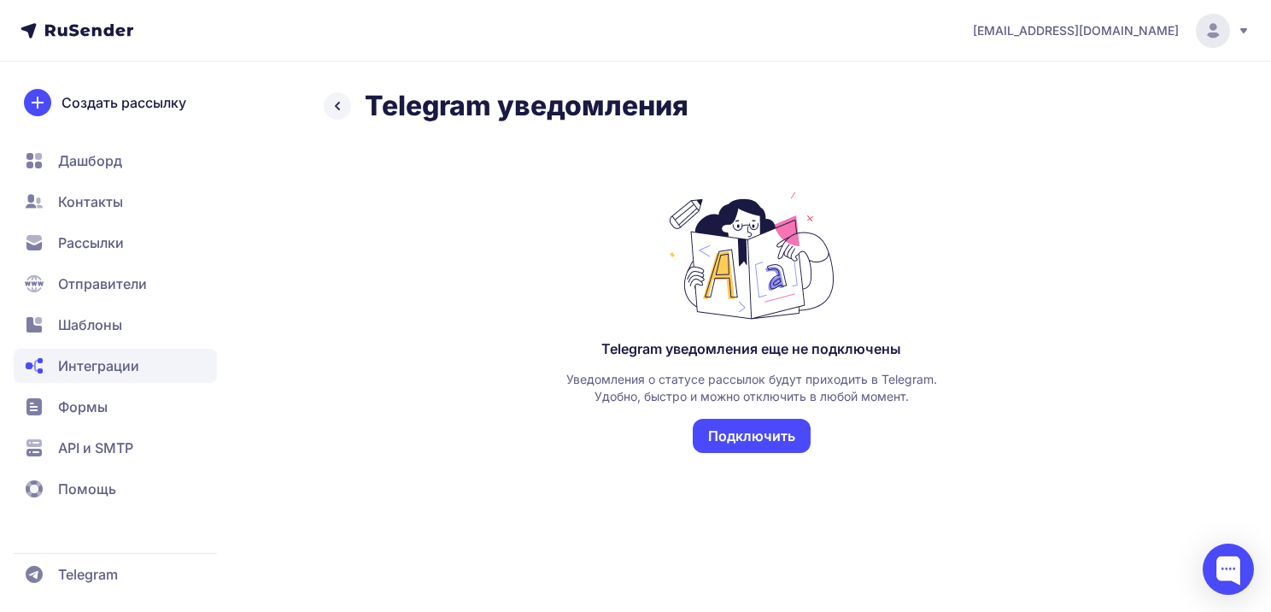
click at [769, 437] on button "Подключить" at bounding box center [752, 436] width 118 height 34
click at [736, 437] on div "Telegram уведомления еще не подключены Уведомления о статусе рассылок будут при…" at bounding box center [752, 396] width 376 height 113
click at [596, 390] on div "Уведомления о статусе рассылок будут приходить в Telegram. Удобно, быстро и мож…" at bounding box center [752, 388] width 376 height 34
click at [748, 436] on div "Telegram уведомления еще не подключены Уведомления о статусе рассылок будут при…" at bounding box center [752, 396] width 376 height 113
click at [788, 429] on div "Telegram уведомления еще не подключены Уведомления о статусе рассылок будут при…" at bounding box center [752, 396] width 376 height 113
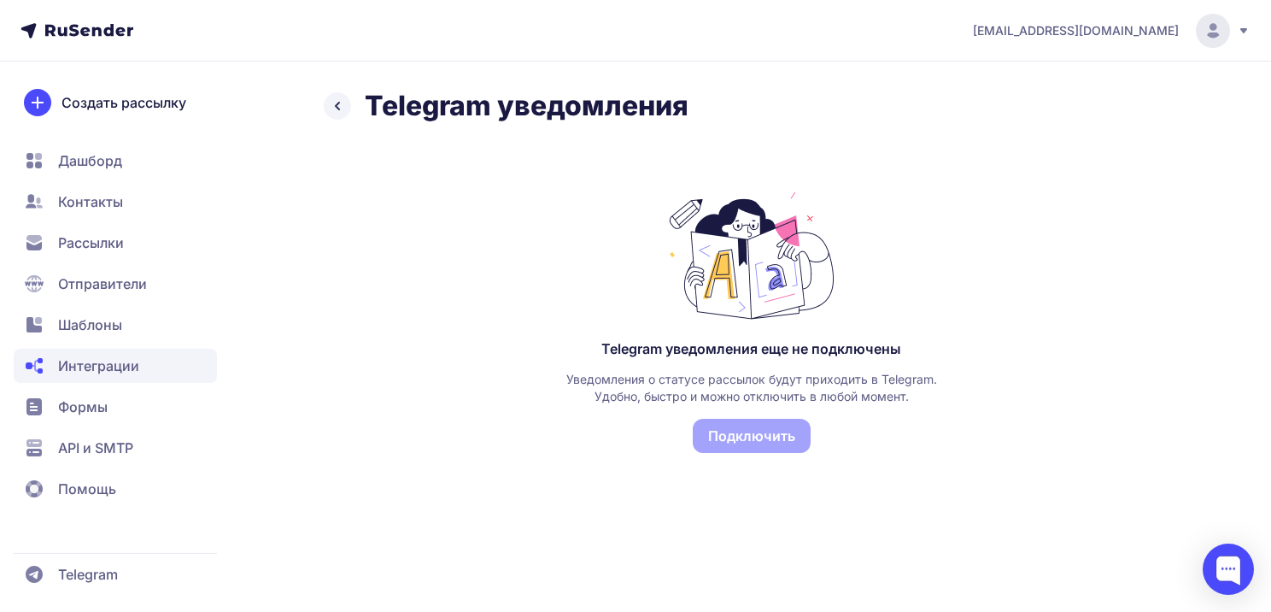
click at [785, 436] on div "Telegram уведомления еще не подключены Уведомления о статусе рассылок будут при…" at bounding box center [752, 396] width 376 height 113
click at [557, 449] on div "Telegram уведомления еще не подключены Уведомления о статусе рассылок будут при…" at bounding box center [751, 321] width 855 height 343
click at [336, 103] on icon at bounding box center [337, 106] width 21 height 21
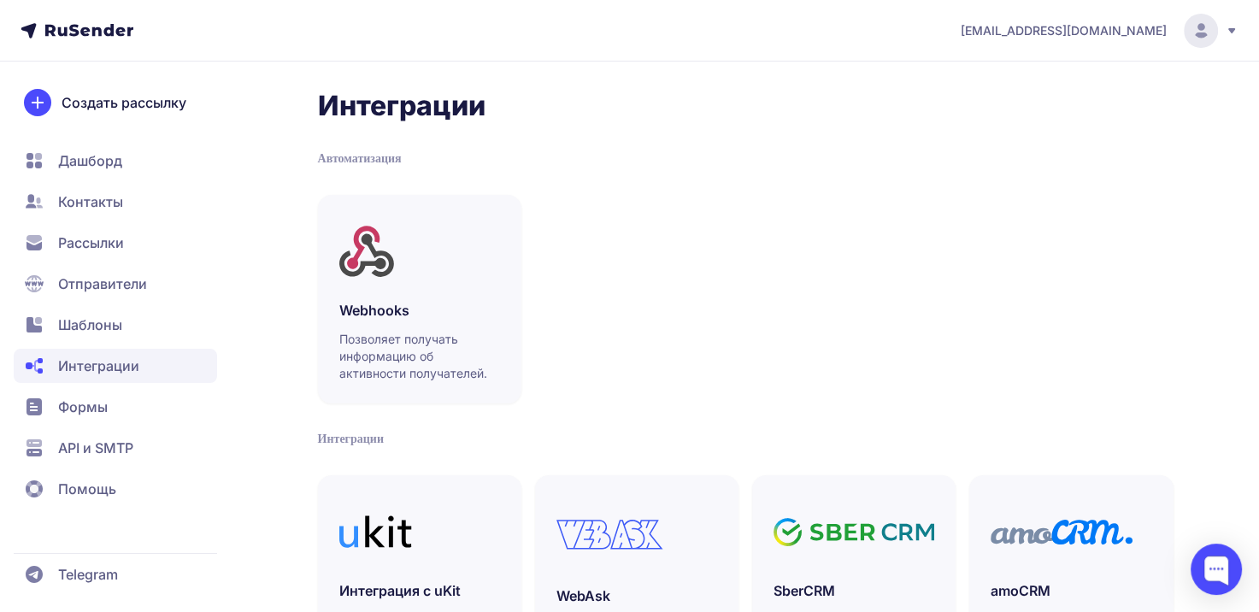
click at [92, 249] on span "Рассылки" at bounding box center [91, 242] width 66 height 21
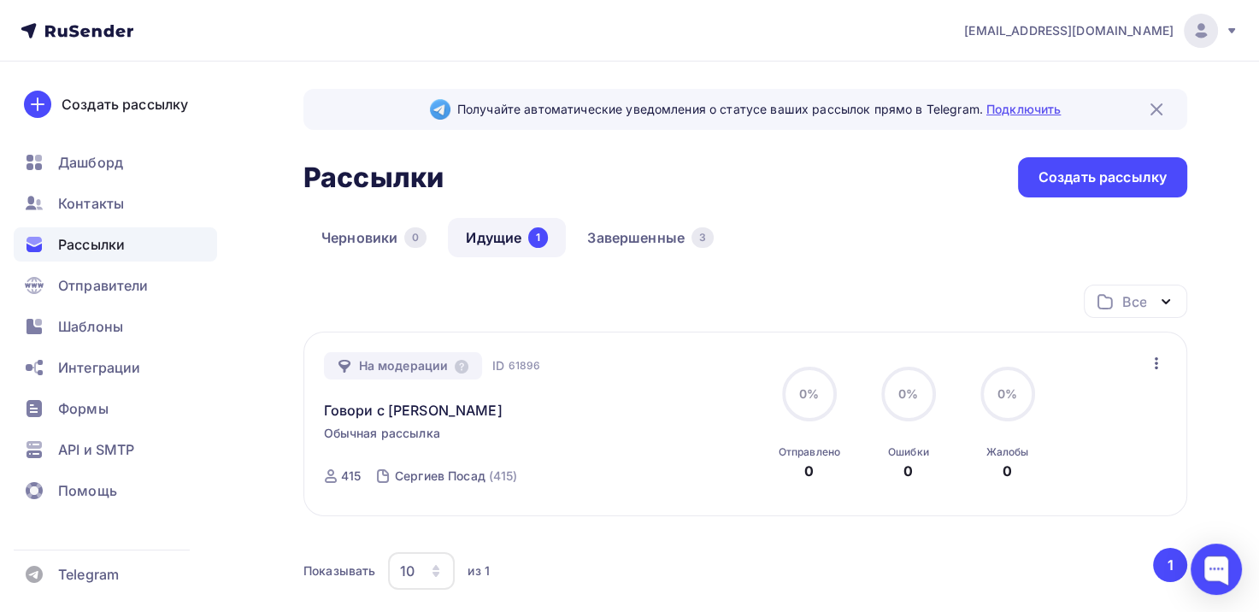
click at [1007, 107] on link "Подключить" at bounding box center [1023, 109] width 74 height 15
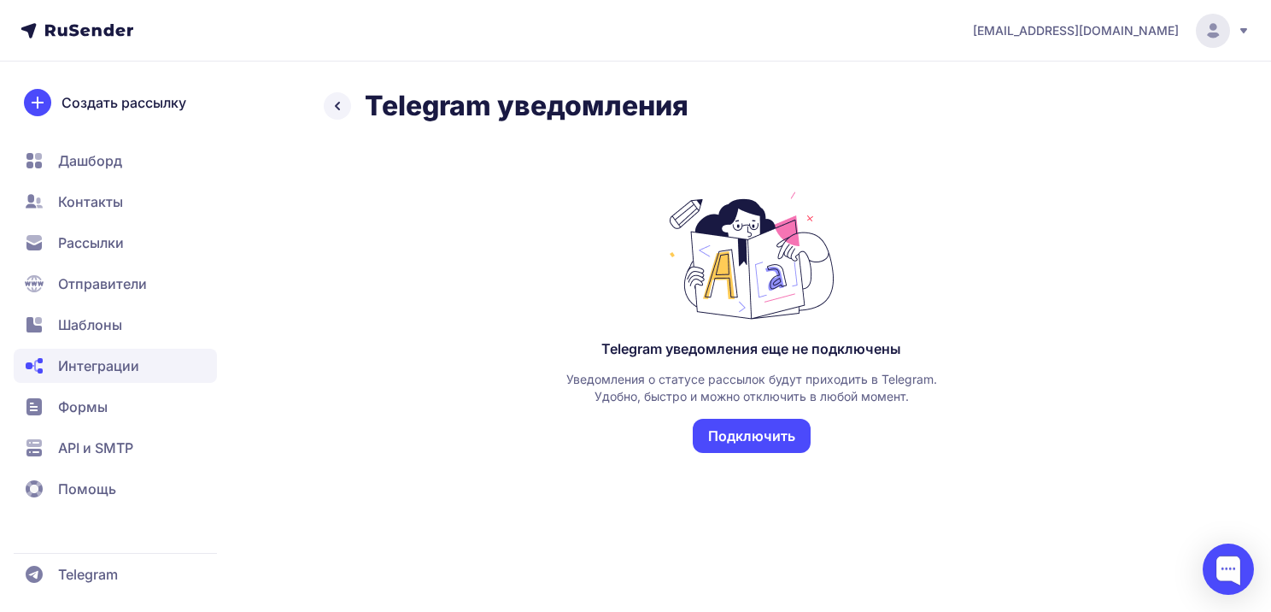
click at [734, 424] on button "Подключить" at bounding box center [752, 436] width 118 height 34
click at [97, 249] on span "Рассылки" at bounding box center [91, 242] width 66 height 21
